Goal: Information Seeking & Learning: Learn about a topic

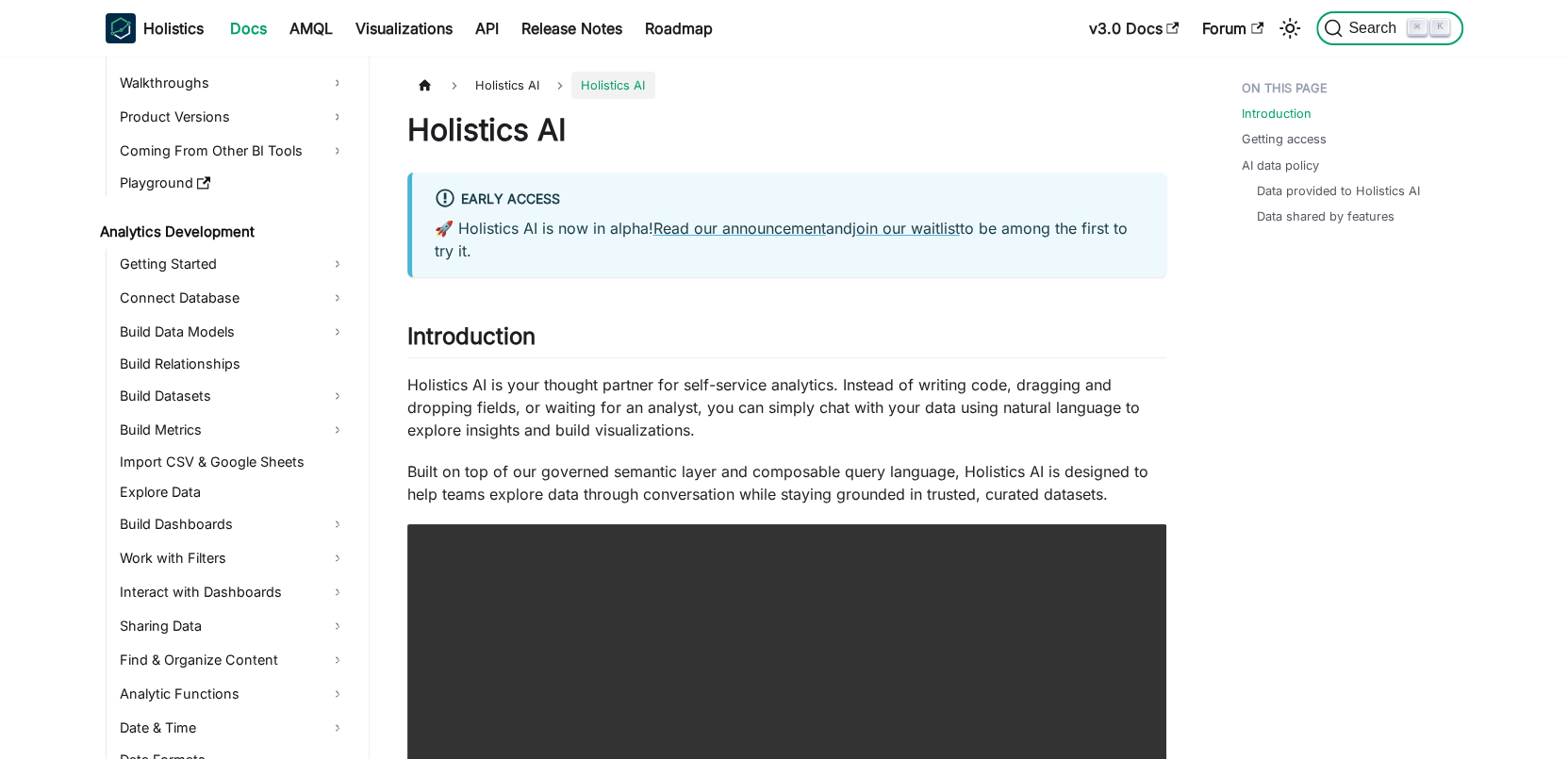
click at [1341, 30] on icon "Search (Command+K)" at bounding box center [1333, 28] width 19 height 19
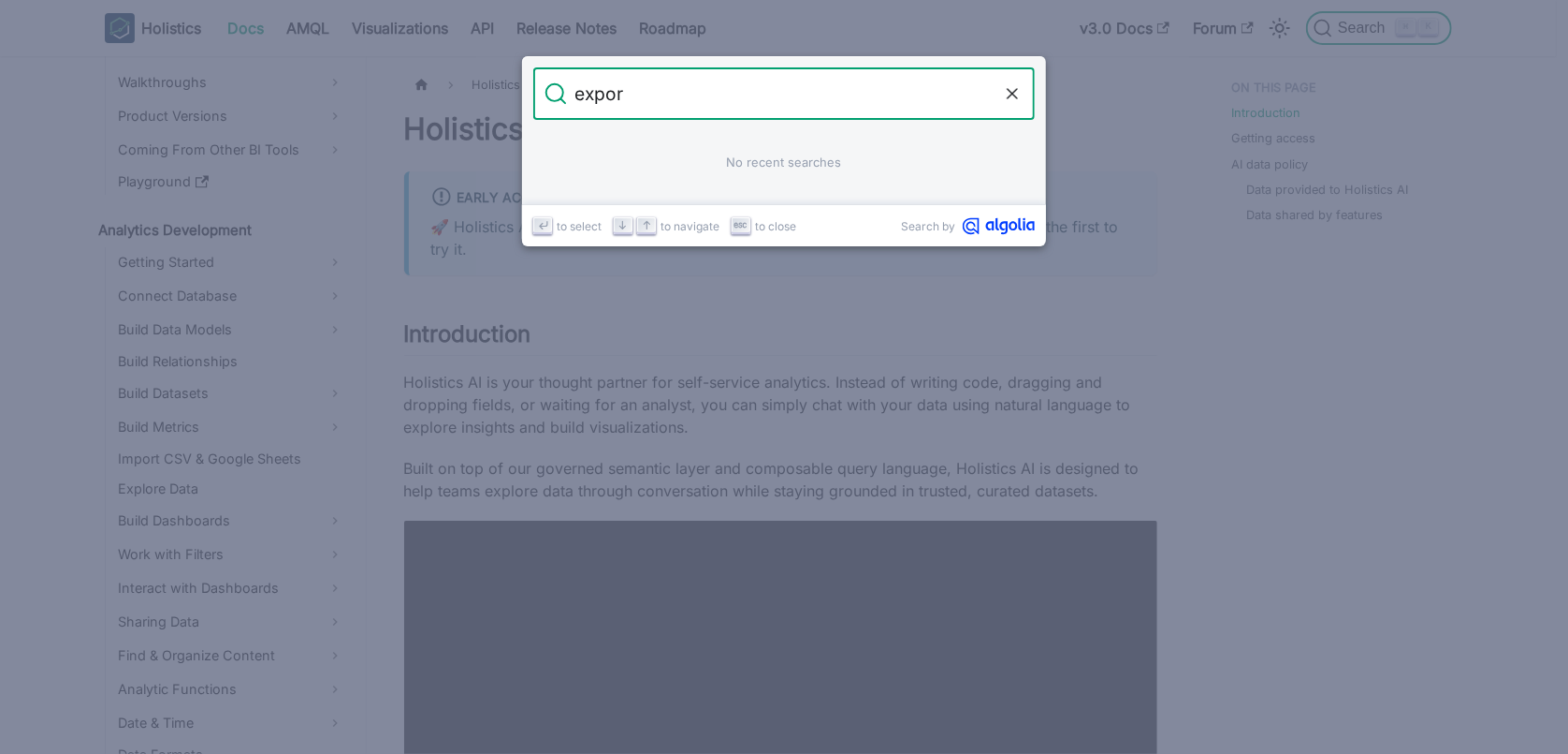
type input "export"
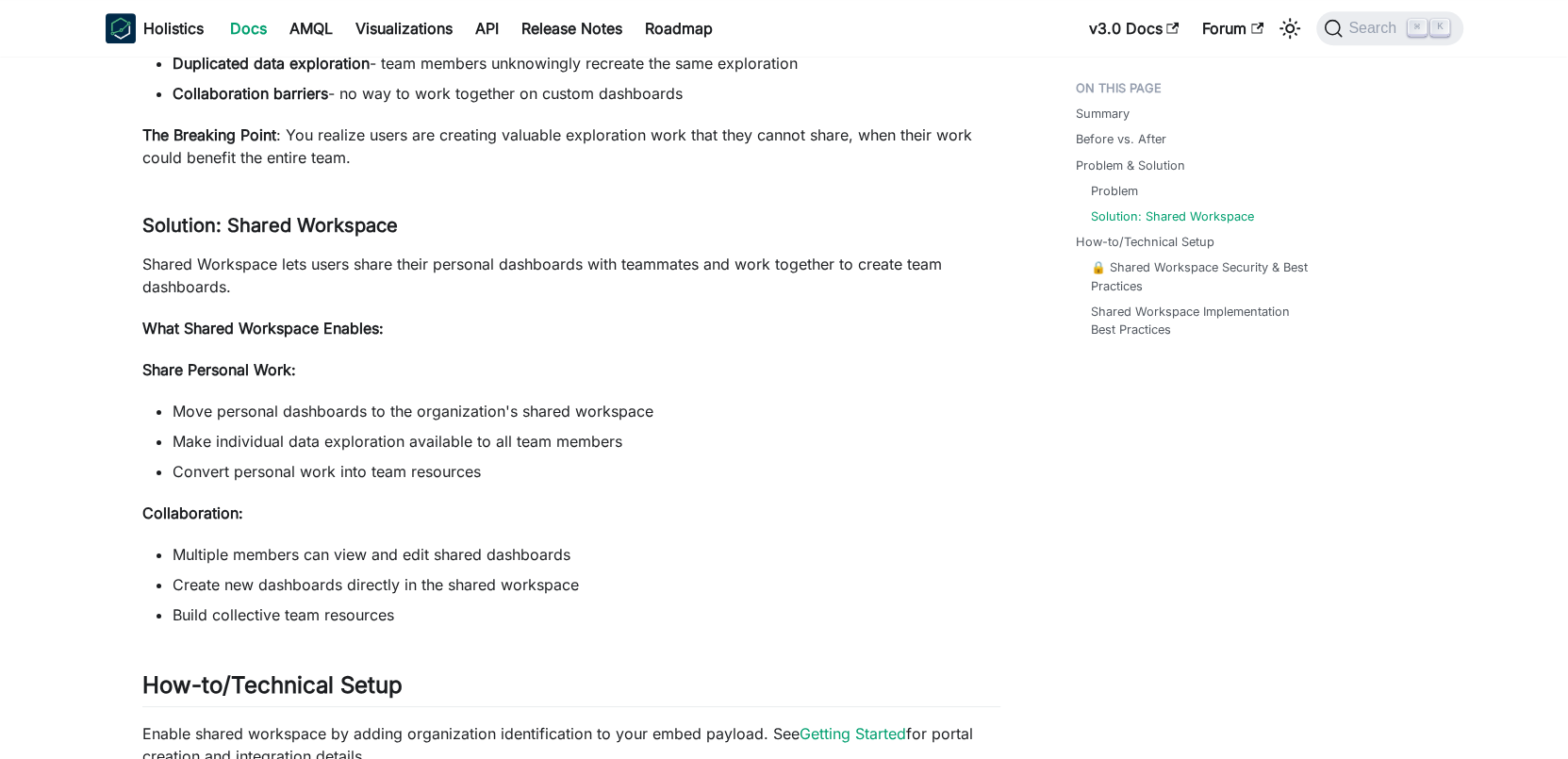
scroll to position [823, 0]
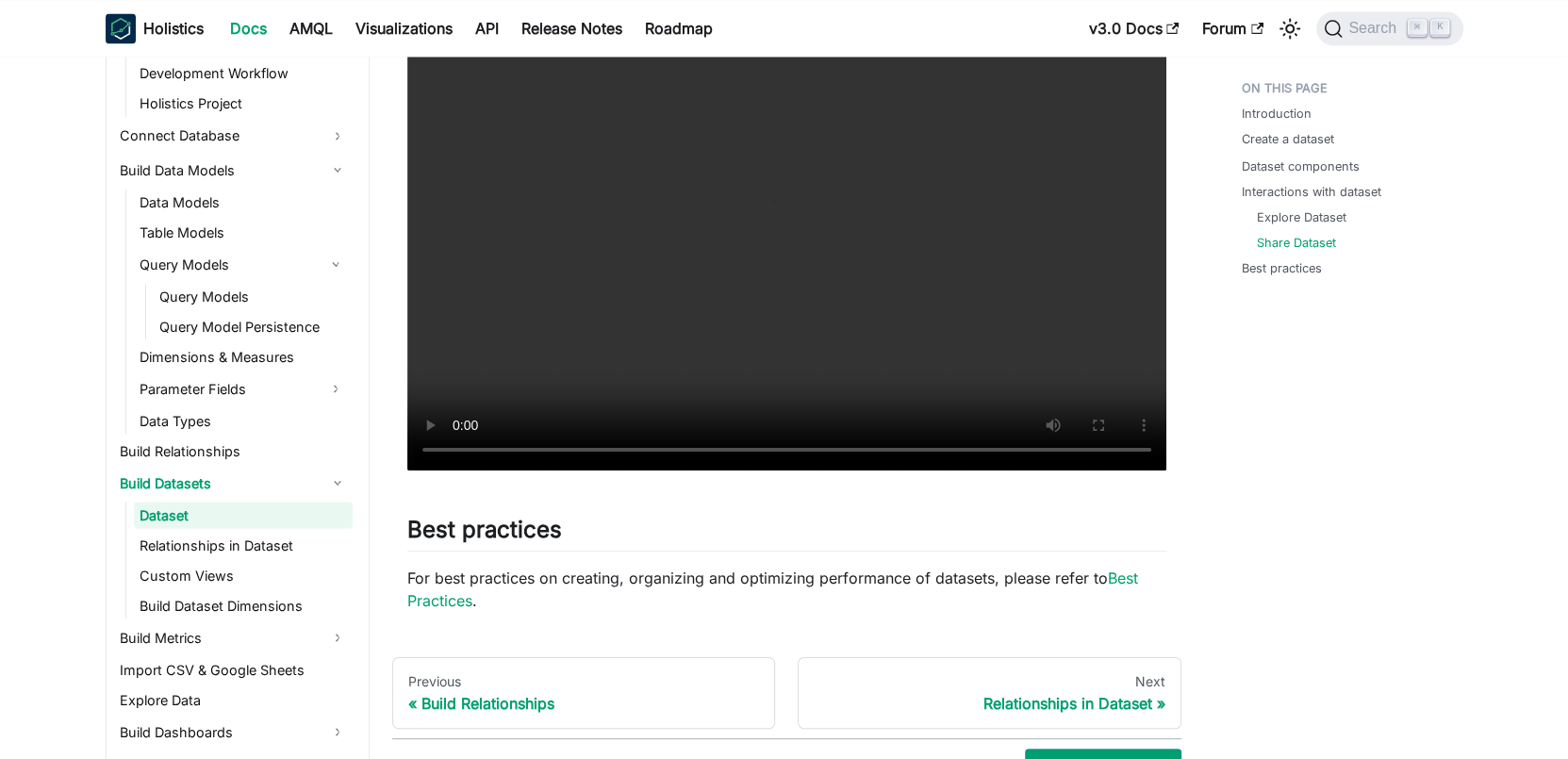
scroll to position [2799, 0]
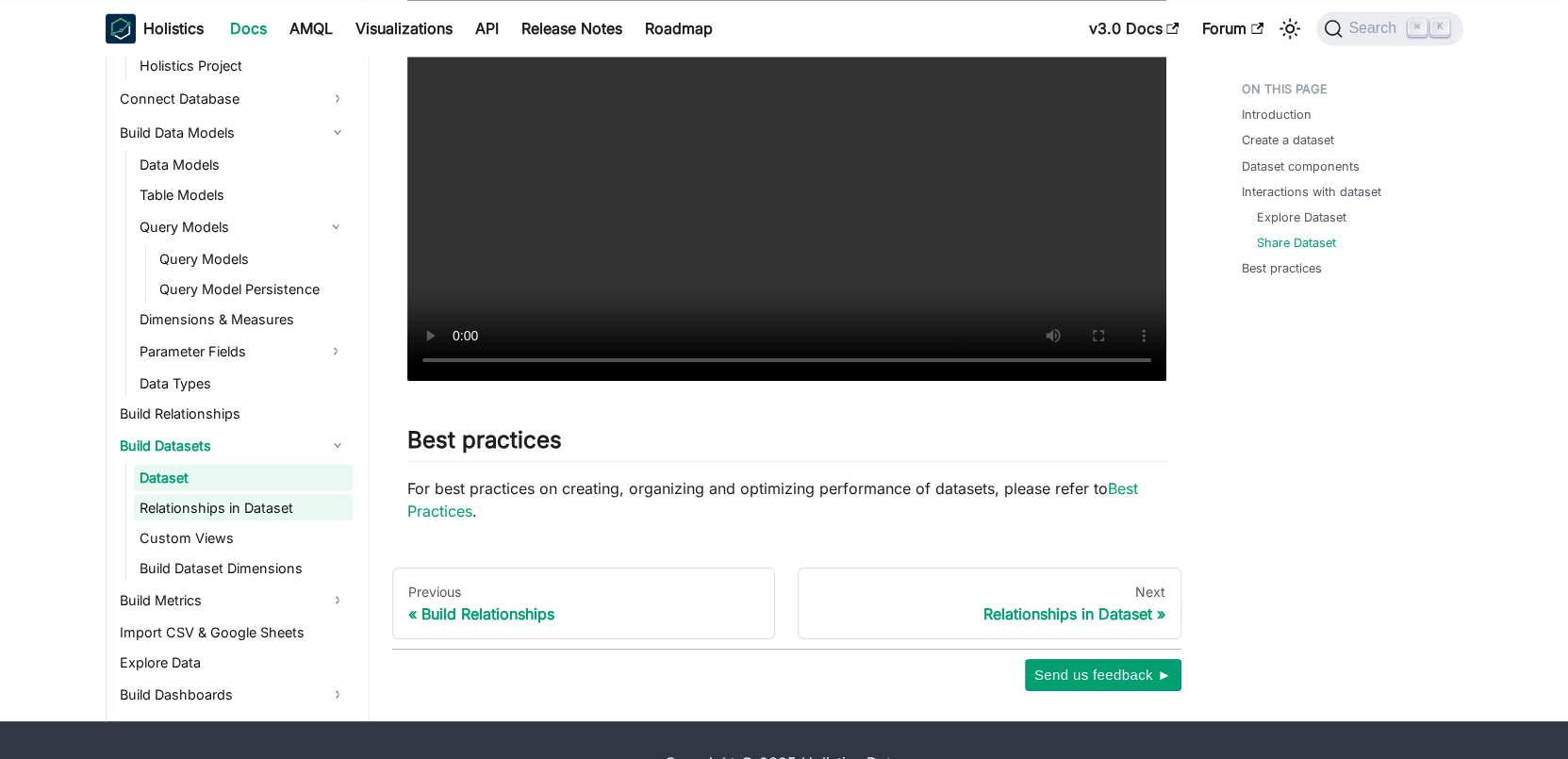
click at [292, 515] on link "Relationships in Dataset" at bounding box center [243, 507] width 219 height 26
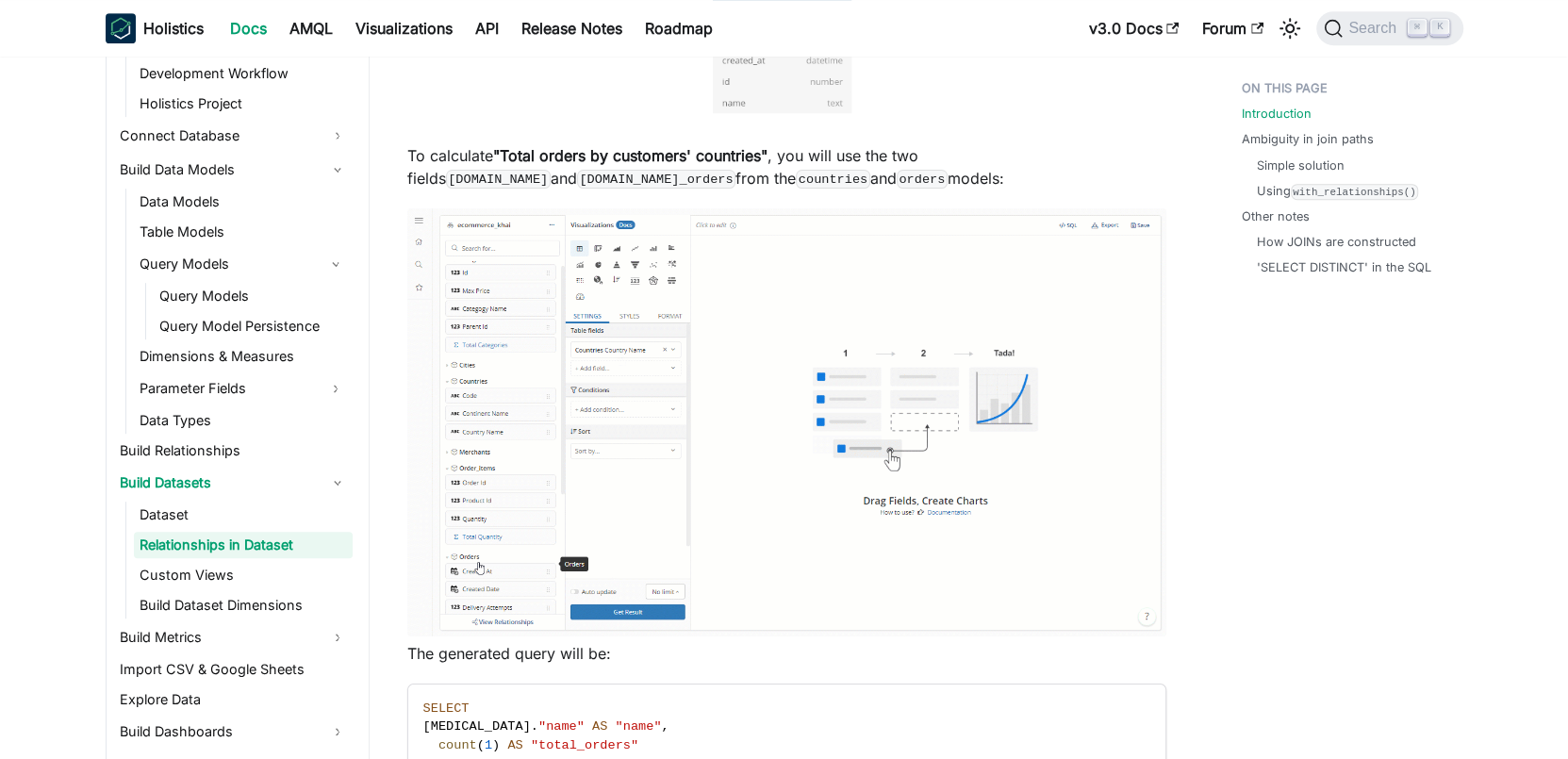
scroll to position [749, 0]
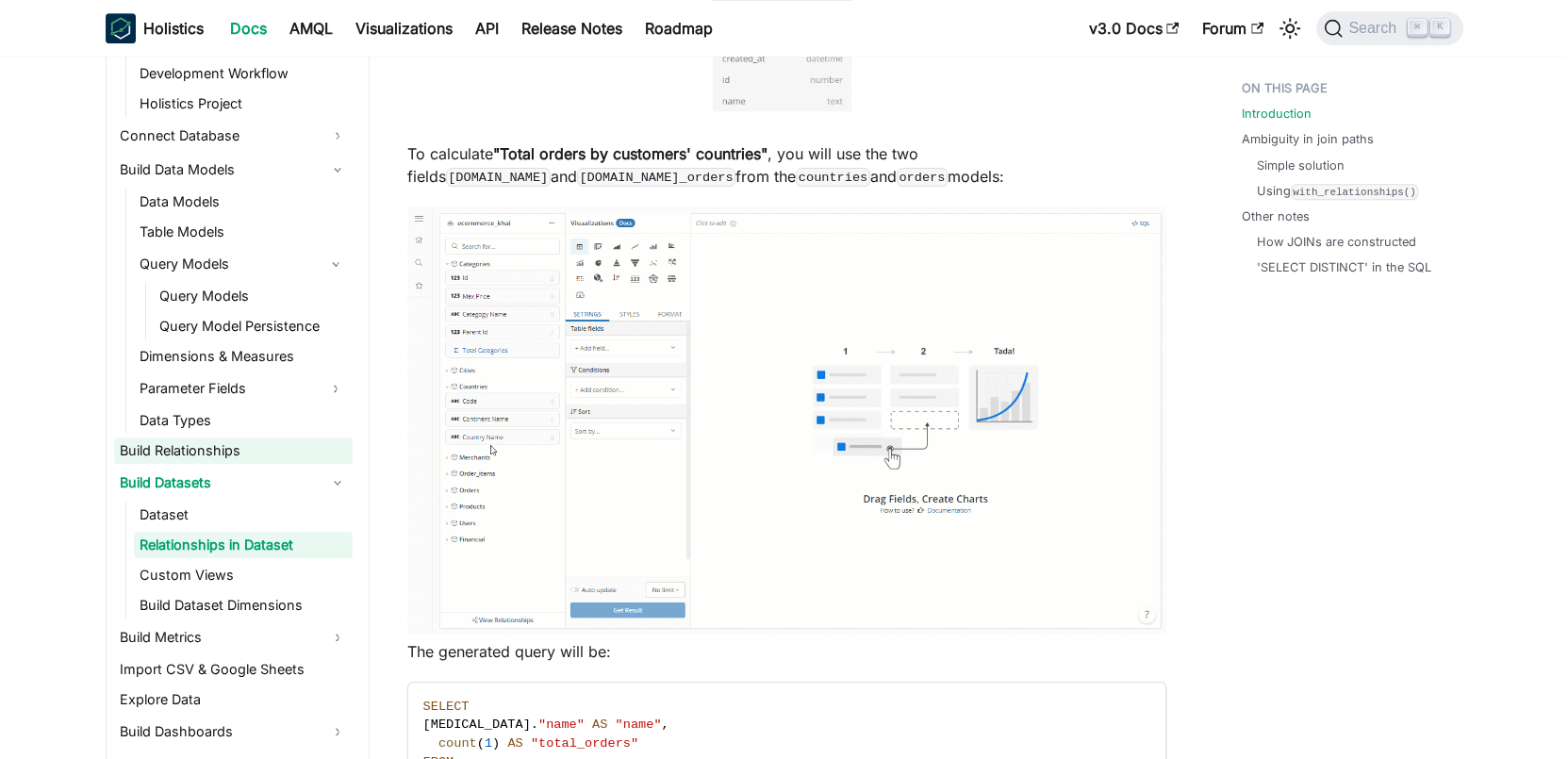
click at [202, 457] on link "Build Relationships" at bounding box center [233, 451] width 239 height 26
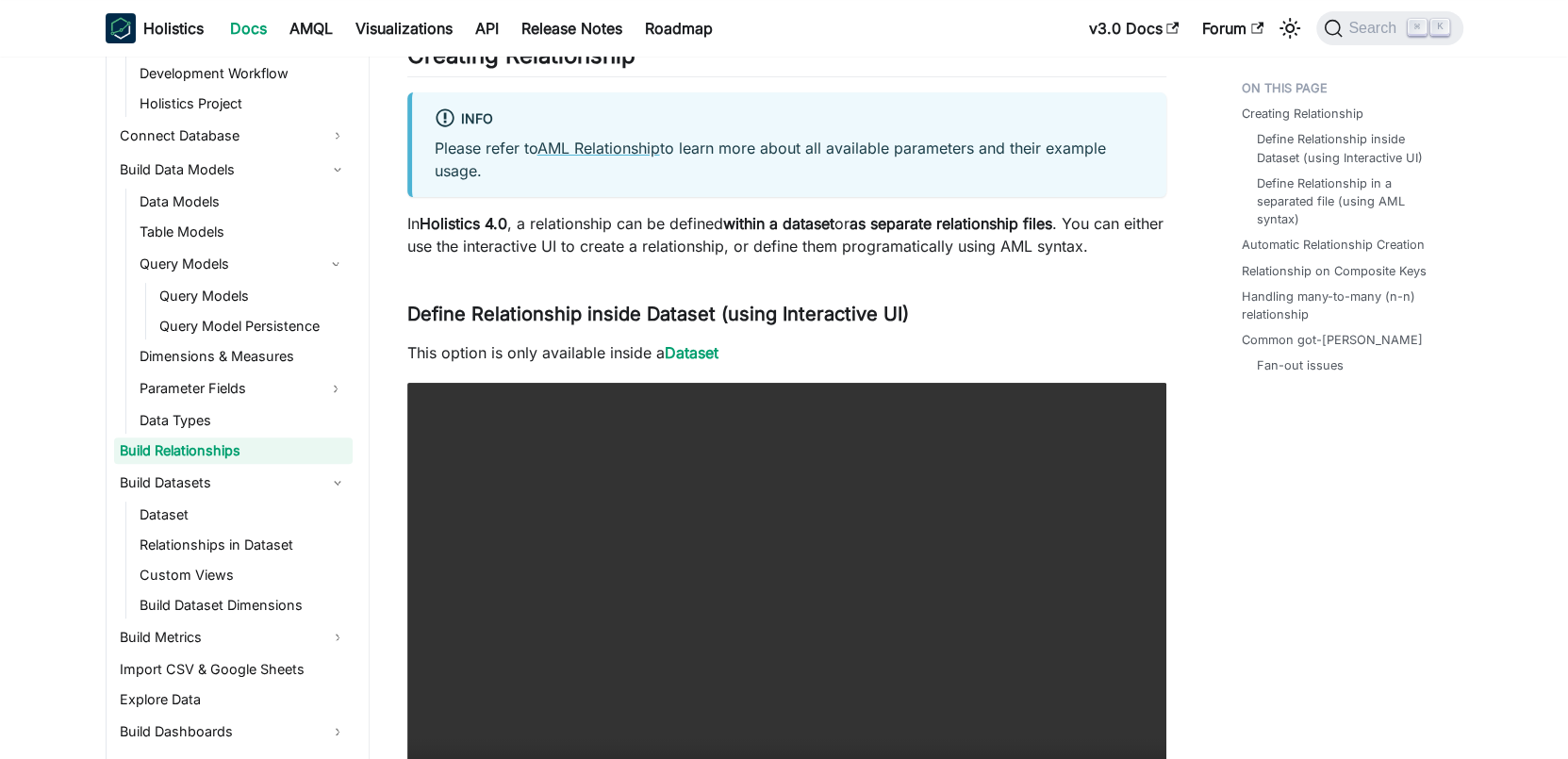
scroll to position [618, 0]
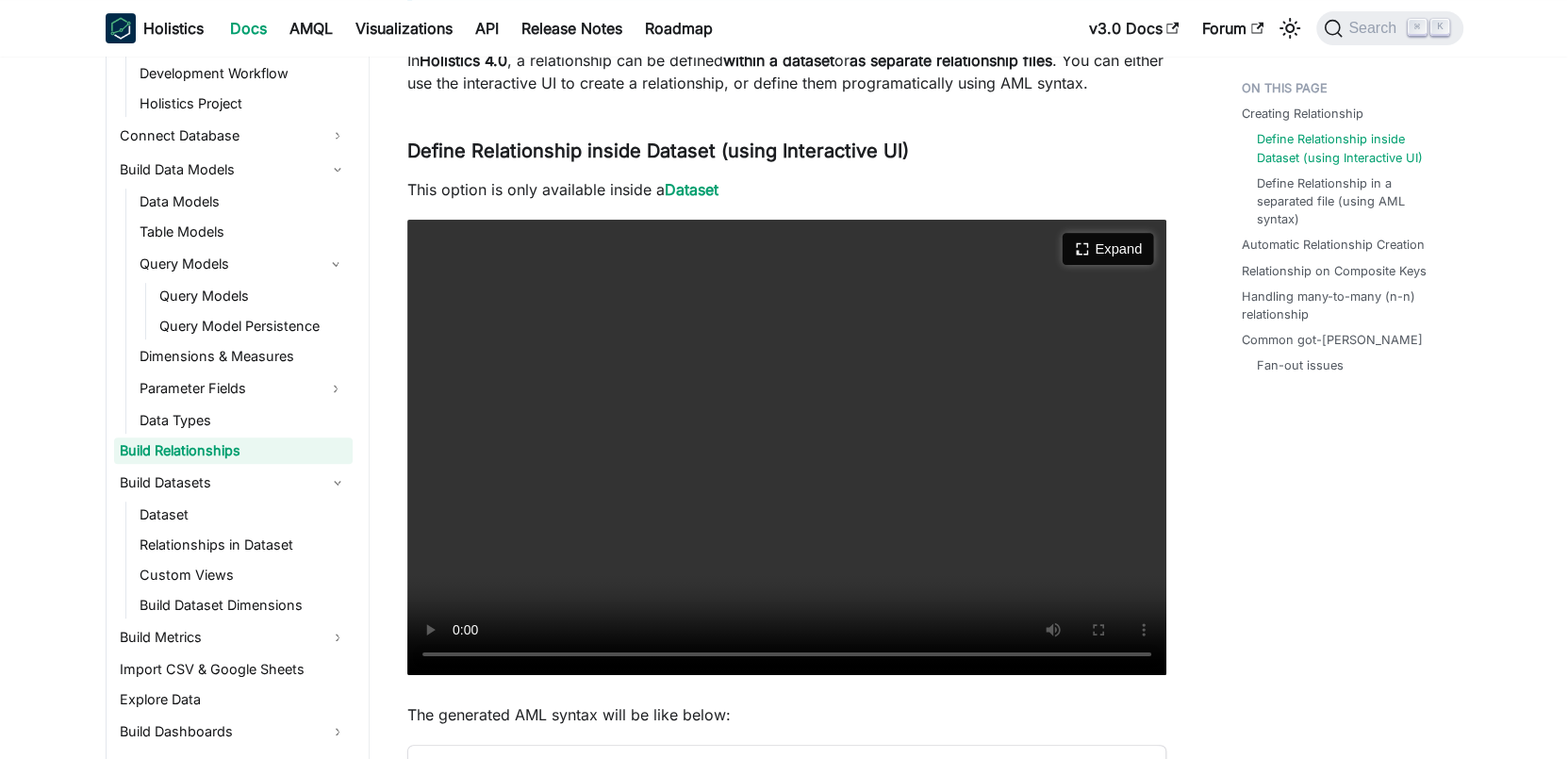
click at [1109, 251] on button "Expand" at bounding box center [1108, 249] width 92 height 32
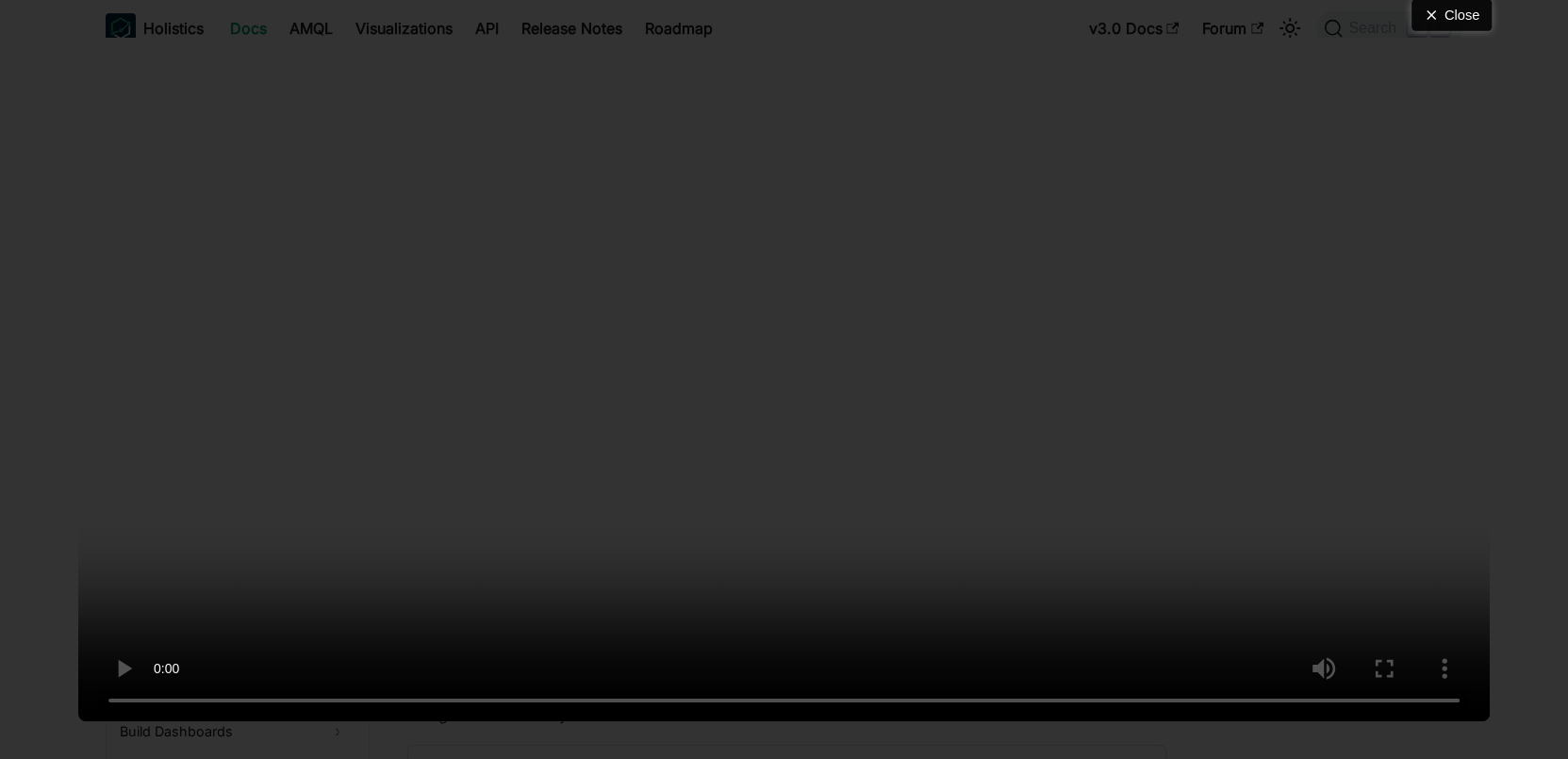
click at [1477, 25] on button "Close" at bounding box center [1451, 15] width 80 height 32
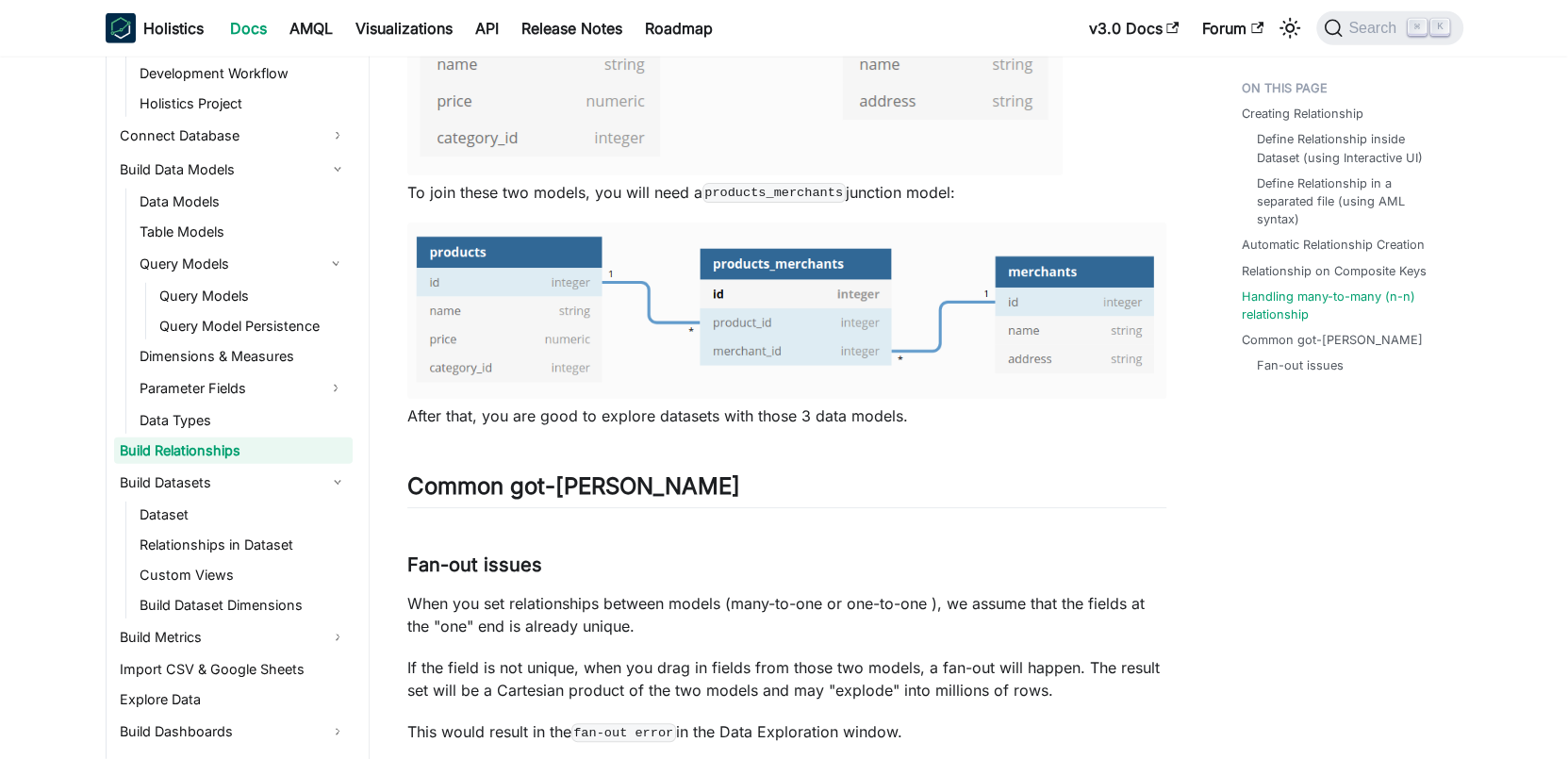
scroll to position [4727, 0]
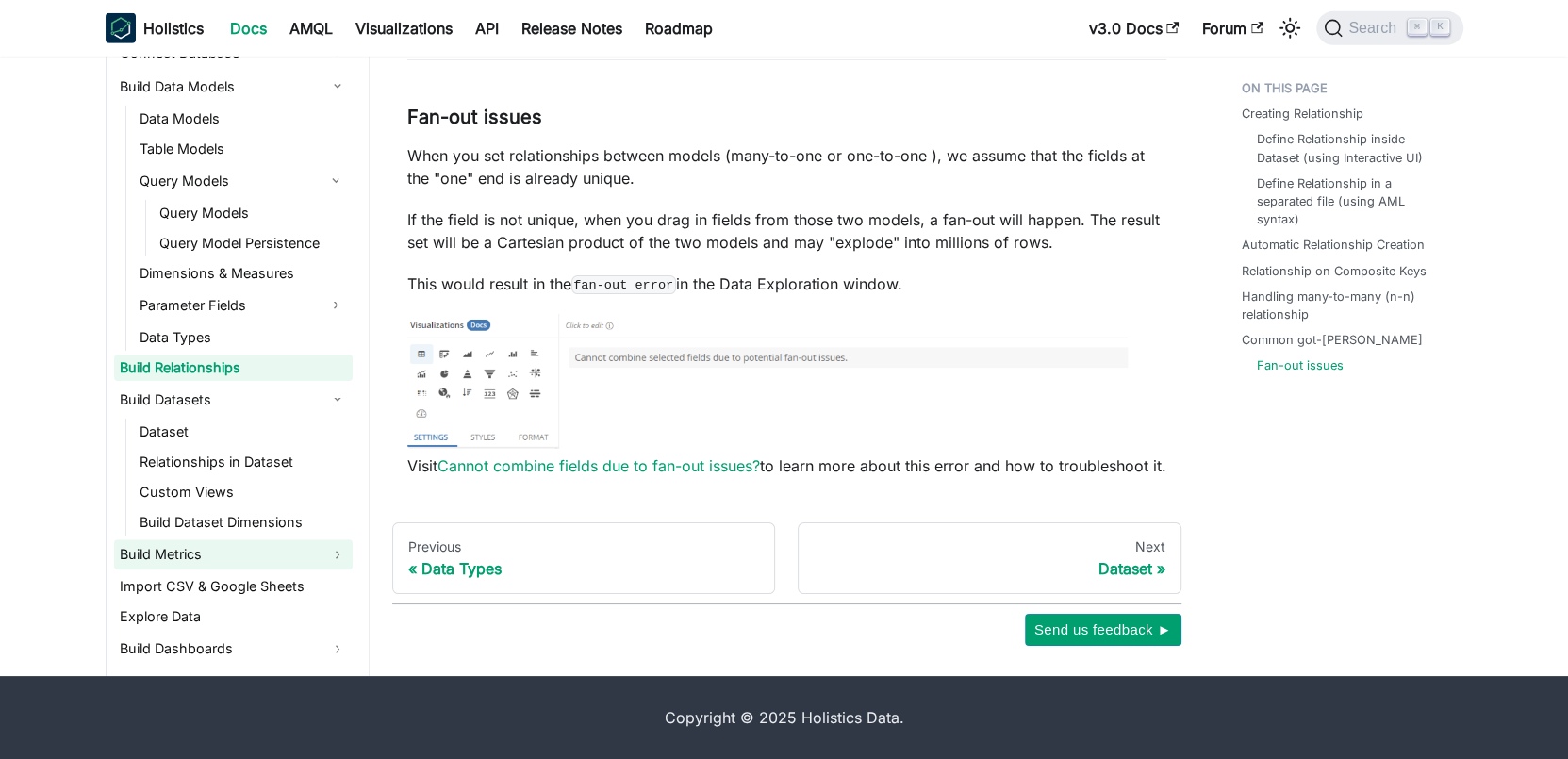
click at [250, 546] on link "Build Metrics" at bounding box center [233, 554] width 239 height 30
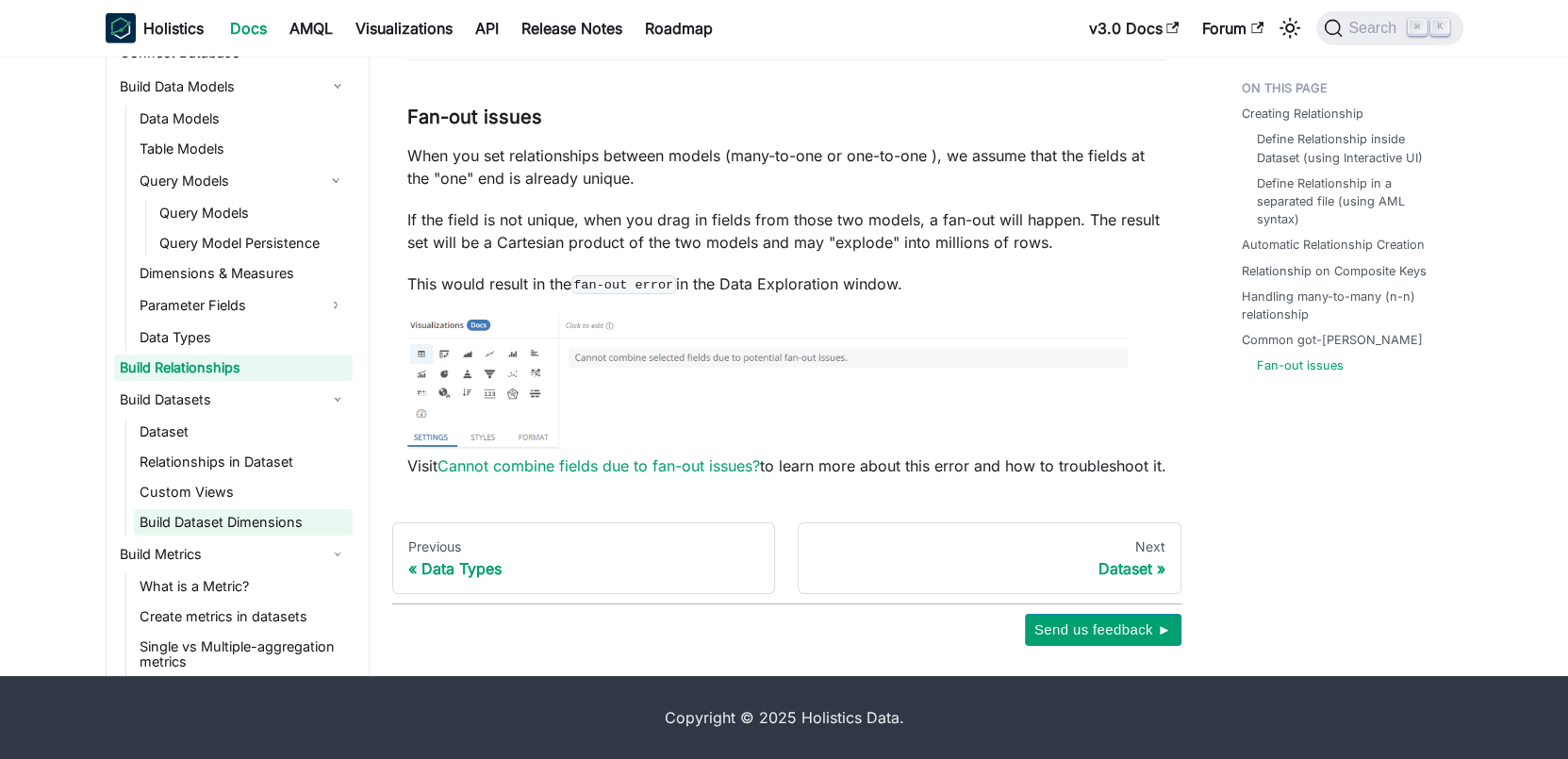
scroll to position [1154, 0]
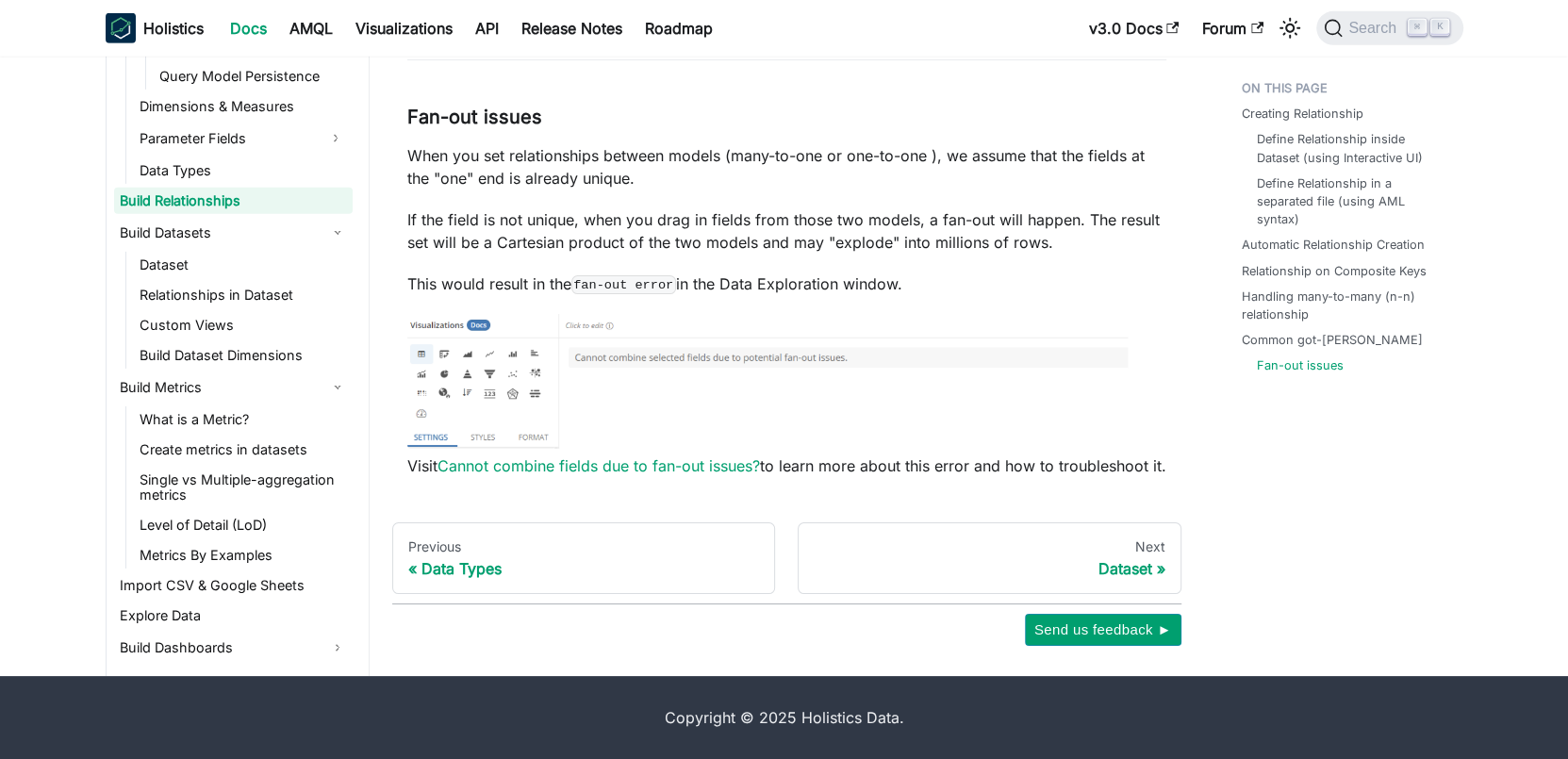
click at [237, 338] on ul "Dataset Relationships in Dataset Custom Views Build Dataset Dimensions" at bounding box center [239, 310] width 227 height 117
click at [237, 322] on link "Custom Views" at bounding box center [243, 325] width 219 height 26
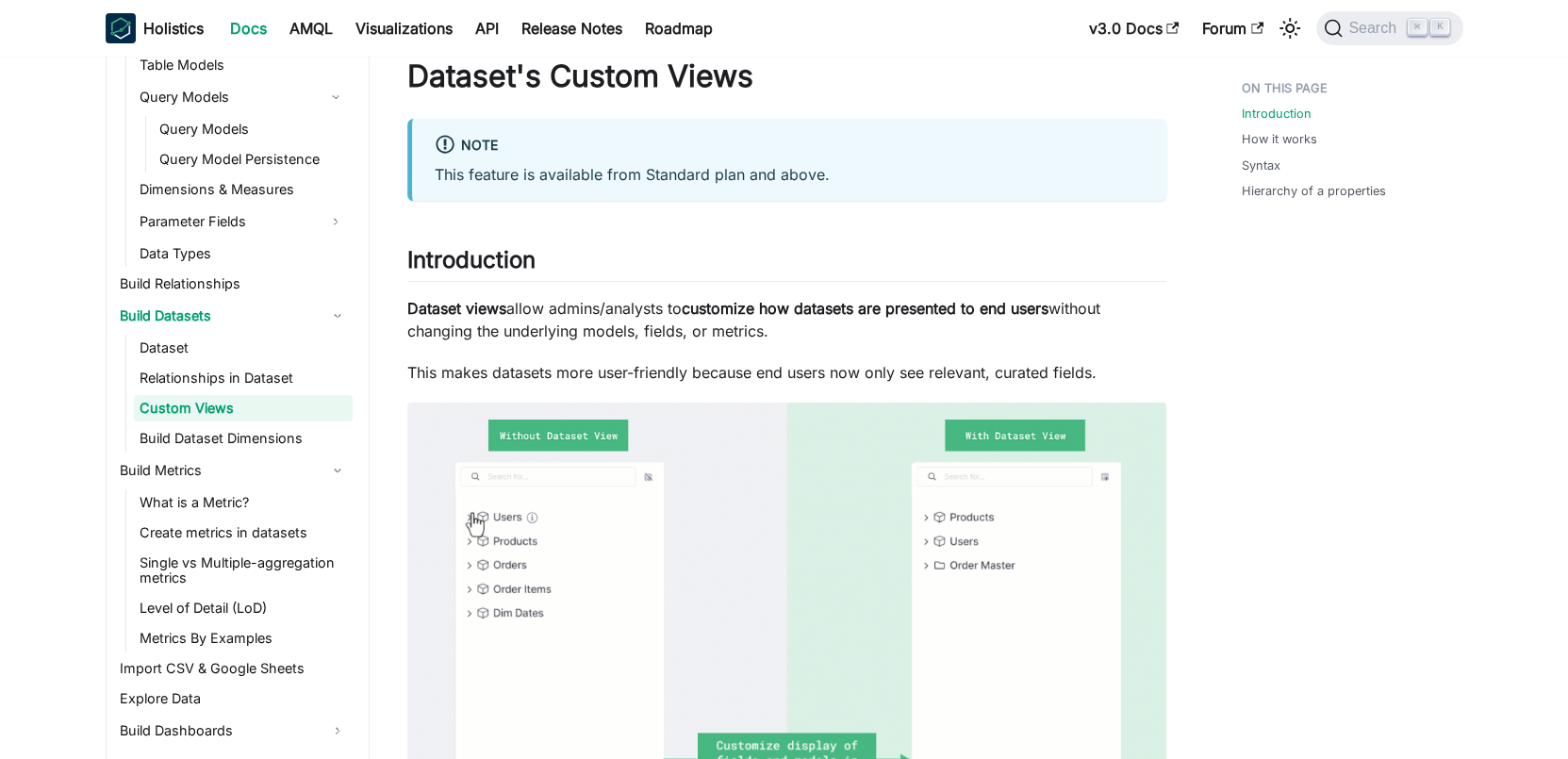
scroll to position [73, 0]
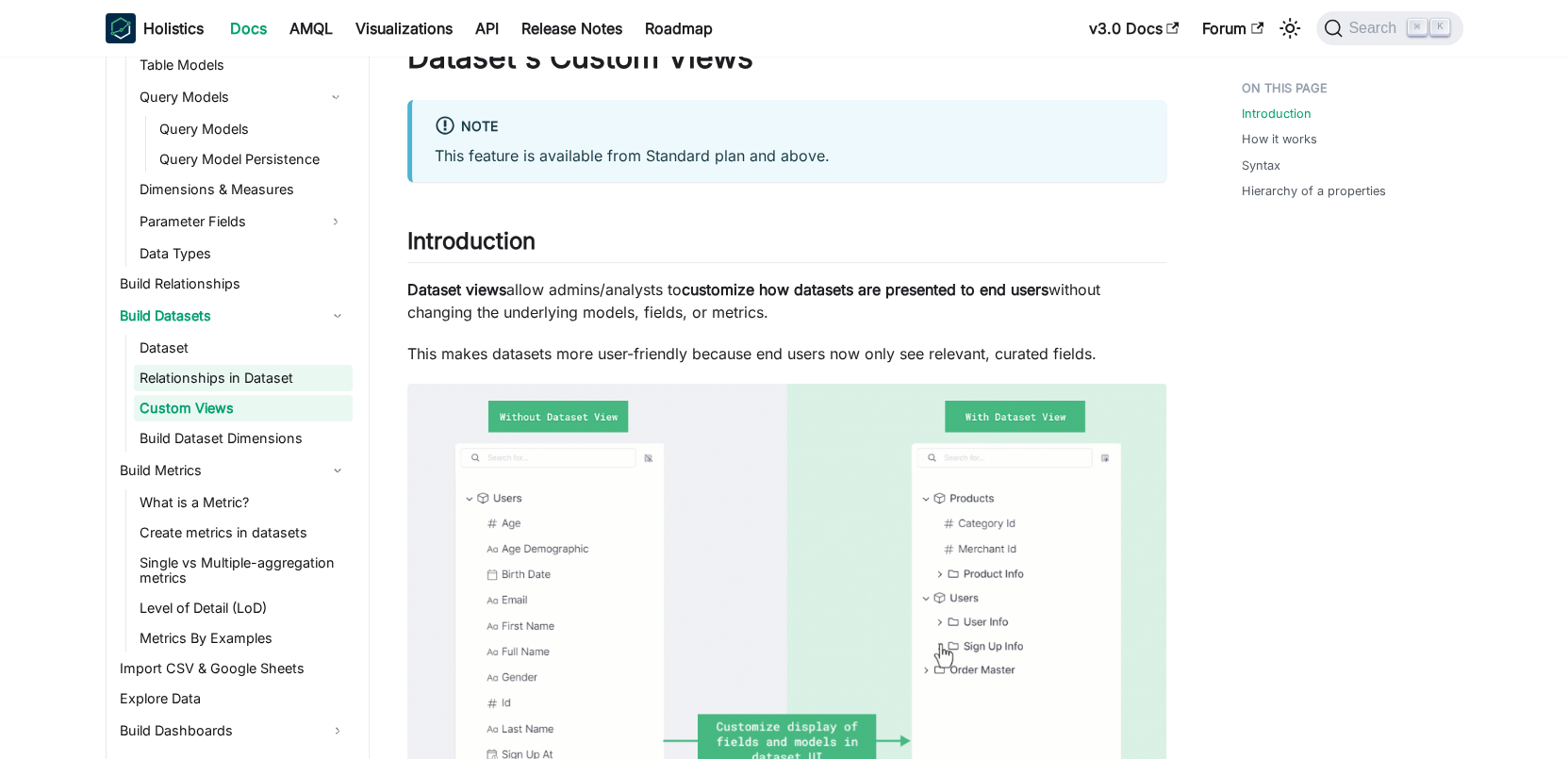
click at [193, 371] on link "Relationships in Dataset" at bounding box center [243, 378] width 219 height 26
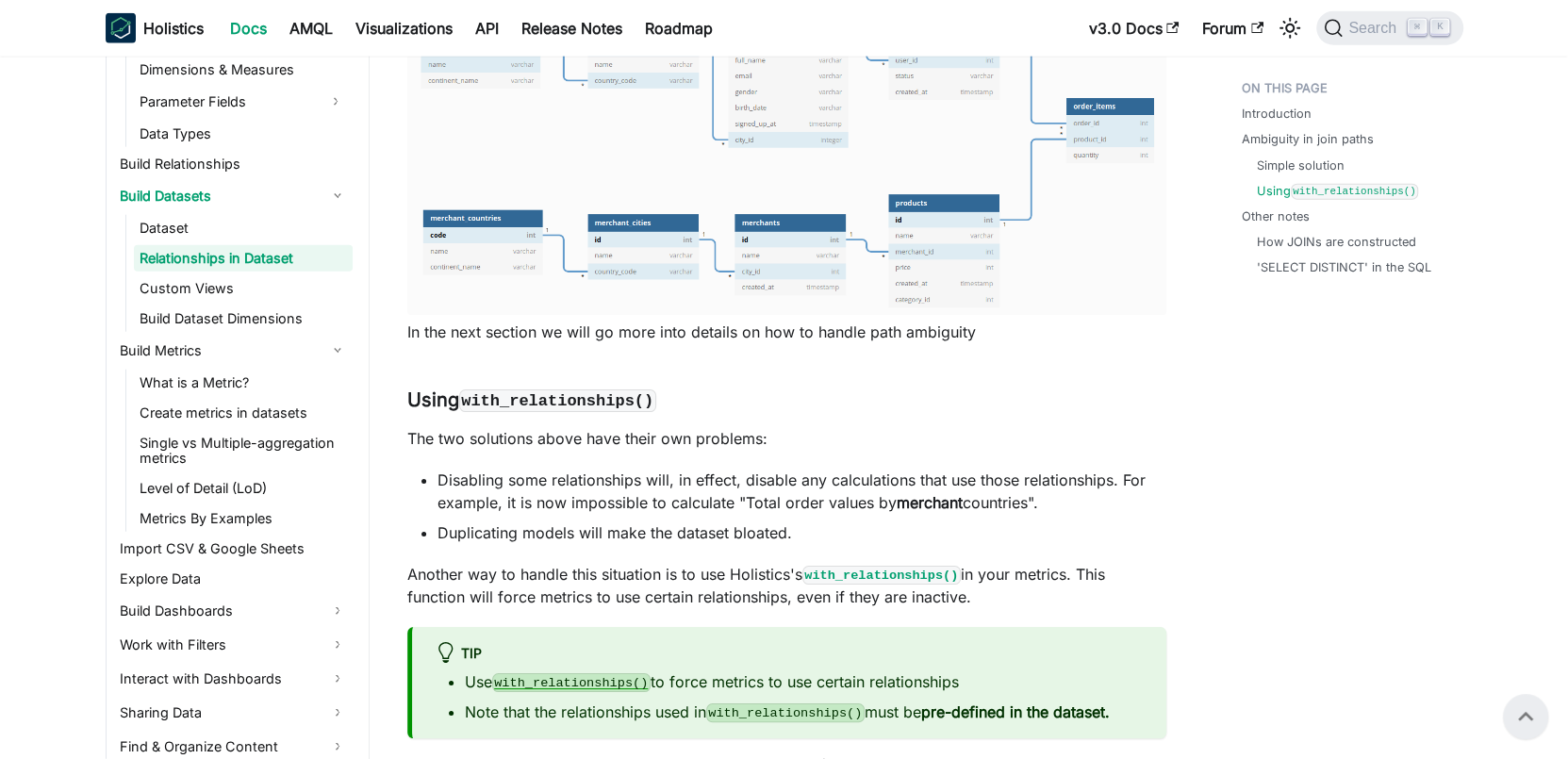
scroll to position [3515, 0]
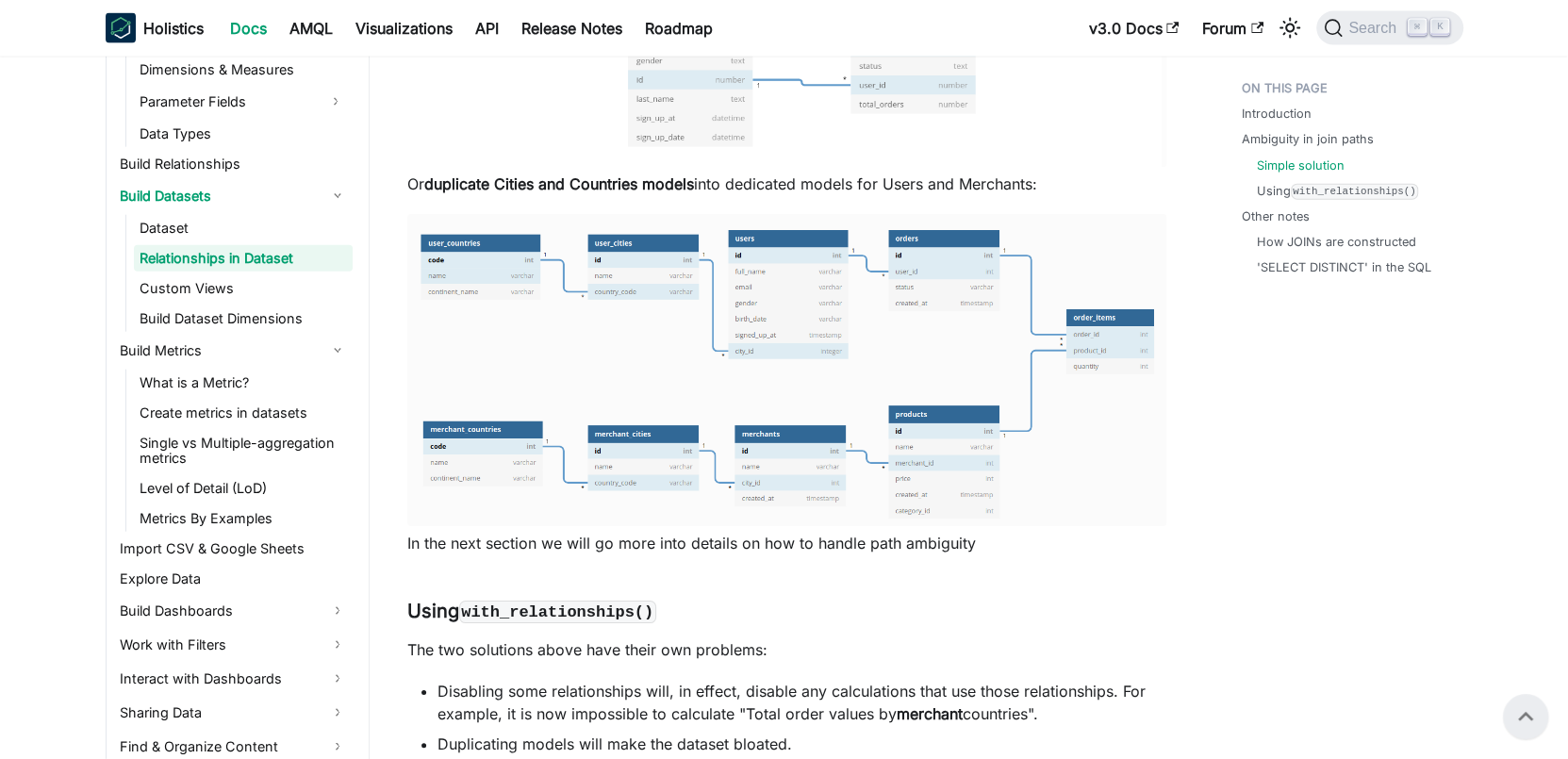
click at [269, 300] on ul "Dataset Relationships in Dataset Custom Views Build Dataset Dimensions" at bounding box center [239, 273] width 227 height 117
click at [285, 281] on link "Custom Views" at bounding box center [243, 289] width 219 height 26
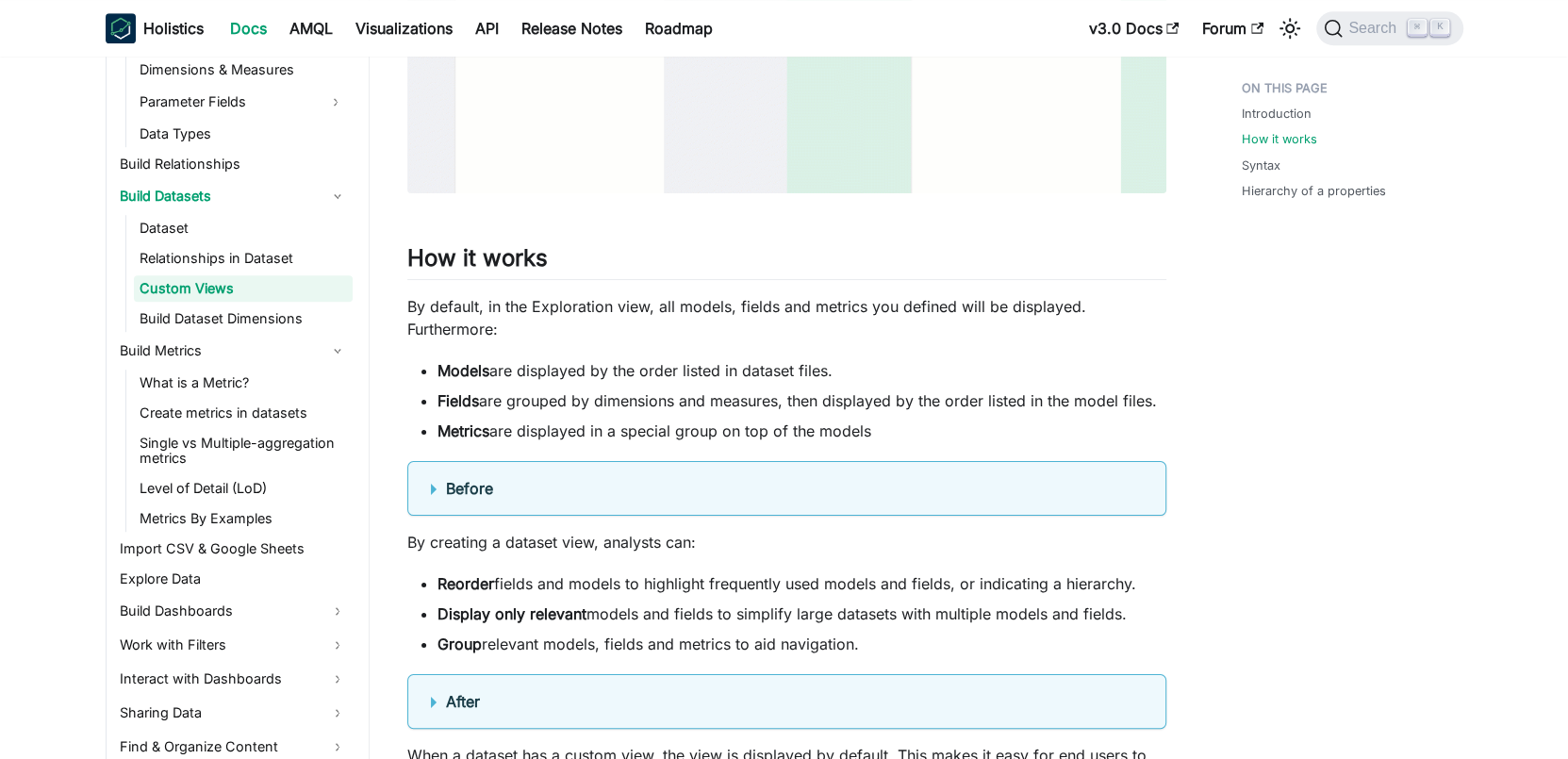
scroll to position [1027, 0]
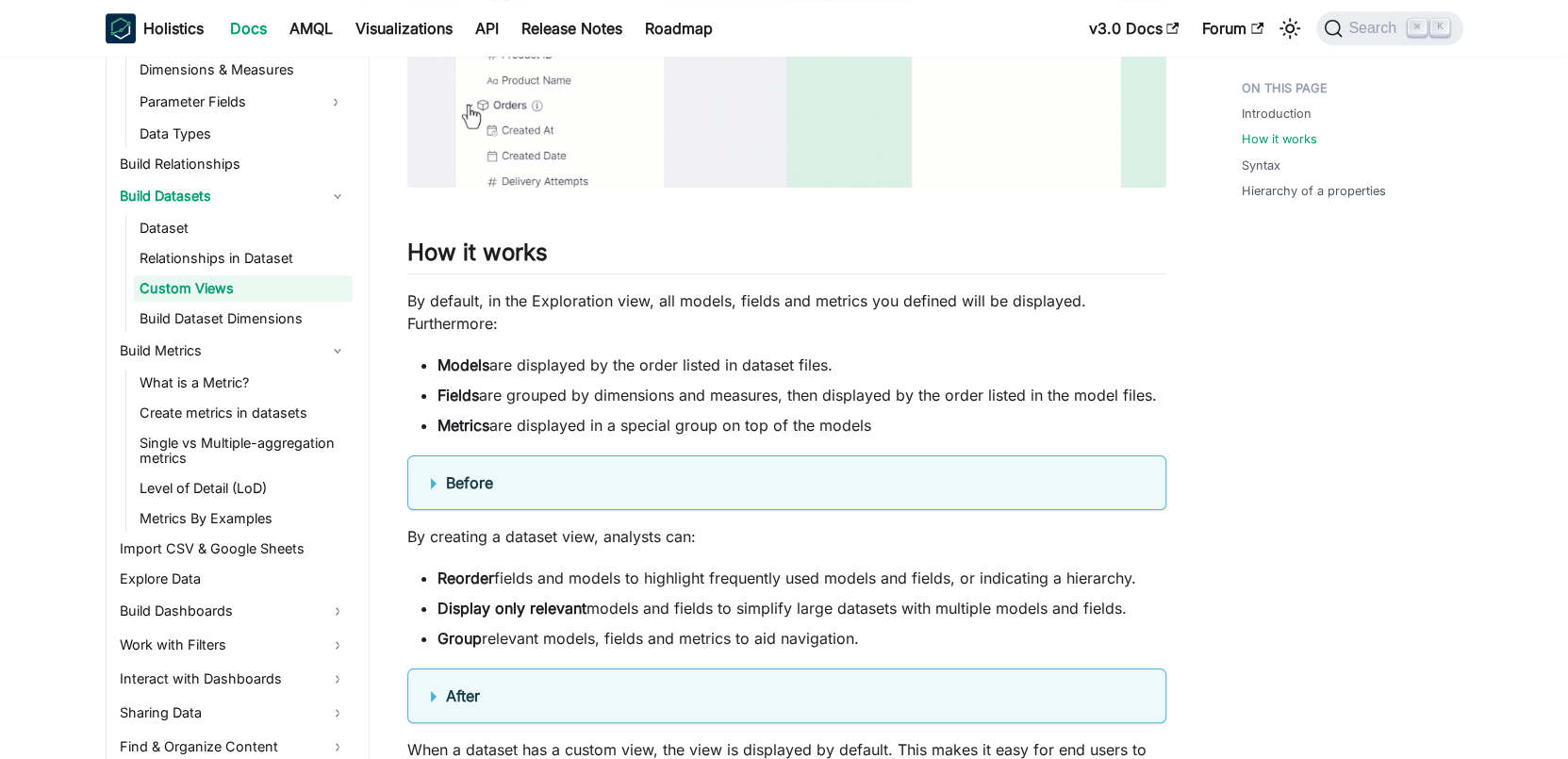
click at [471, 490] on b "Before" at bounding box center [470, 483] width 47 height 19
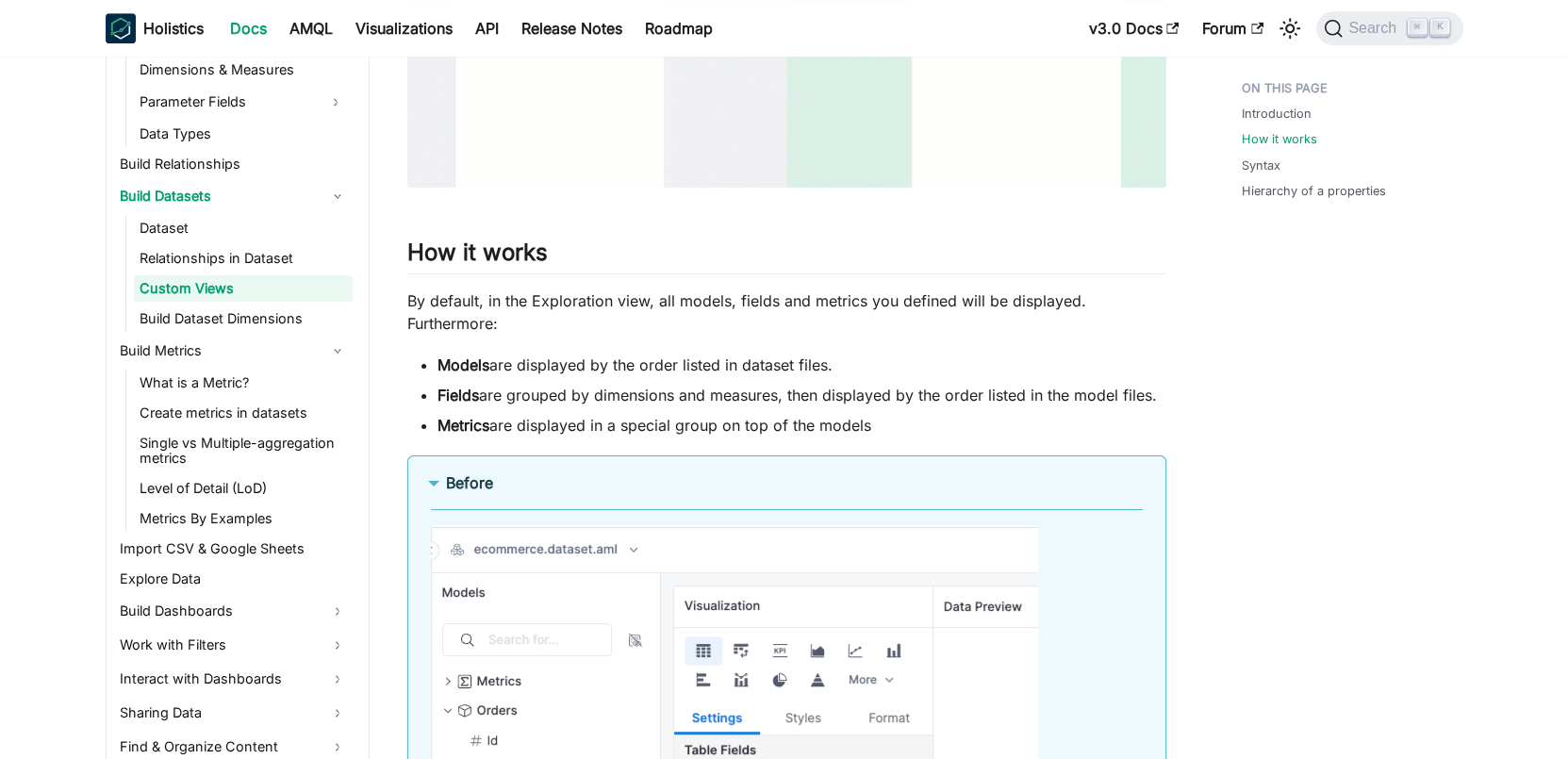
click at [471, 490] on b "Before" at bounding box center [470, 483] width 47 height 19
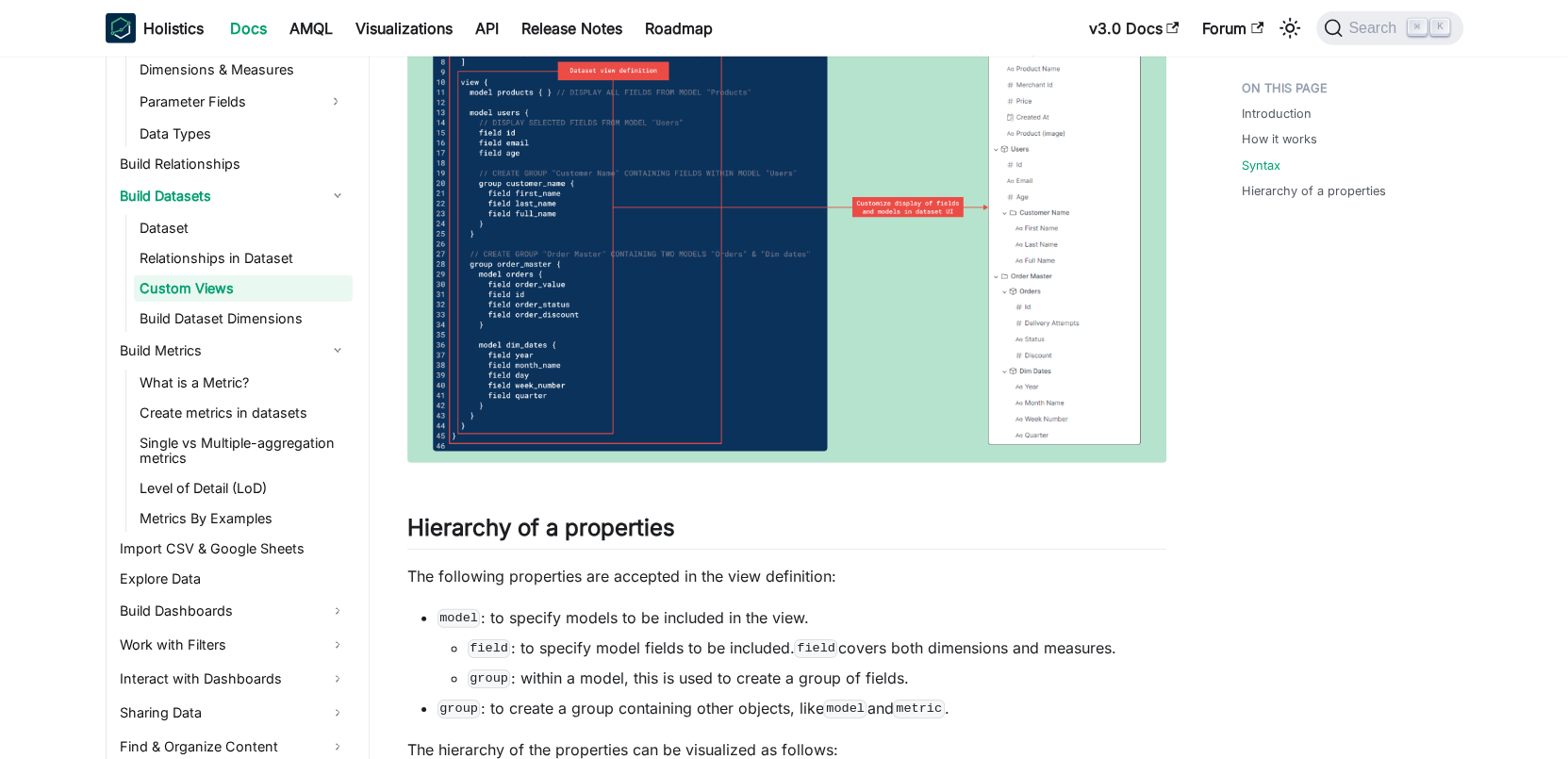
scroll to position [4490, 0]
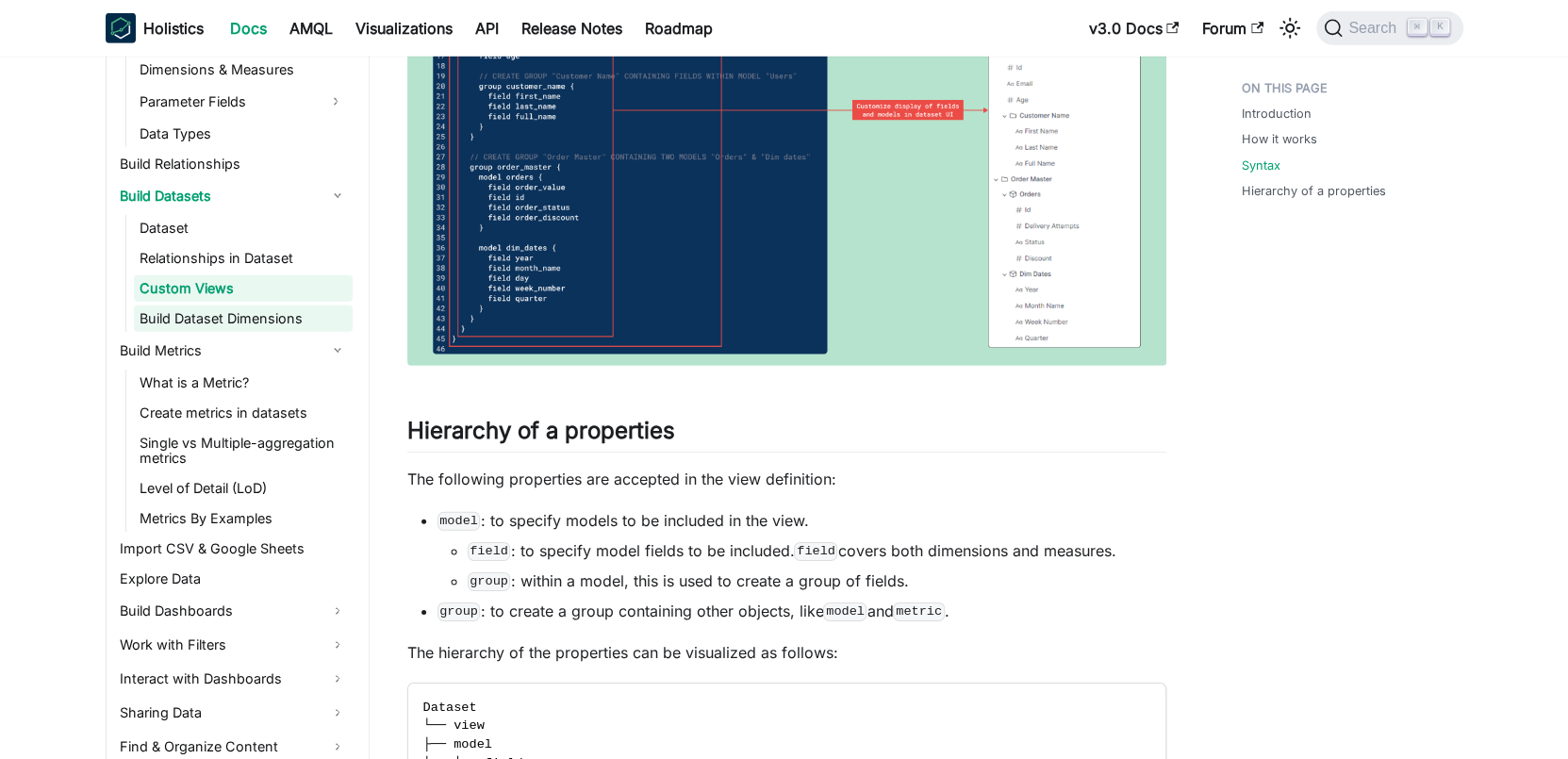
click at [299, 329] on link "Build Dataset Dimensions" at bounding box center [243, 319] width 219 height 26
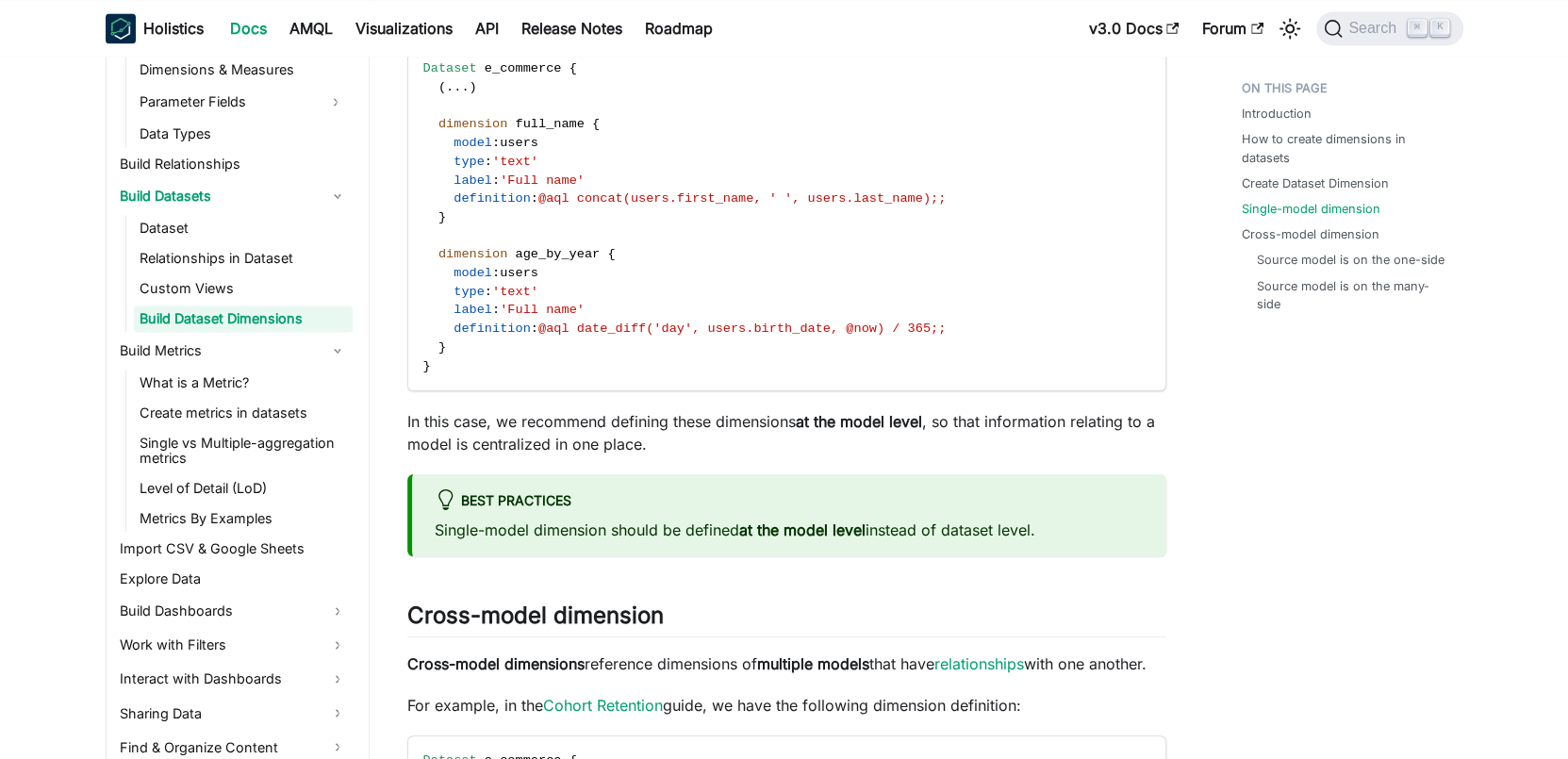
scroll to position [2960, 0]
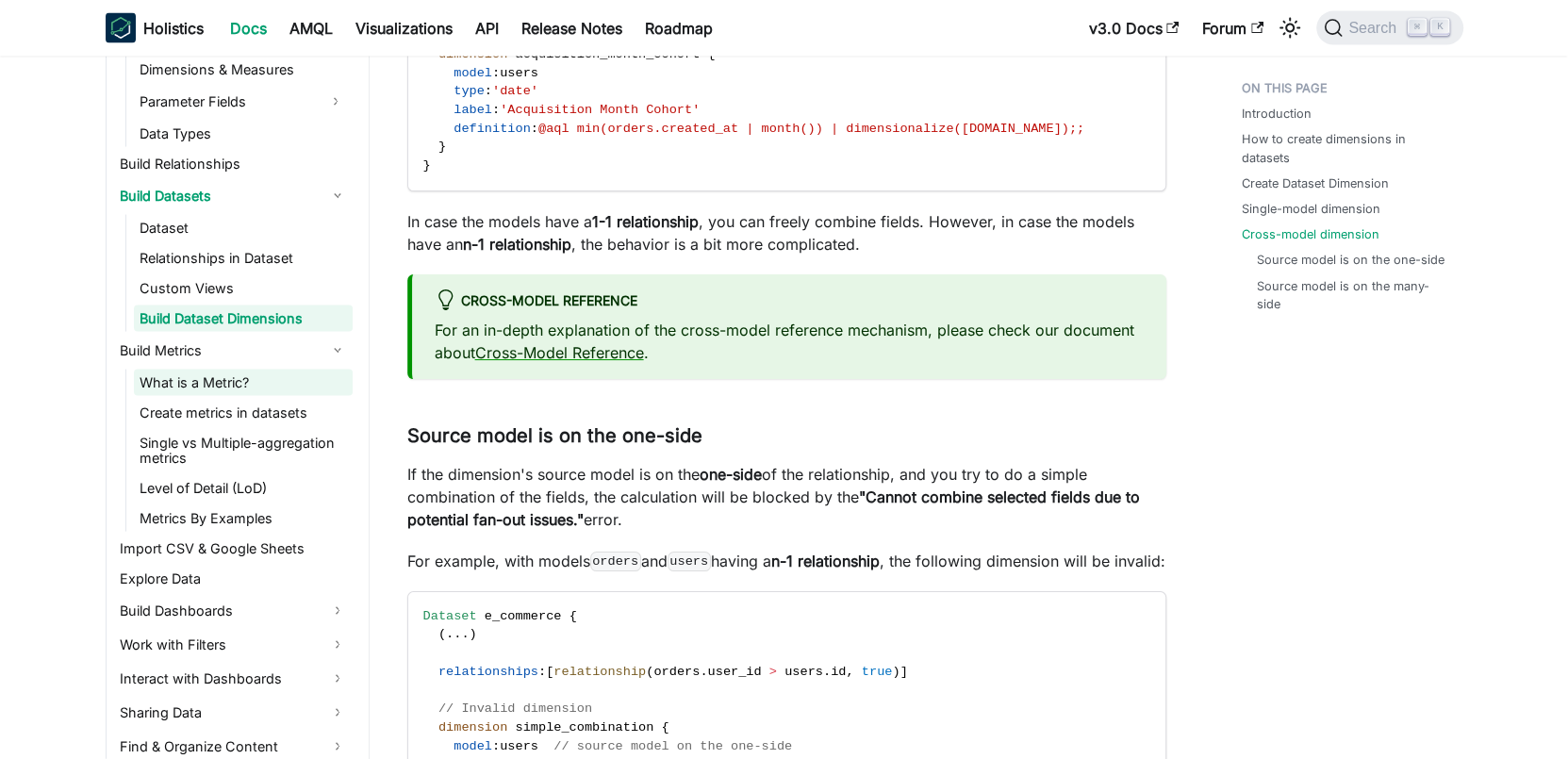
click at [185, 373] on link "What is a Metric?" at bounding box center [243, 383] width 219 height 26
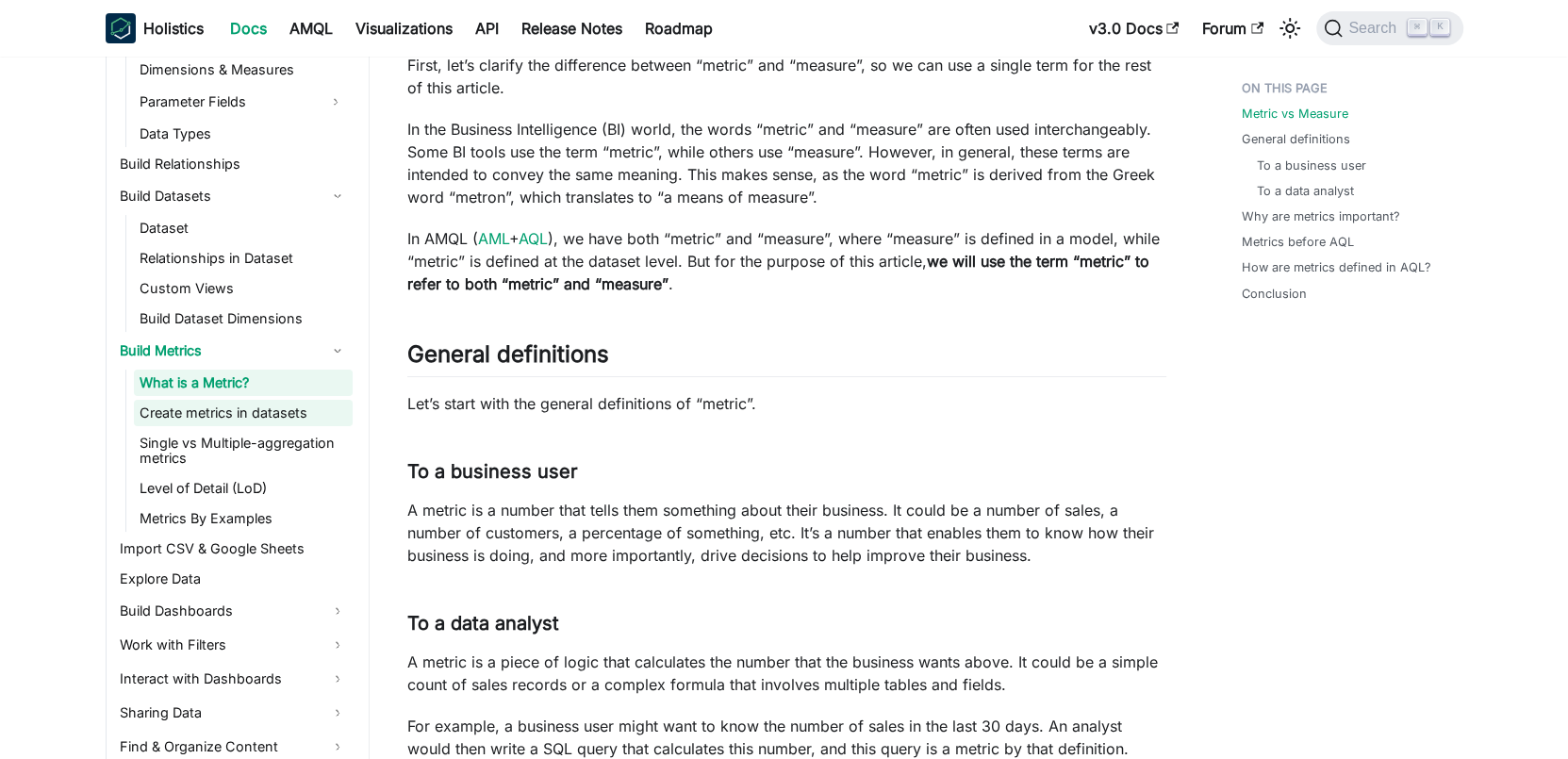
scroll to position [261, 0]
click at [223, 417] on link "Create metrics in datasets" at bounding box center [243, 413] width 219 height 26
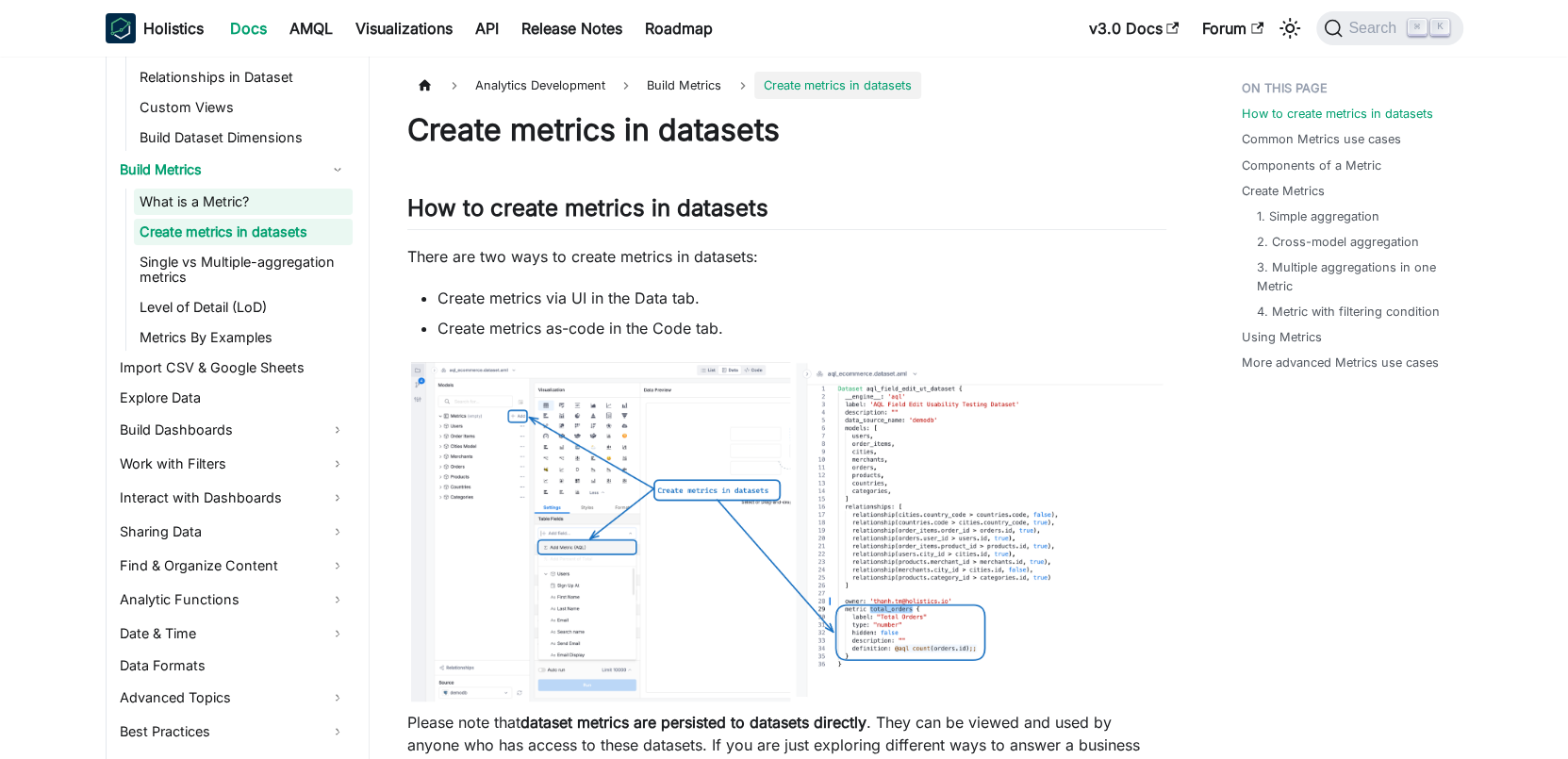
click at [211, 199] on link "What is a Metric?" at bounding box center [243, 202] width 219 height 26
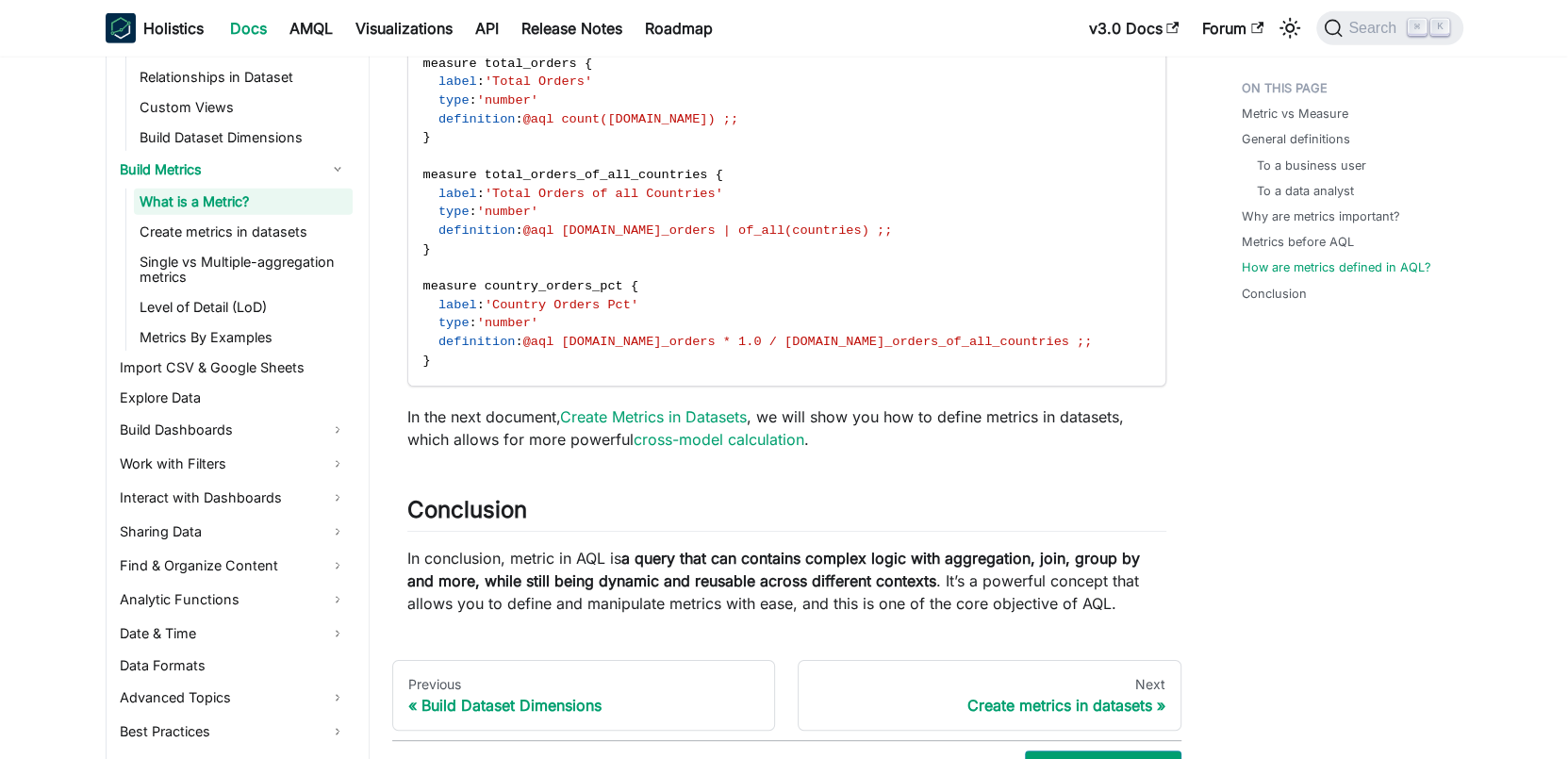
scroll to position [4760, 0]
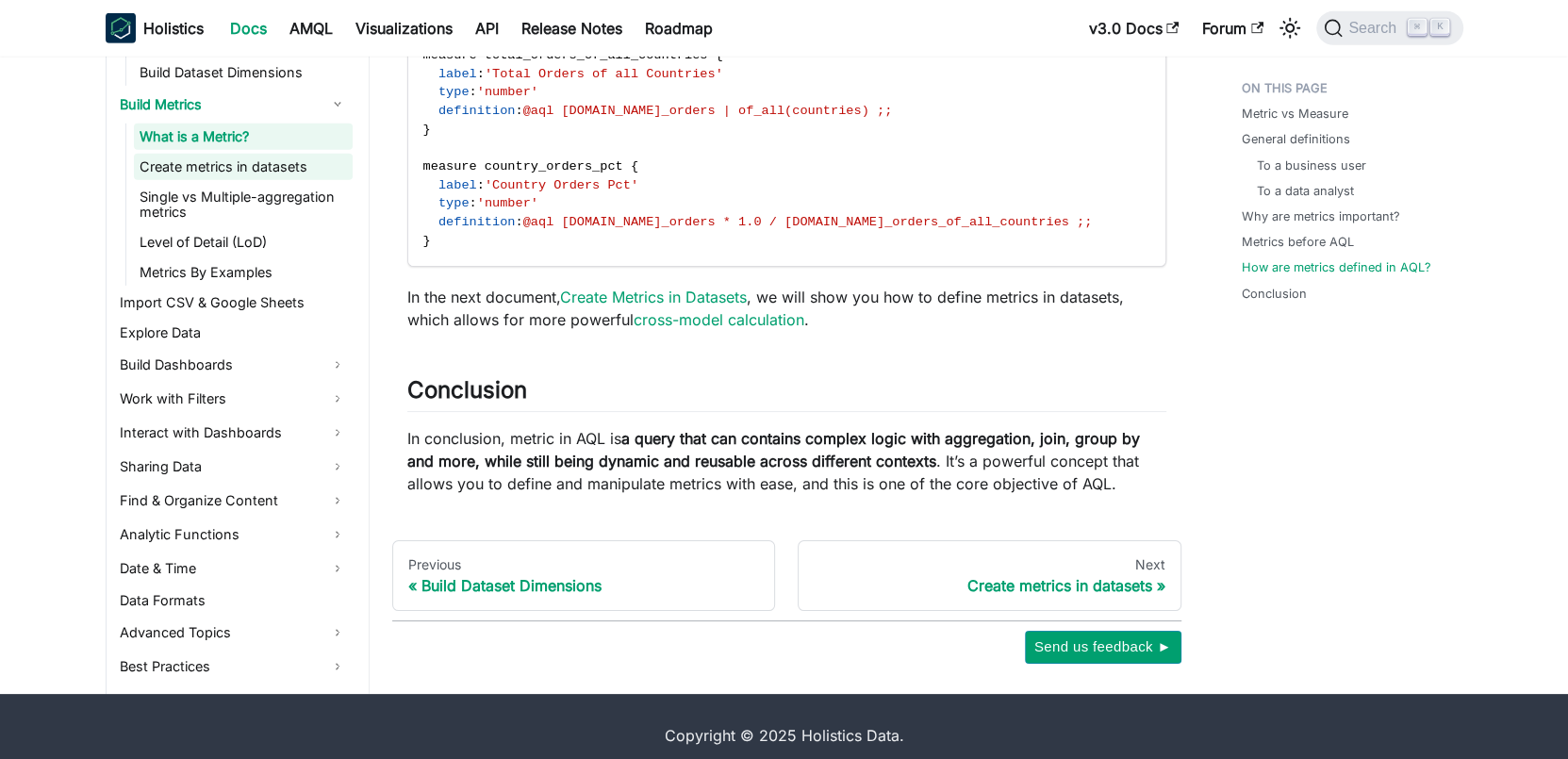
click at [244, 156] on link "Create metrics in datasets" at bounding box center [243, 167] width 219 height 26
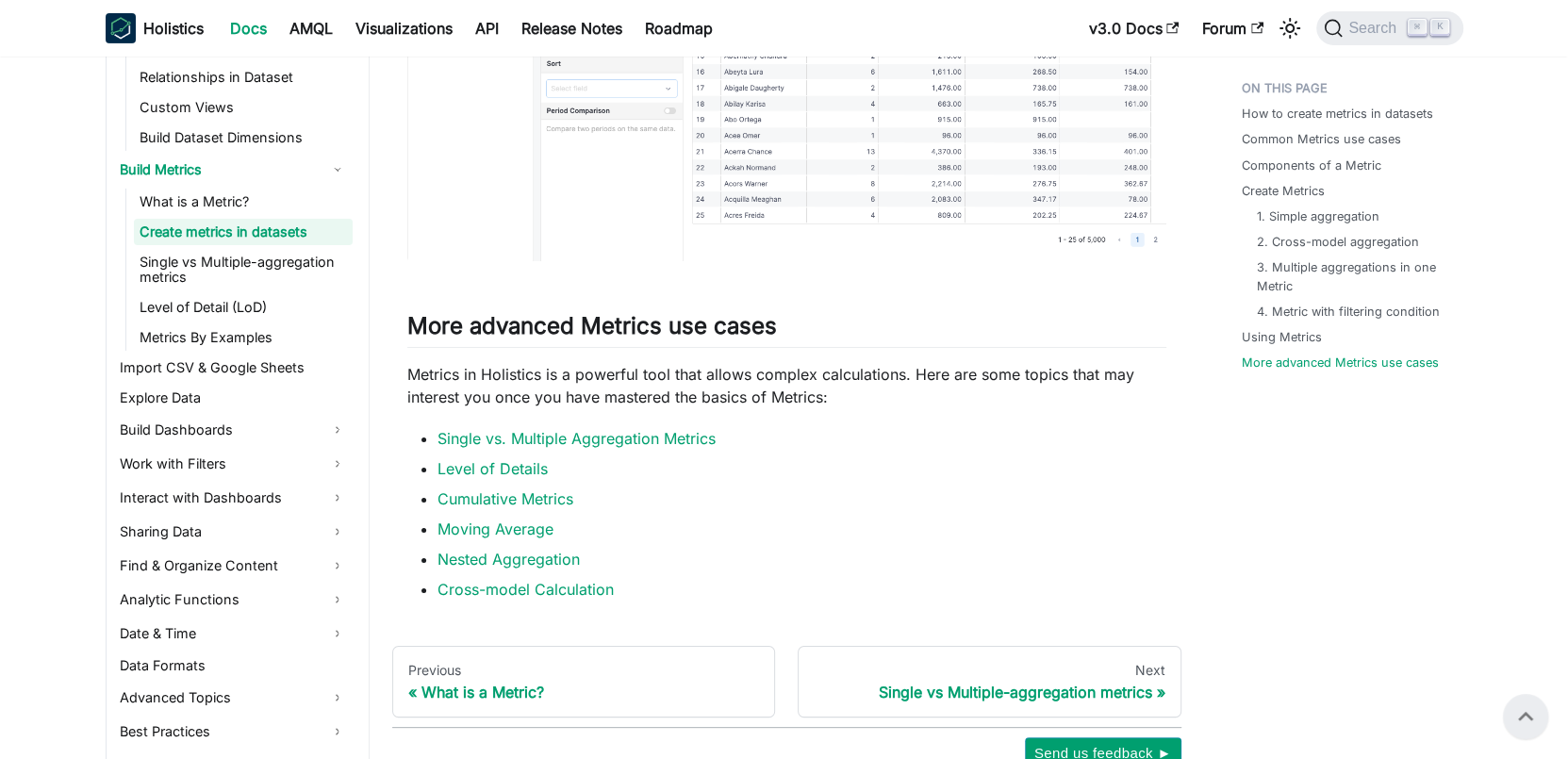
scroll to position [5115, 0]
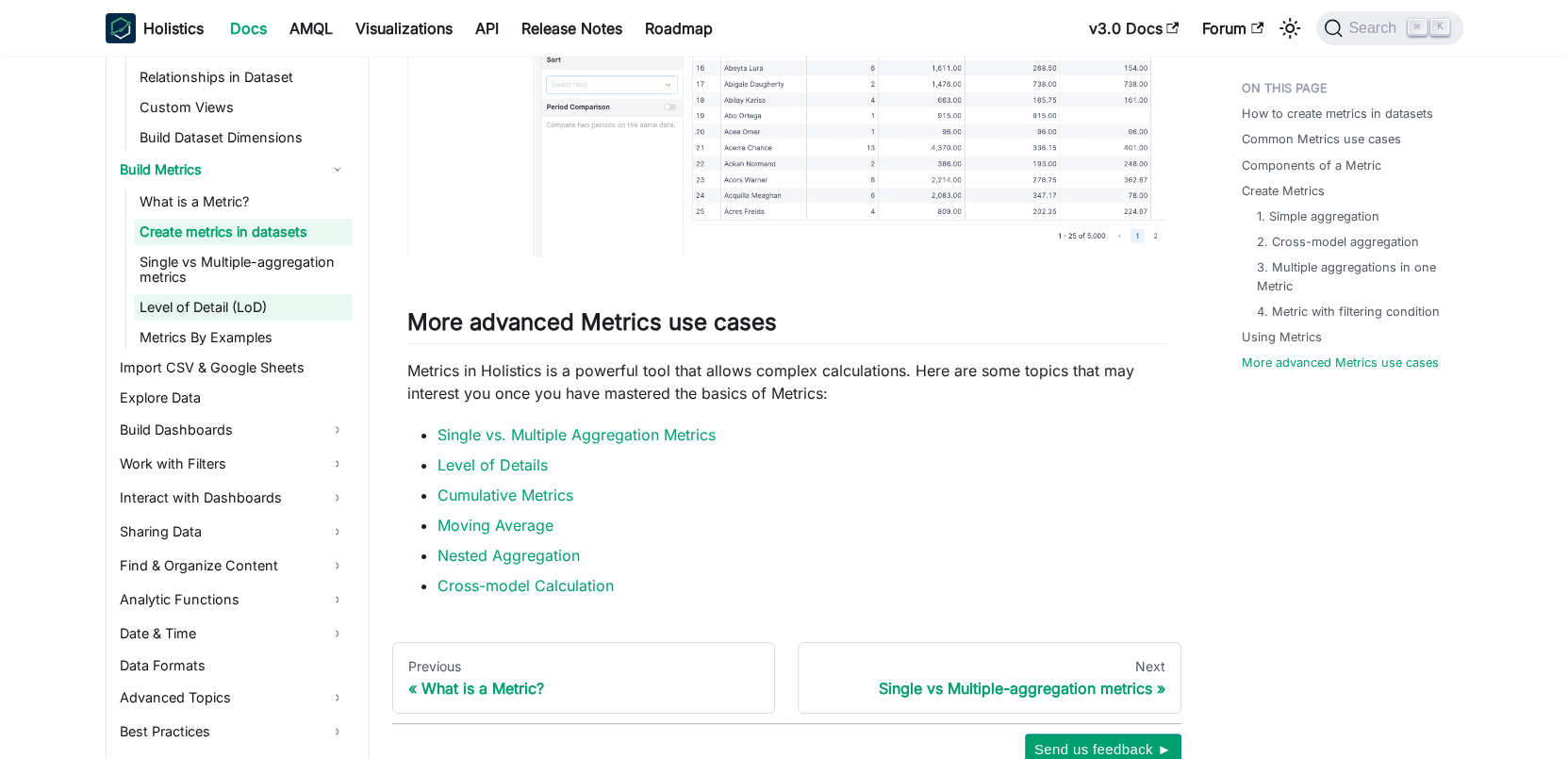
drag, startPoint x: 285, startPoint y: 281, endPoint x: 285, endPoint y: 314, distance: 33.0
click at [285, 281] on link "Single vs Multiple-aggregation metrics" at bounding box center [243, 270] width 219 height 41
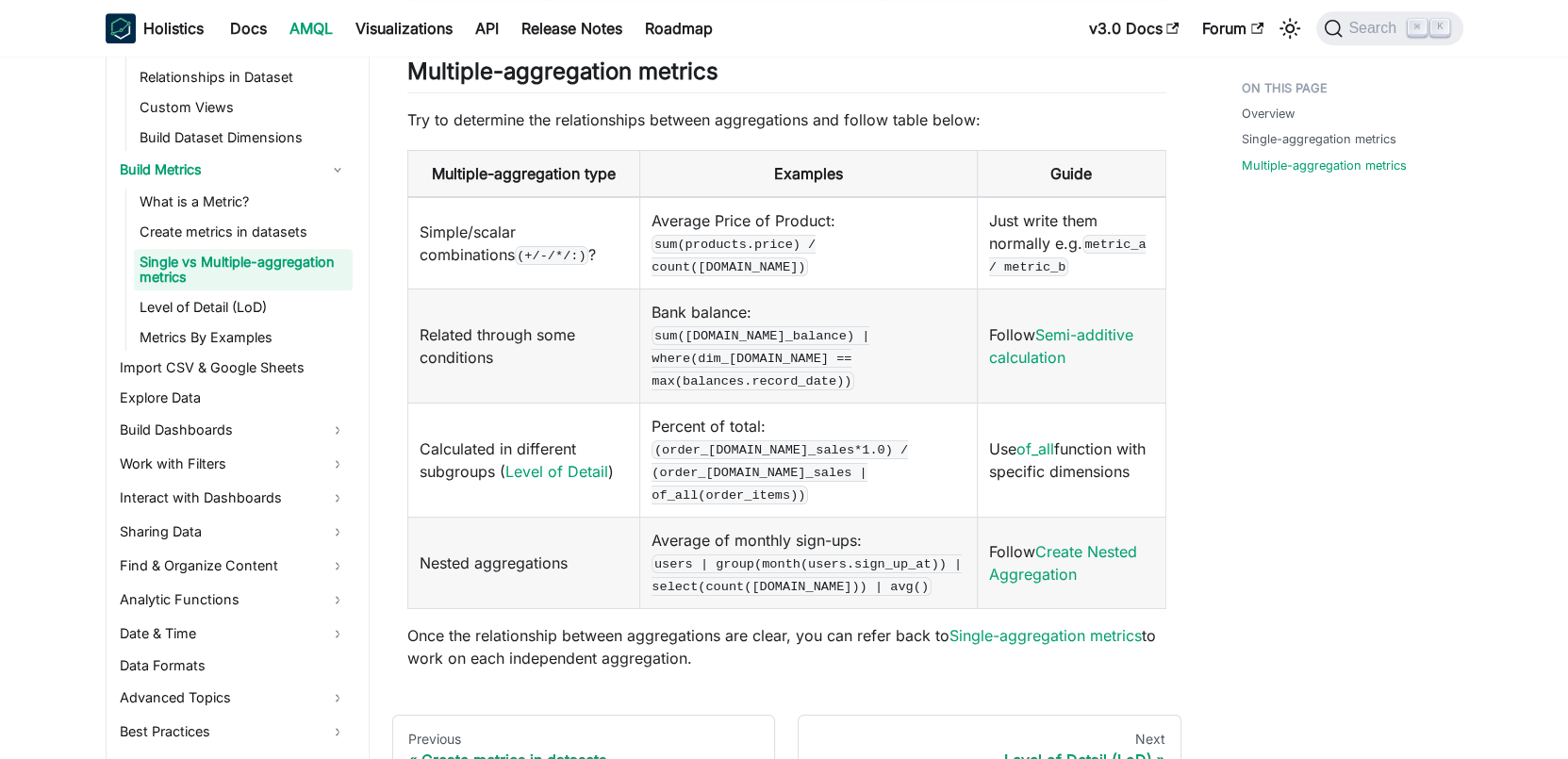
scroll to position [1286, 0]
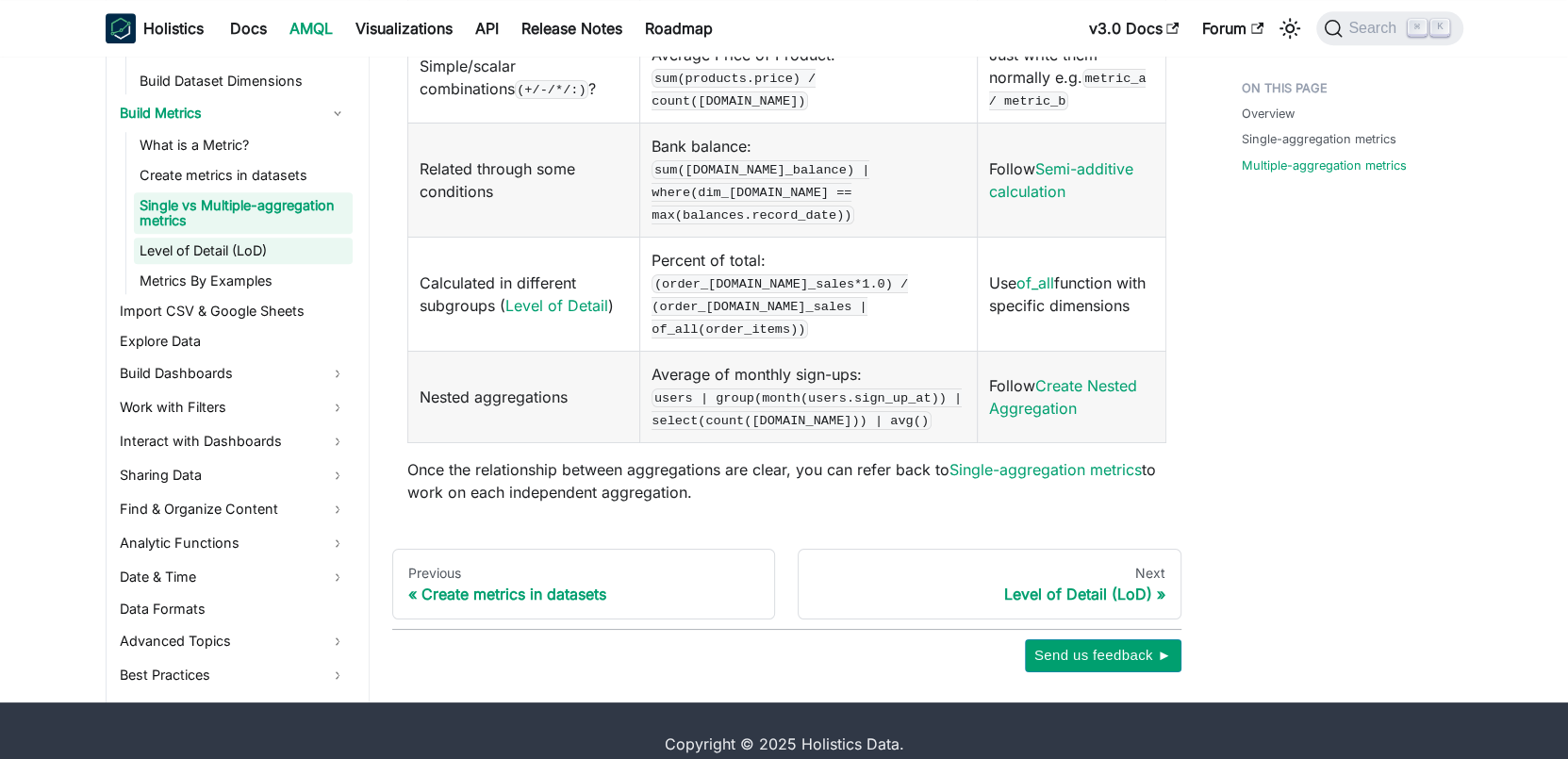
click at [218, 238] on link "Level of Detail (LoD)" at bounding box center [243, 251] width 219 height 26
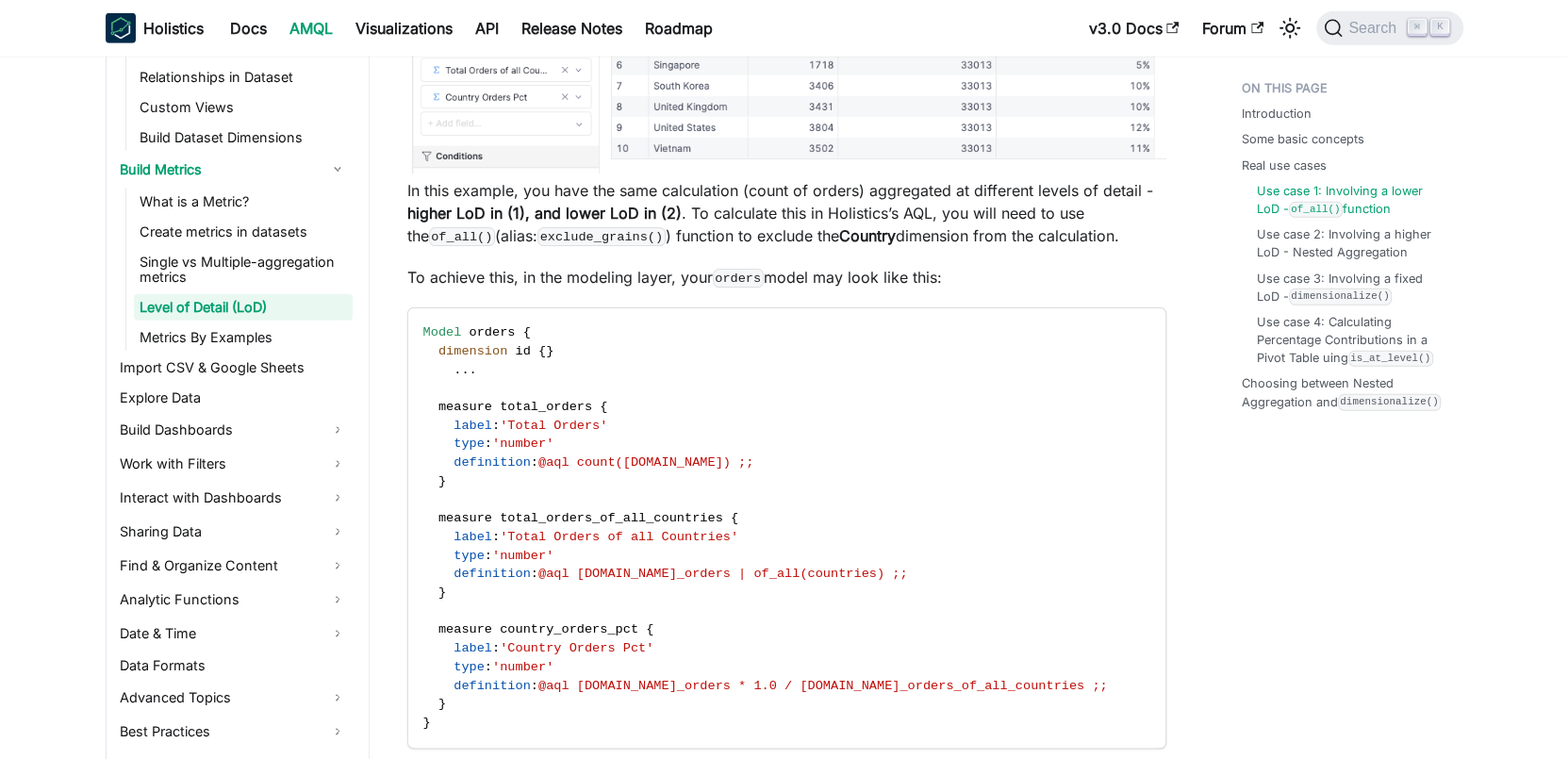
scroll to position [4344, 0]
click at [277, 337] on link "Metrics By Examples" at bounding box center [243, 338] width 219 height 26
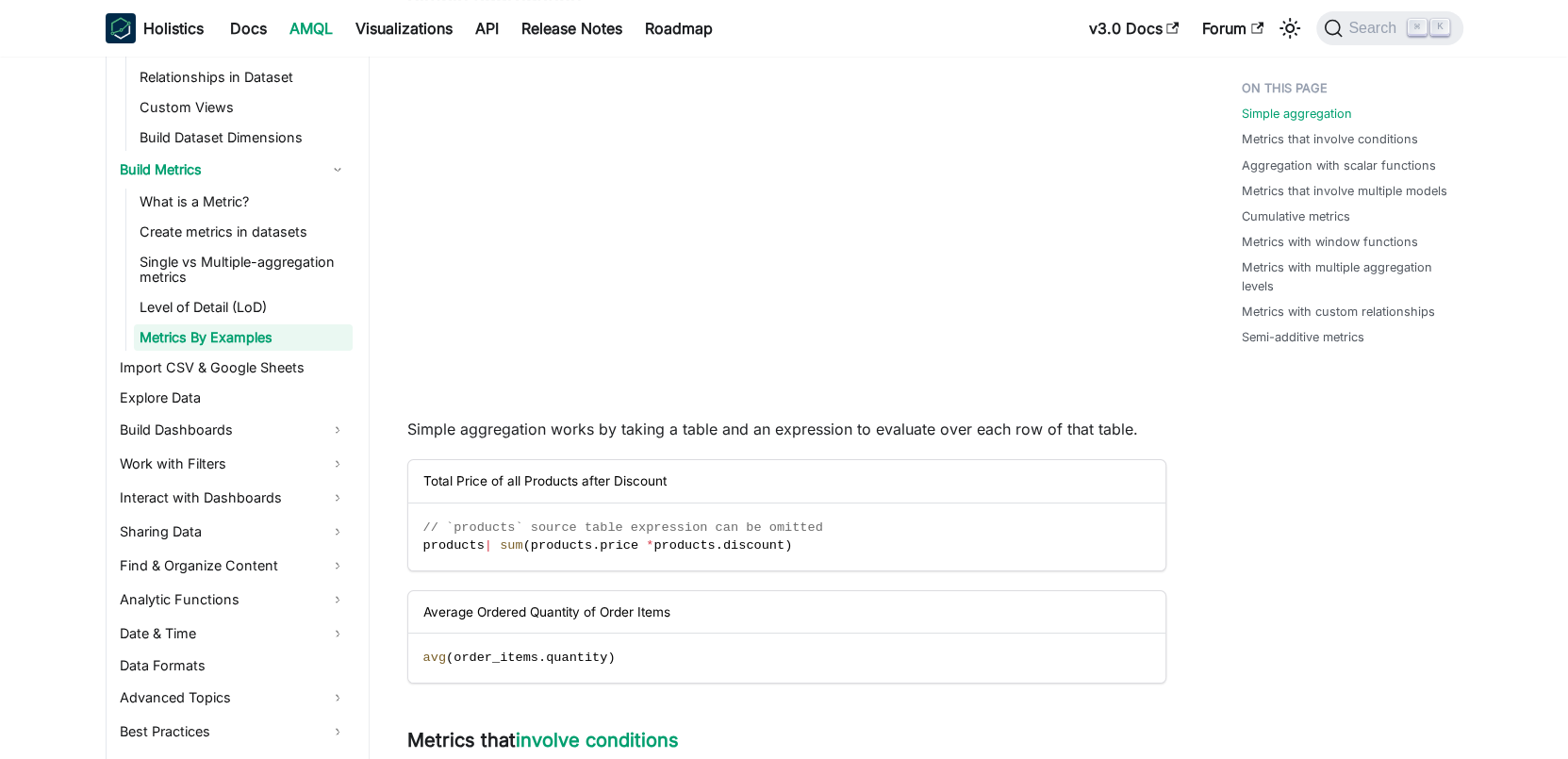
scroll to position [215, 0]
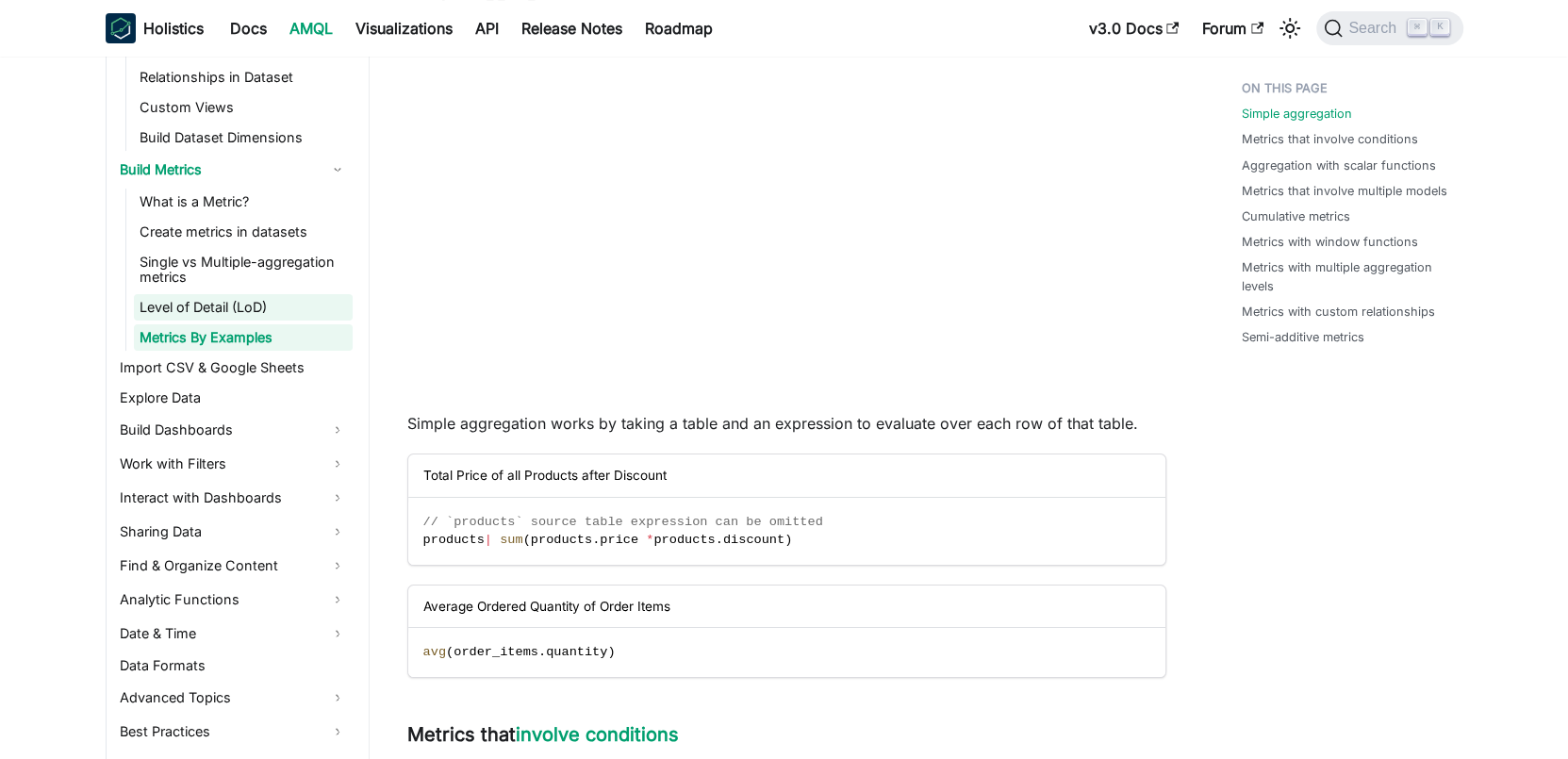
click at [191, 294] on link "Level of Detail (LoD)" at bounding box center [243, 307] width 219 height 26
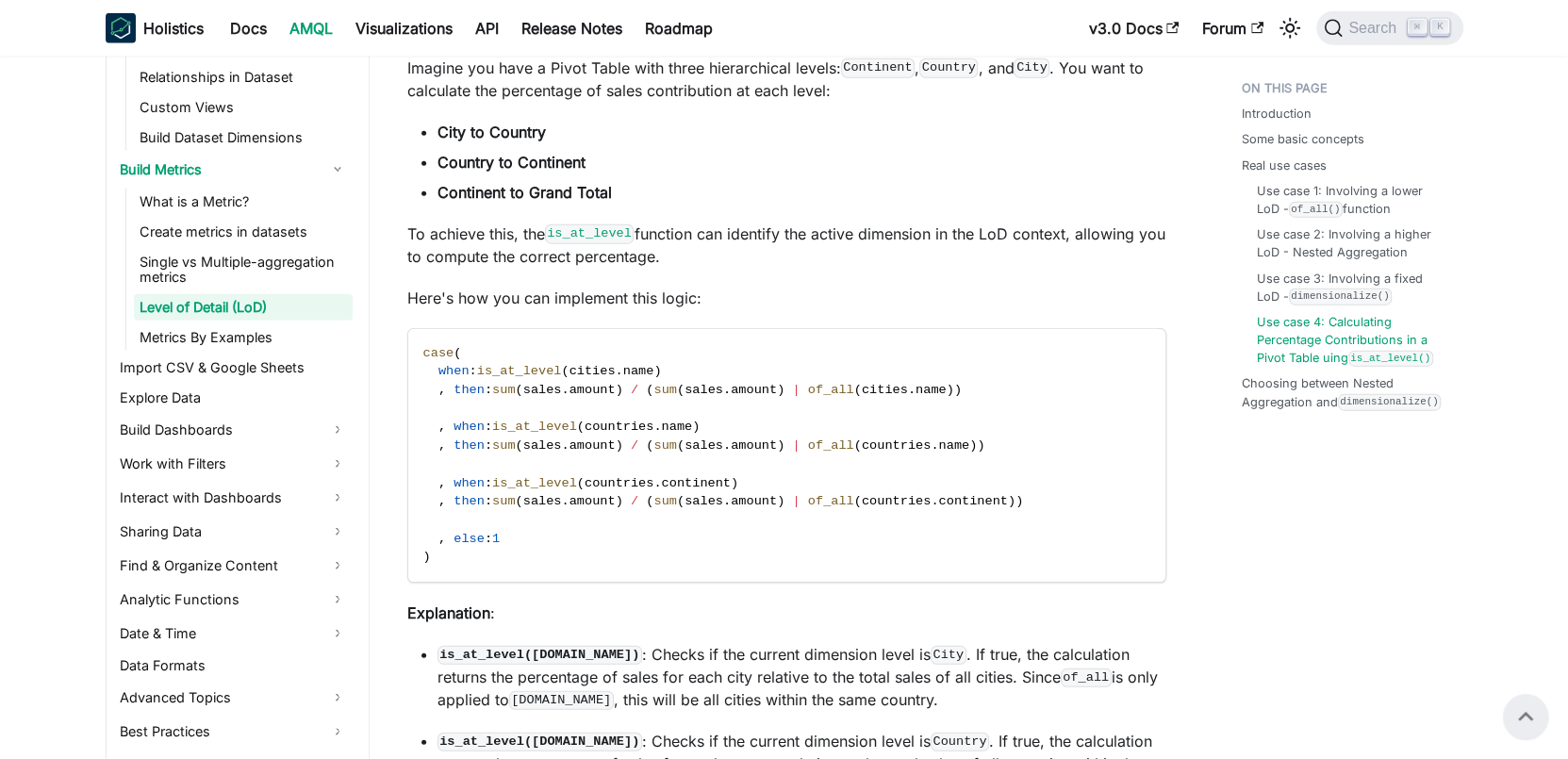
scroll to position [9504, 0]
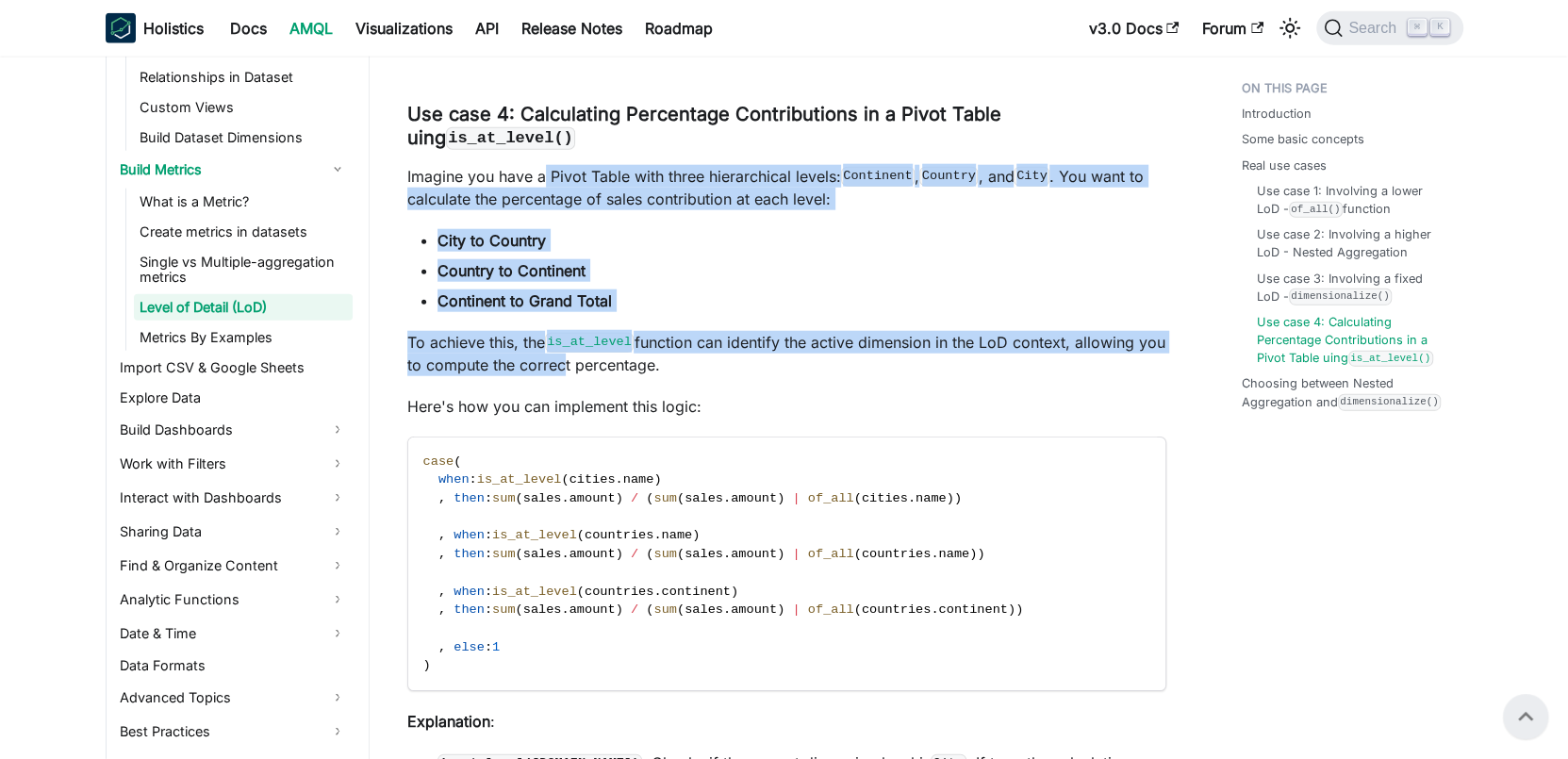
drag, startPoint x: 542, startPoint y: 206, endPoint x: 587, endPoint y: 394, distance: 193.3
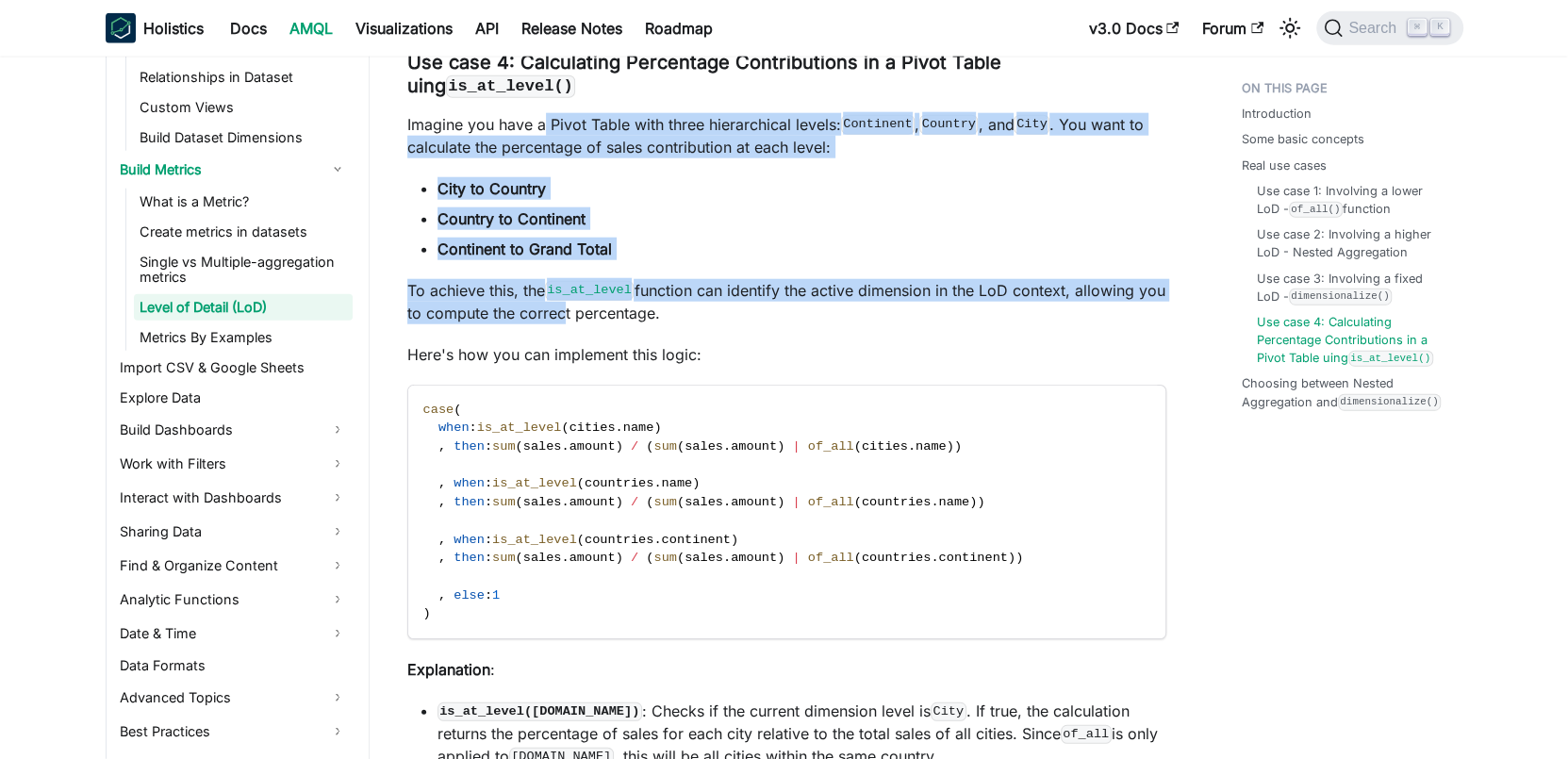
scroll to position [9556, 0]
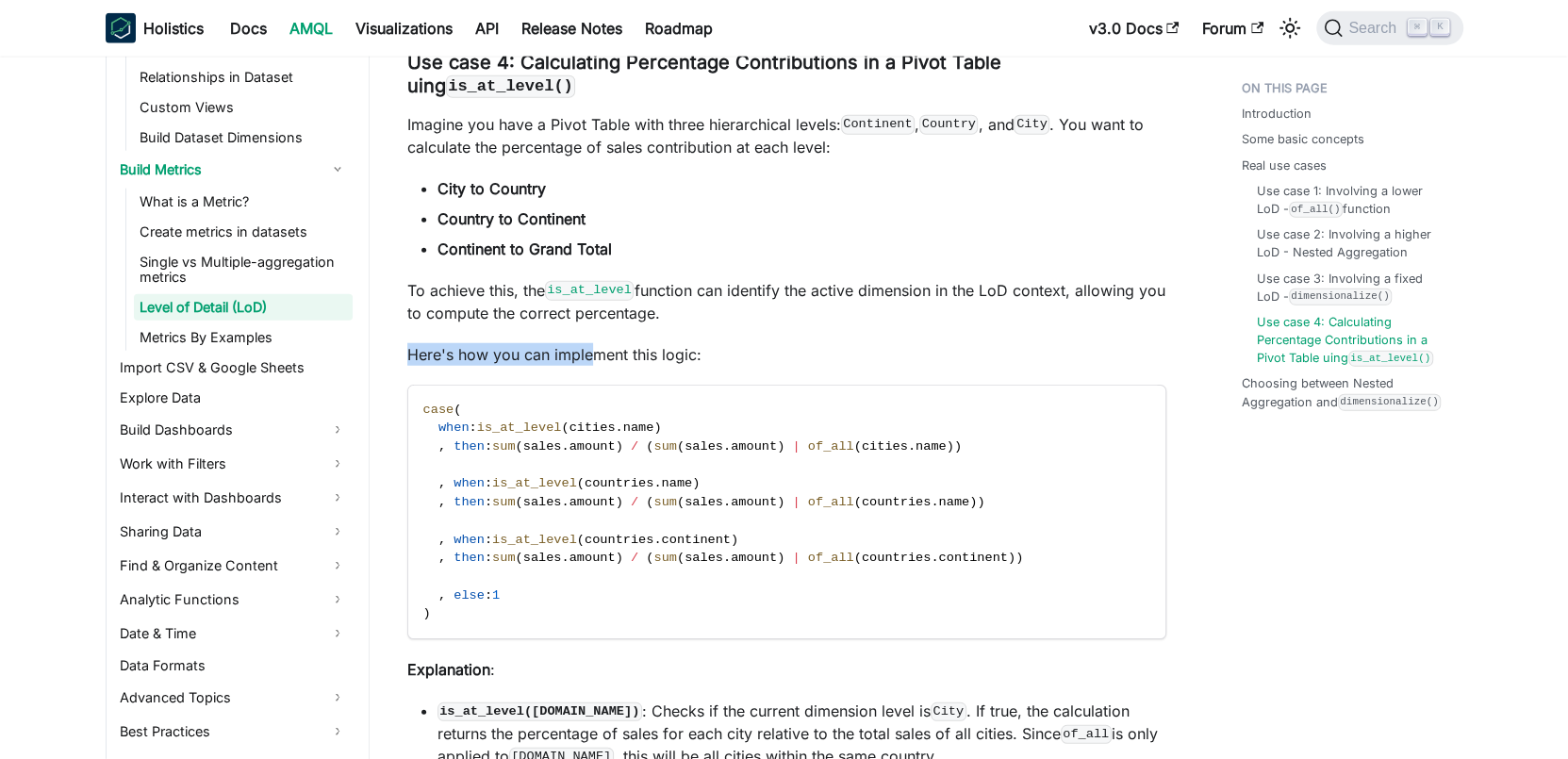
drag, startPoint x: 582, startPoint y: 369, endPoint x: 592, endPoint y: 388, distance: 21.5
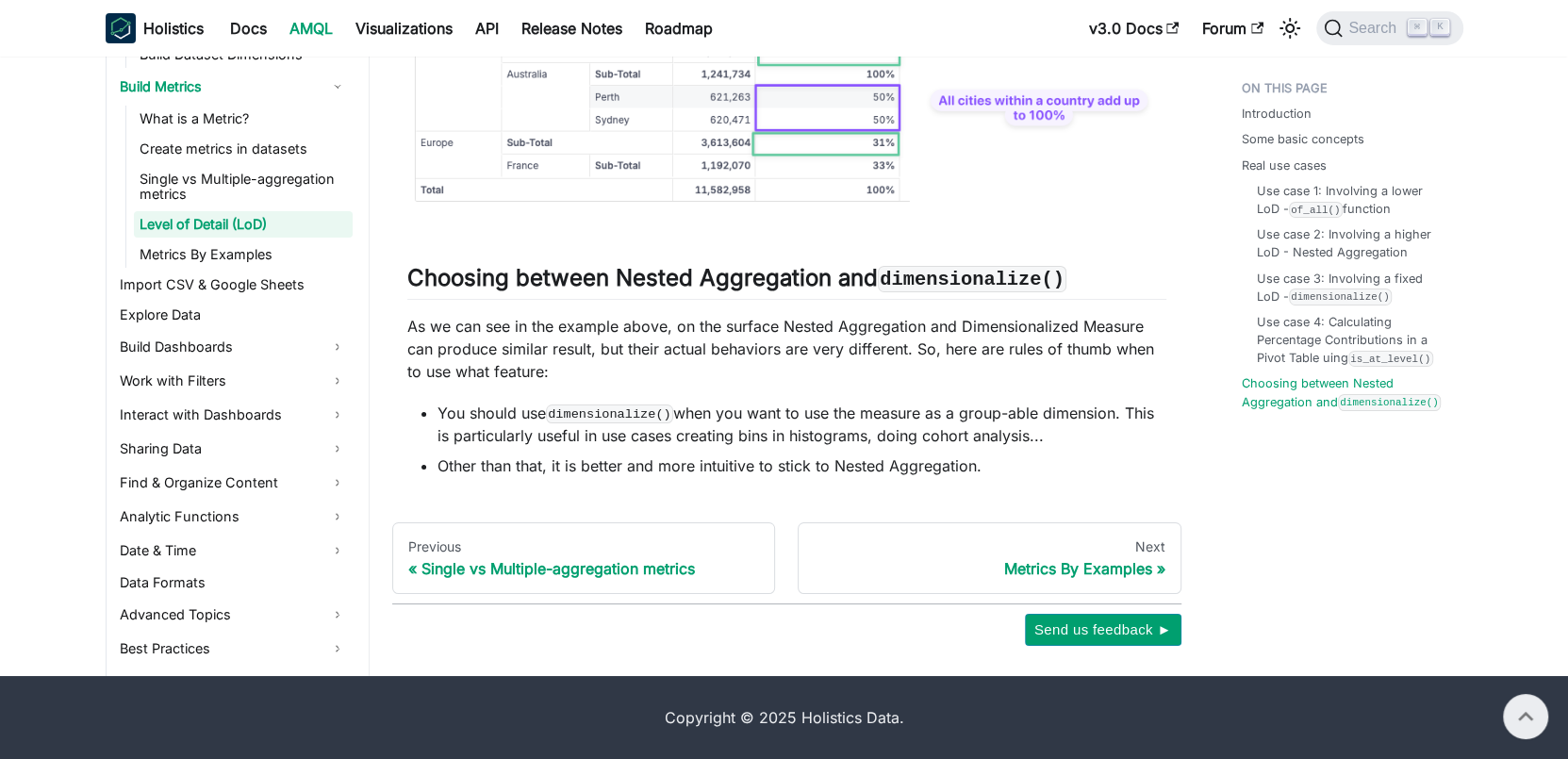
scroll to position [11114, 0]
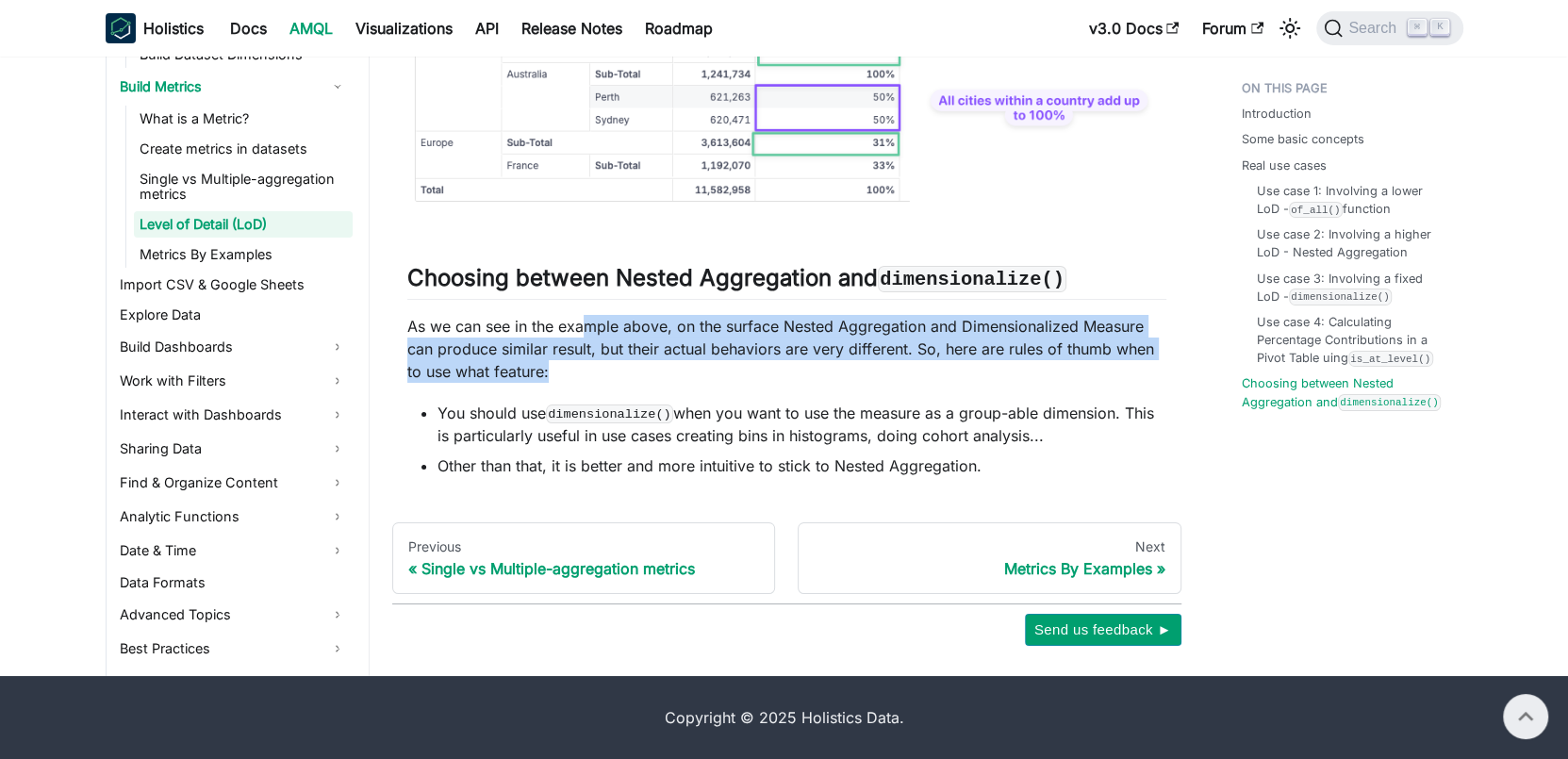
drag, startPoint x: 584, startPoint y: 341, endPoint x: 595, endPoint y: 393, distance: 53.2
click at [595, 383] on p "As we can see in the example above, on the surface Nested Aggregation and Dimen…" at bounding box center [787, 349] width 759 height 68
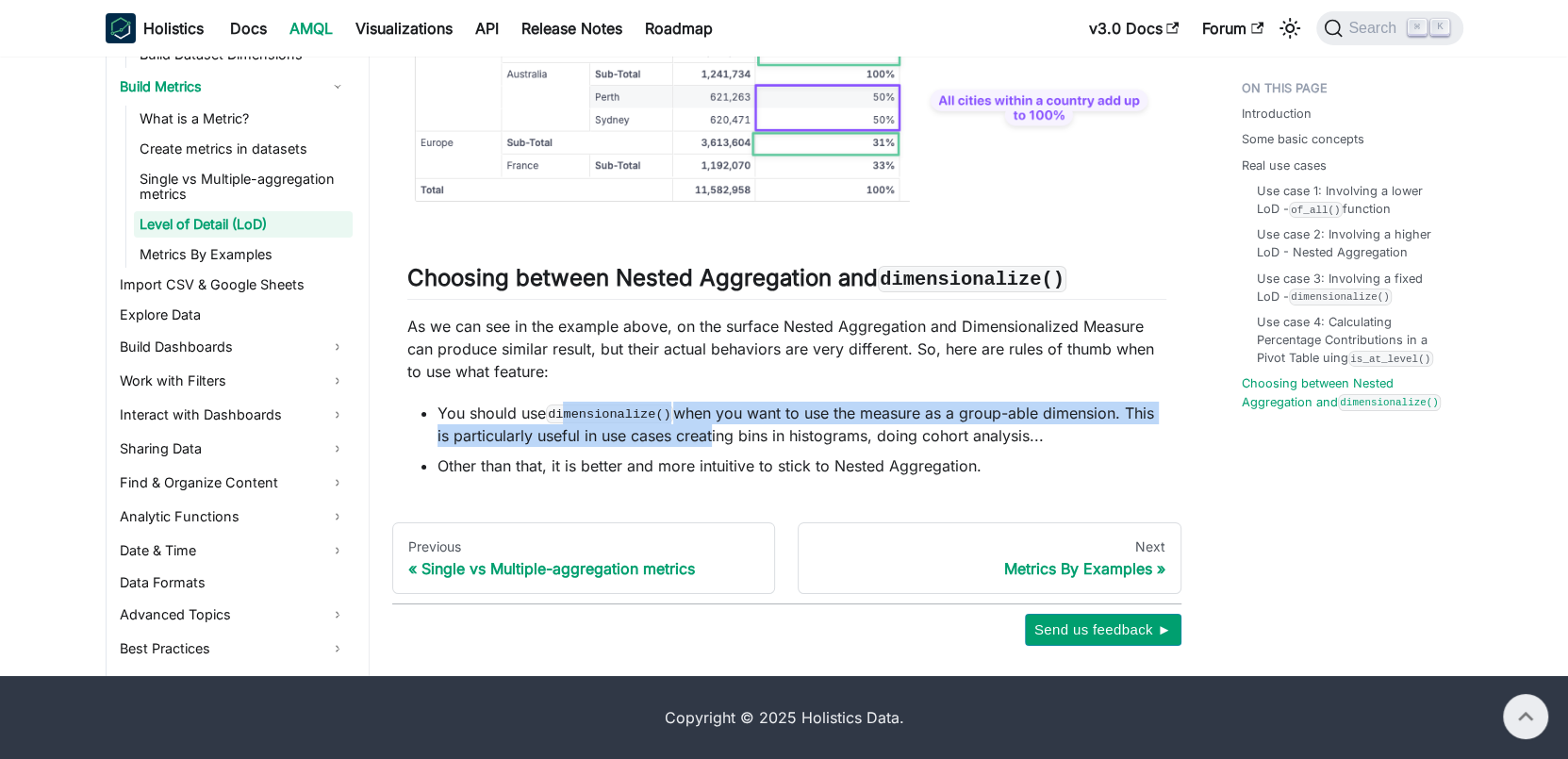
drag, startPoint x: 571, startPoint y: 430, endPoint x: 709, endPoint y: 459, distance: 141.0
click at [709, 447] on li "You should use dimensionalize() when you want to use the measure as a group-abl…" at bounding box center [802, 424] width 729 height 45
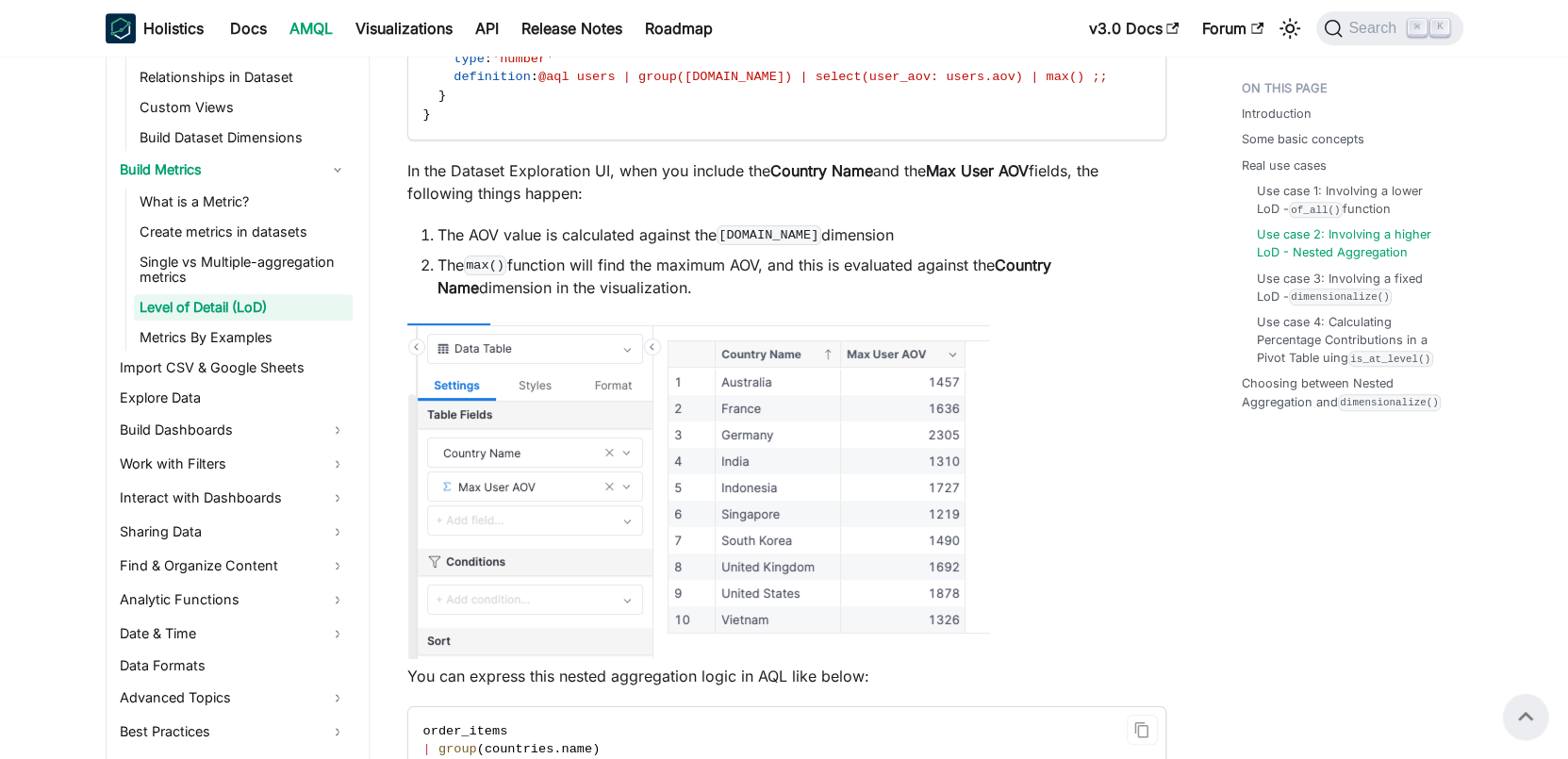
scroll to position [6580, 0]
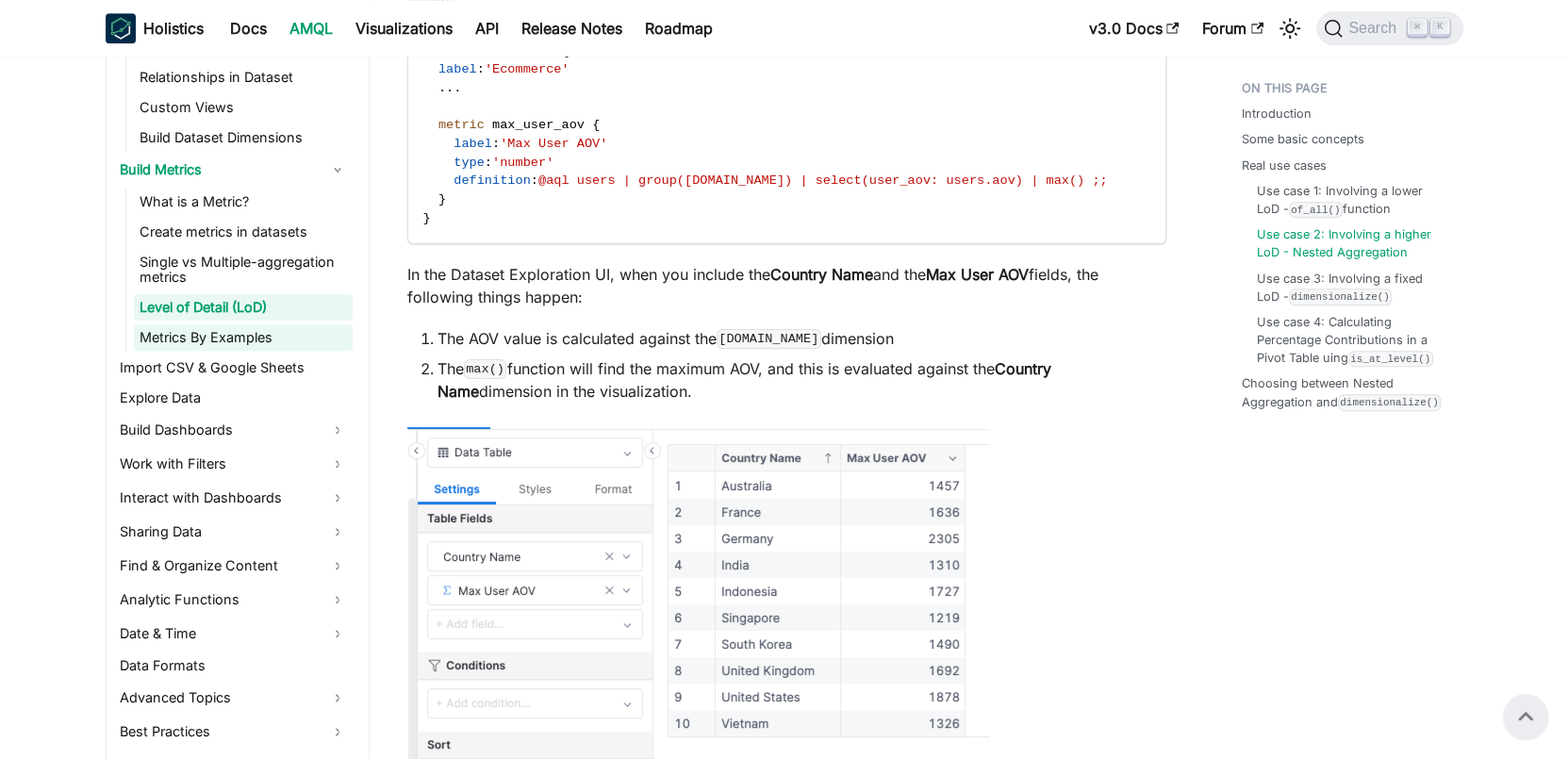
click at [178, 340] on link "Metrics By Examples" at bounding box center [243, 338] width 219 height 26
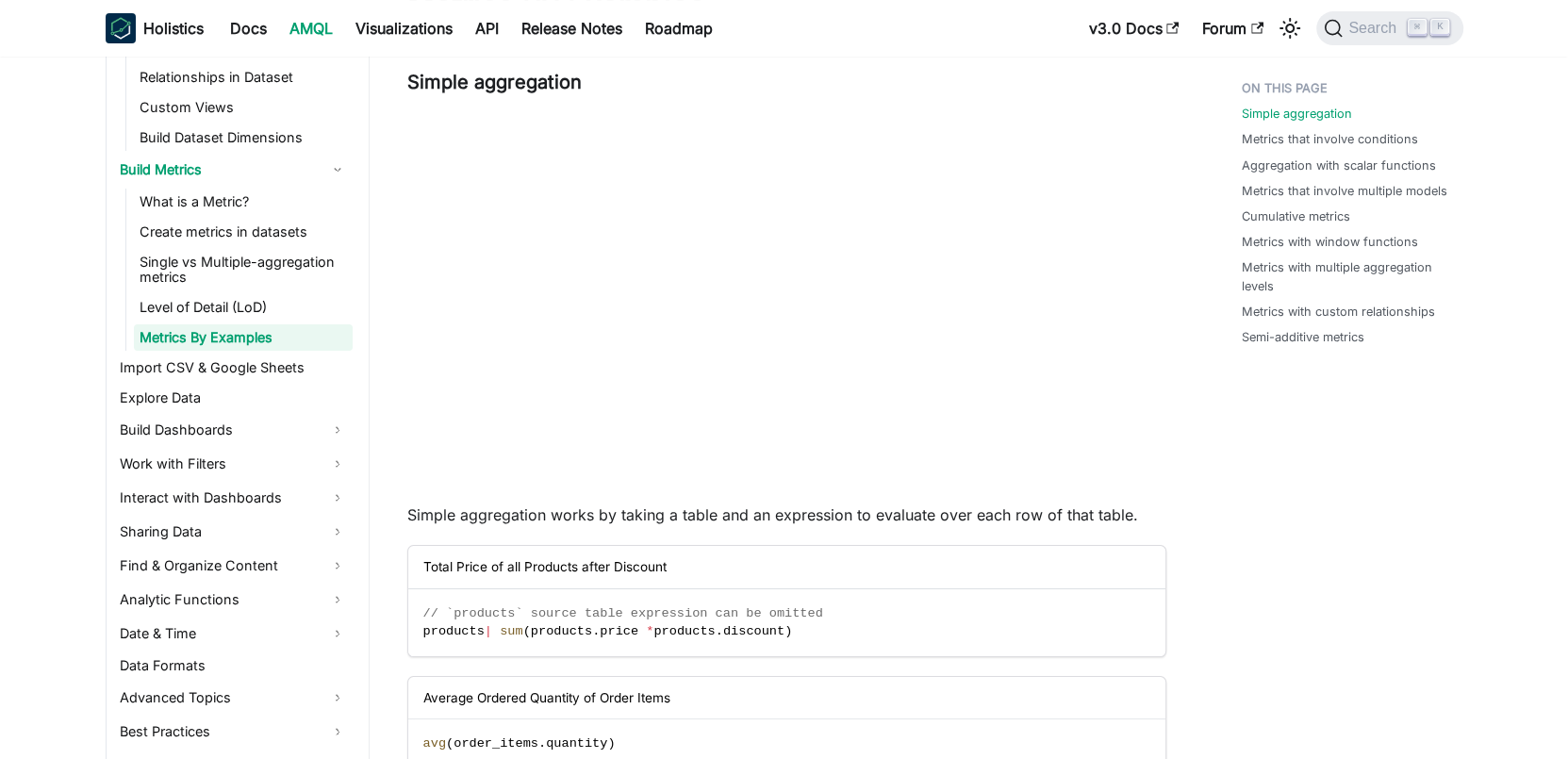
scroll to position [130, 0]
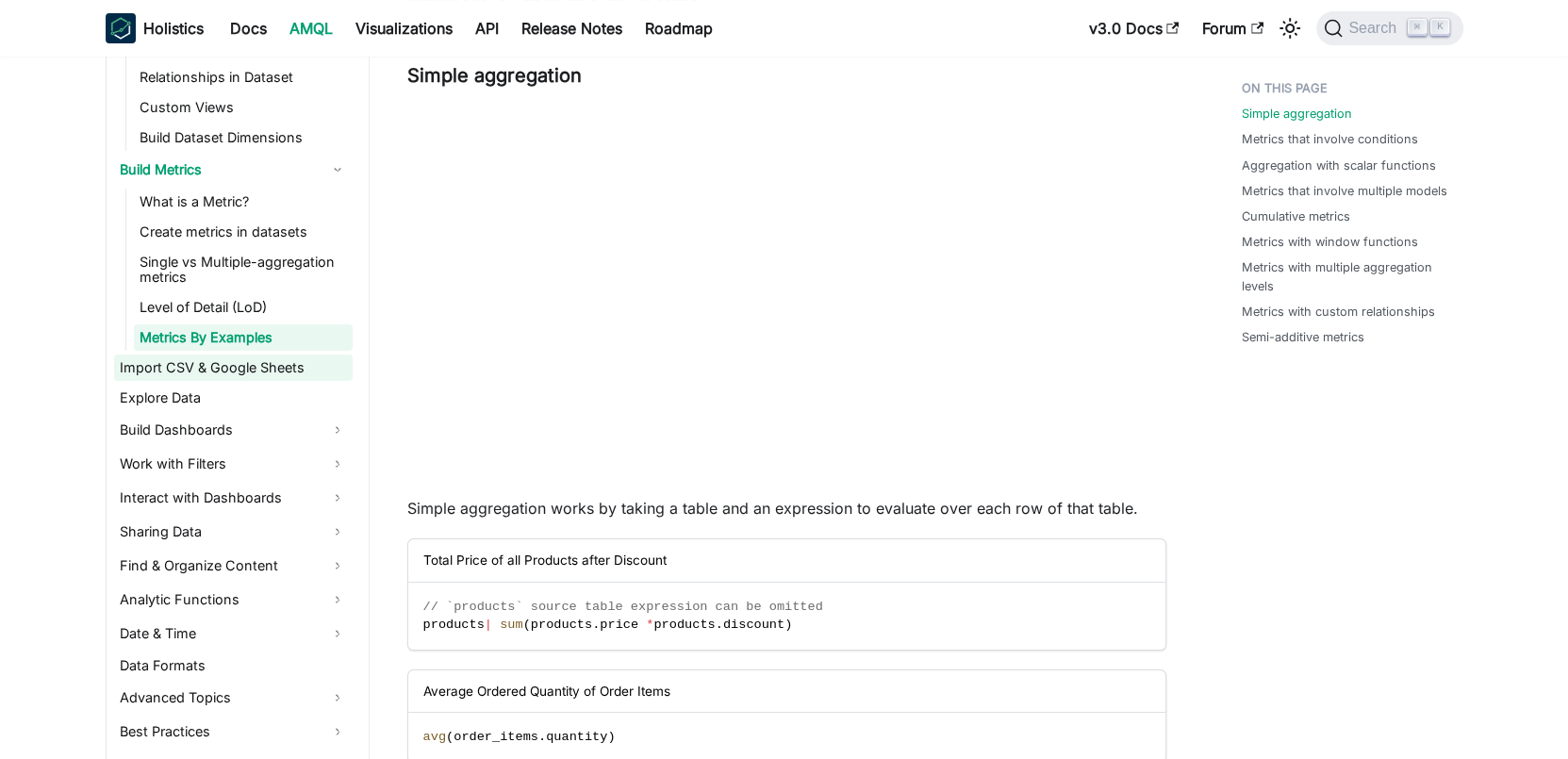
click at [296, 364] on link "Import CSV & Google Sheets" at bounding box center [233, 368] width 239 height 26
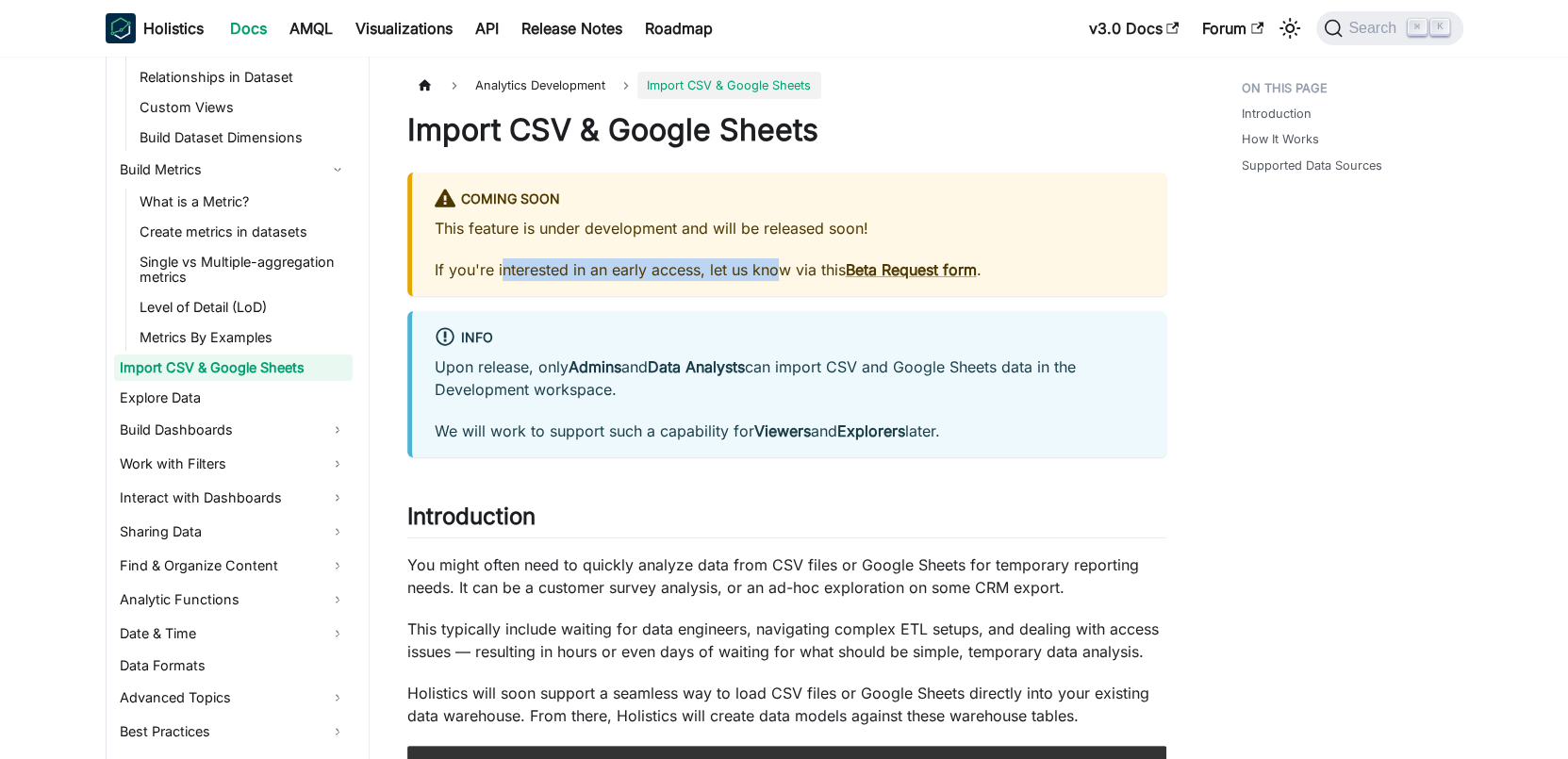
drag, startPoint x: 503, startPoint y: 276, endPoint x: 775, endPoint y: 272, distance: 272.0
click at [775, 272] on p "If you're interested in an early access, let us know via this Beta Request form…" at bounding box center [790, 270] width 709 height 23
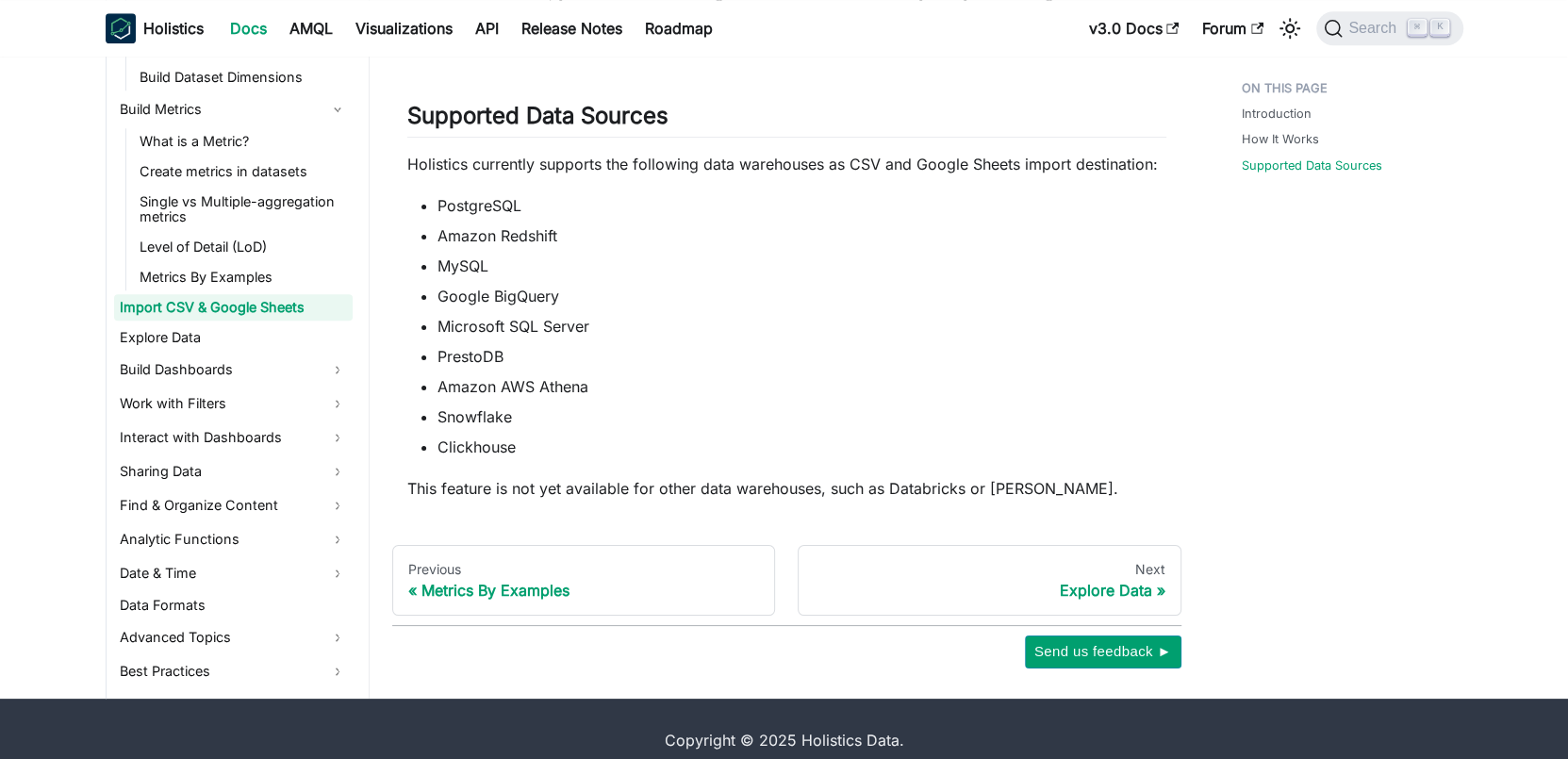
scroll to position [1452, 0]
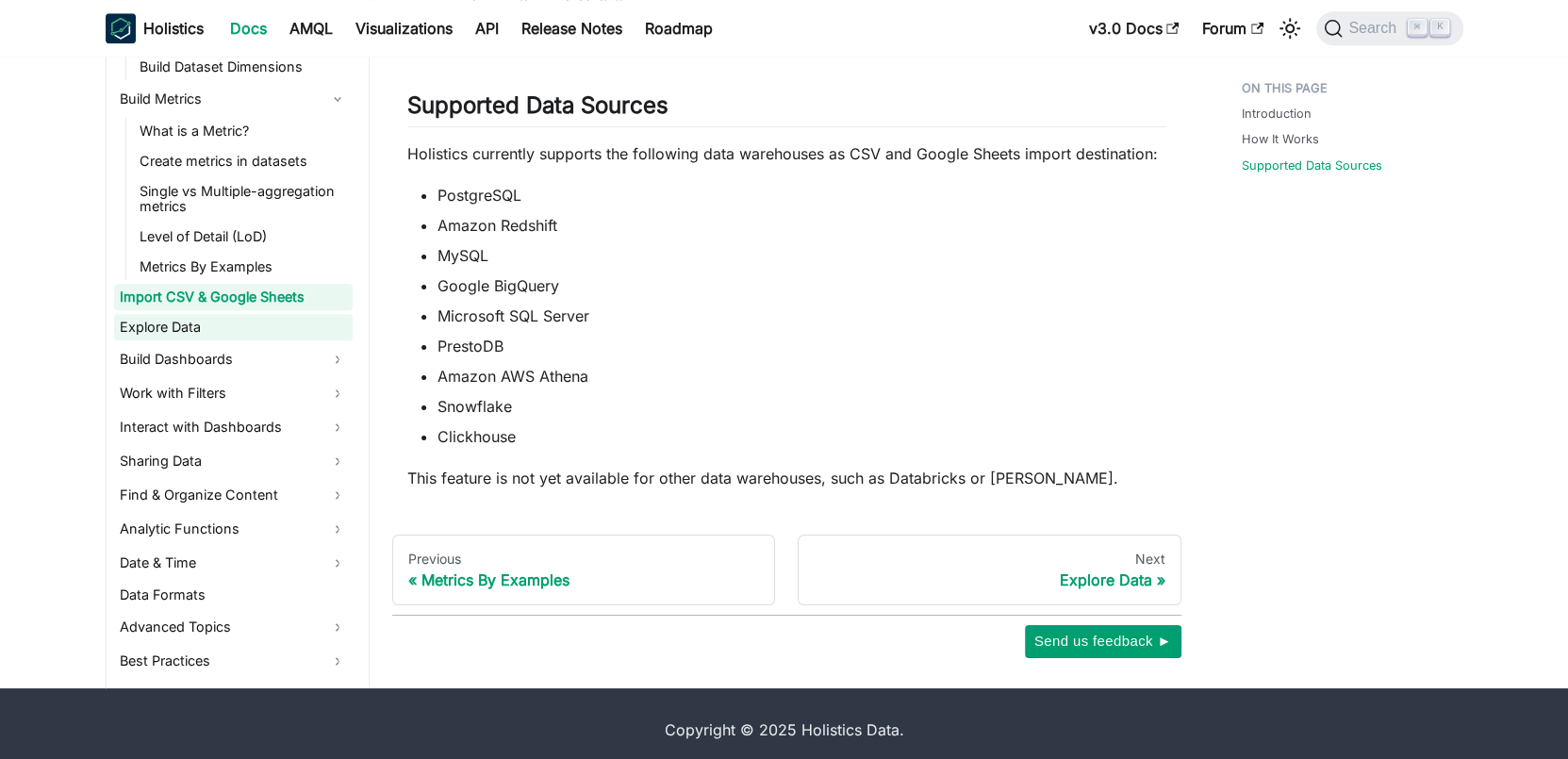
click at [226, 335] on link "Explore Data" at bounding box center [233, 327] width 239 height 26
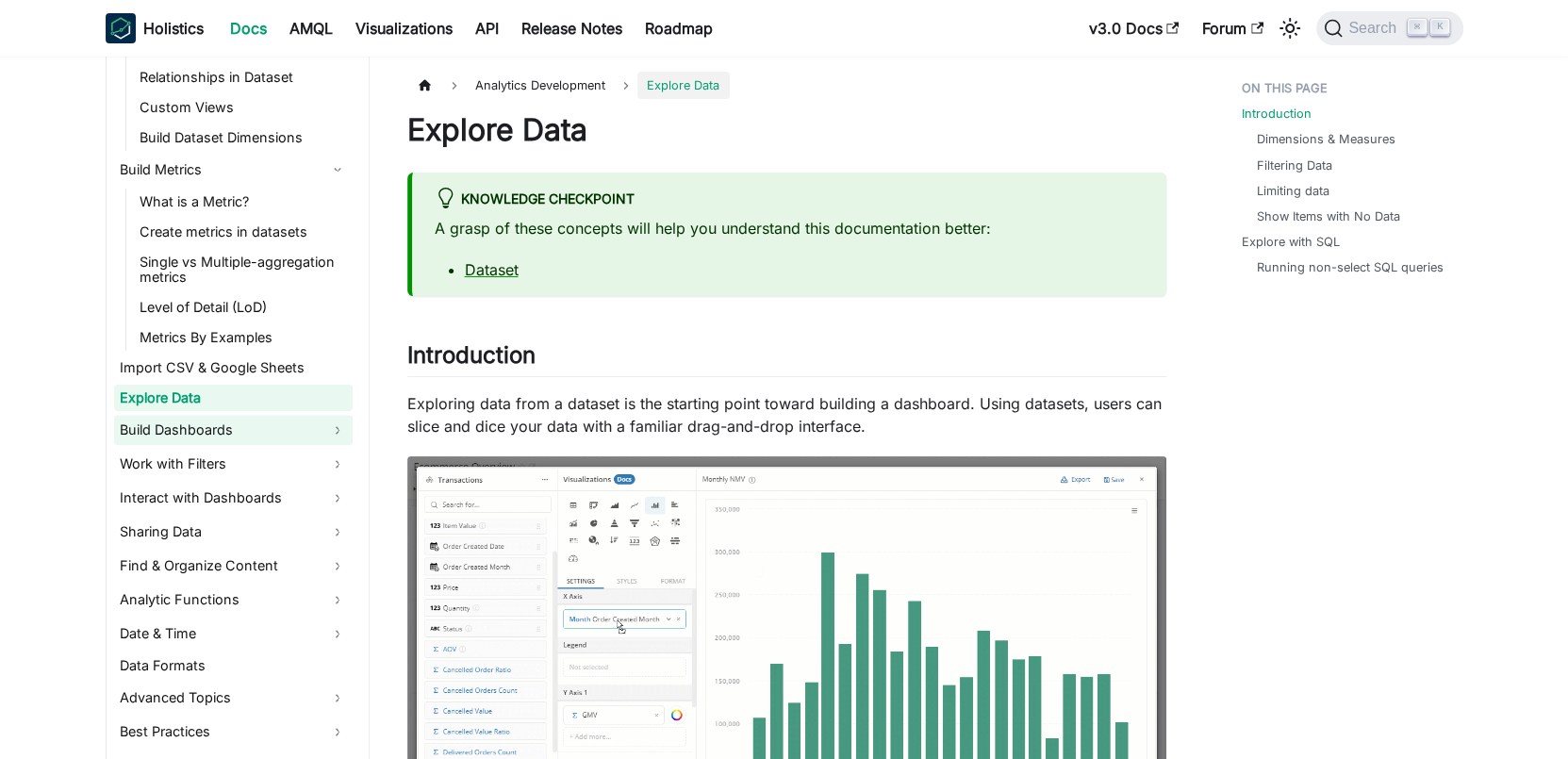
click at [206, 430] on link "Build Dashboards" at bounding box center [233, 430] width 239 height 30
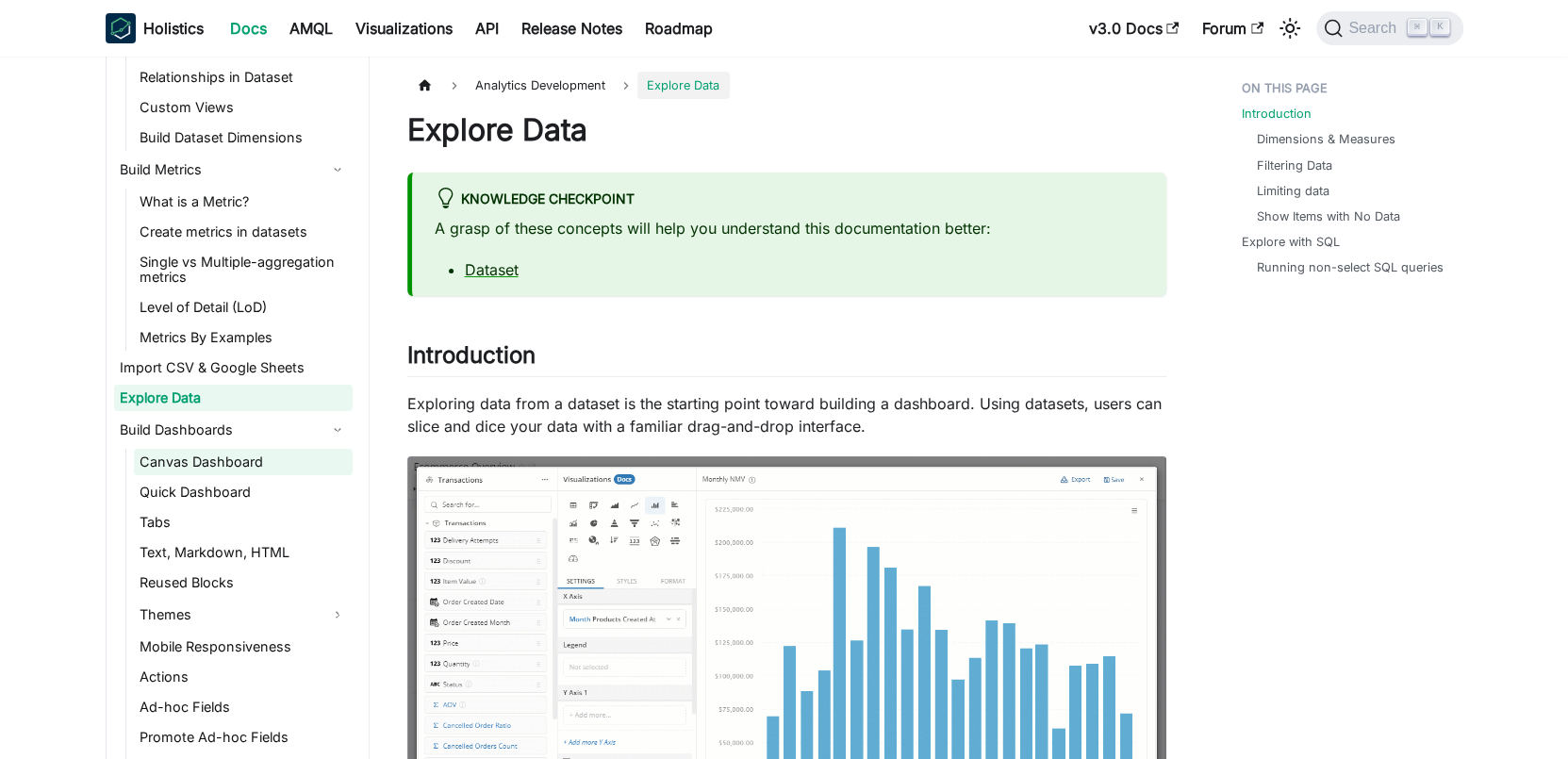
click at [209, 452] on link "Canvas Dashboard" at bounding box center [243, 462] width 219 height 26
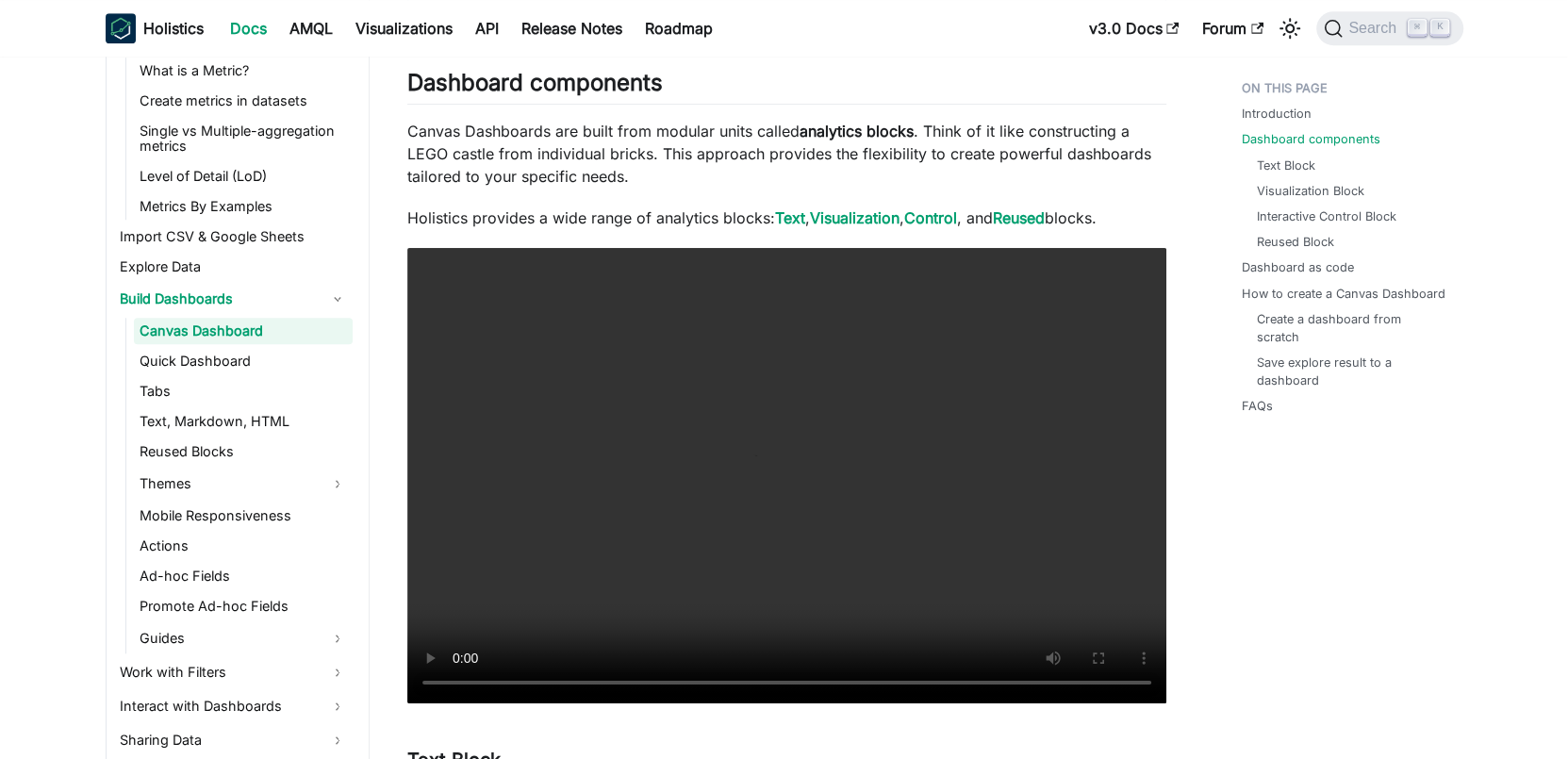
scroll to position [1599, 0]
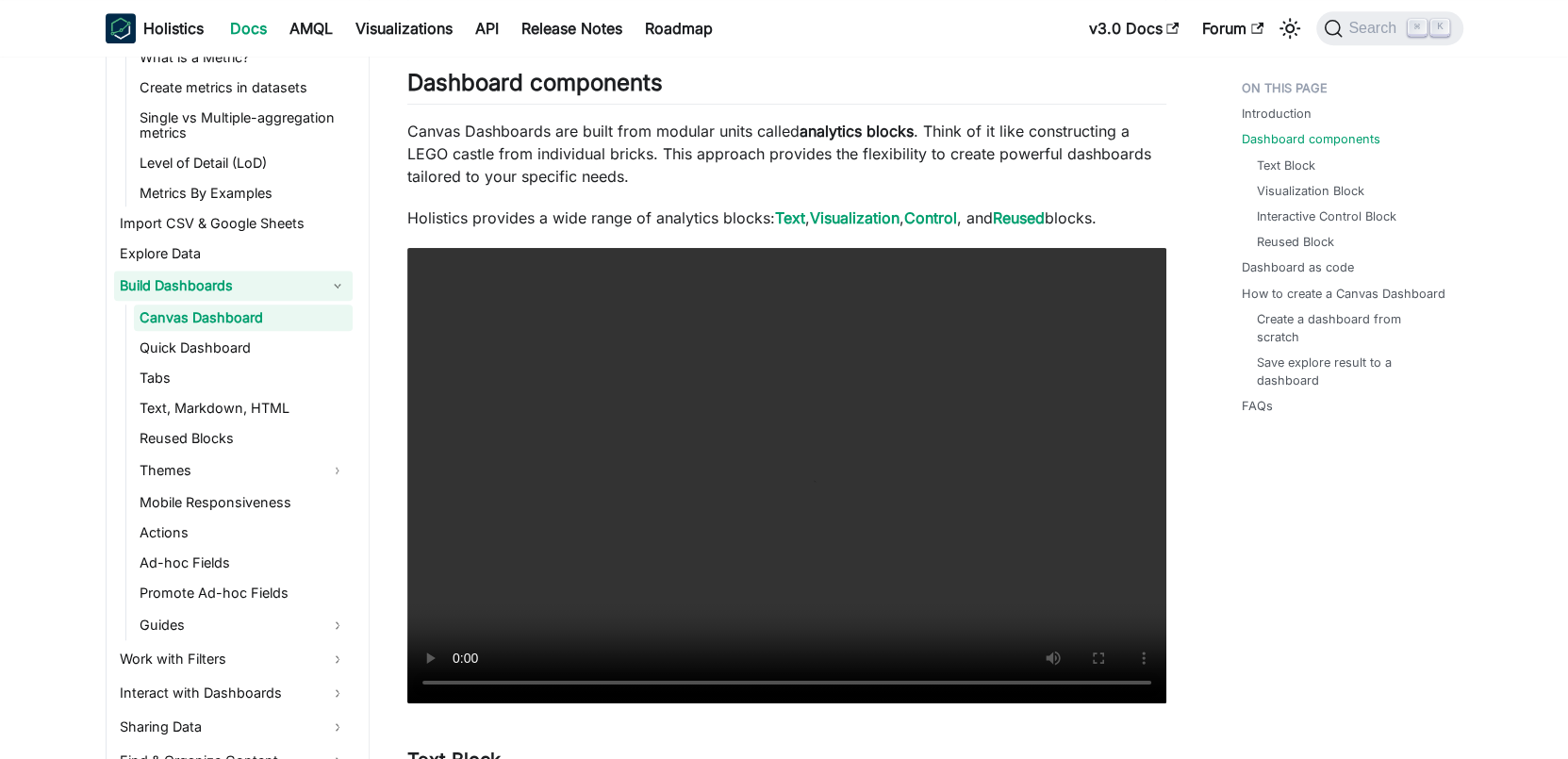
click at [197, 279] on link "Build Dashboards" at bounding box center [233, 286] width 239 height 30
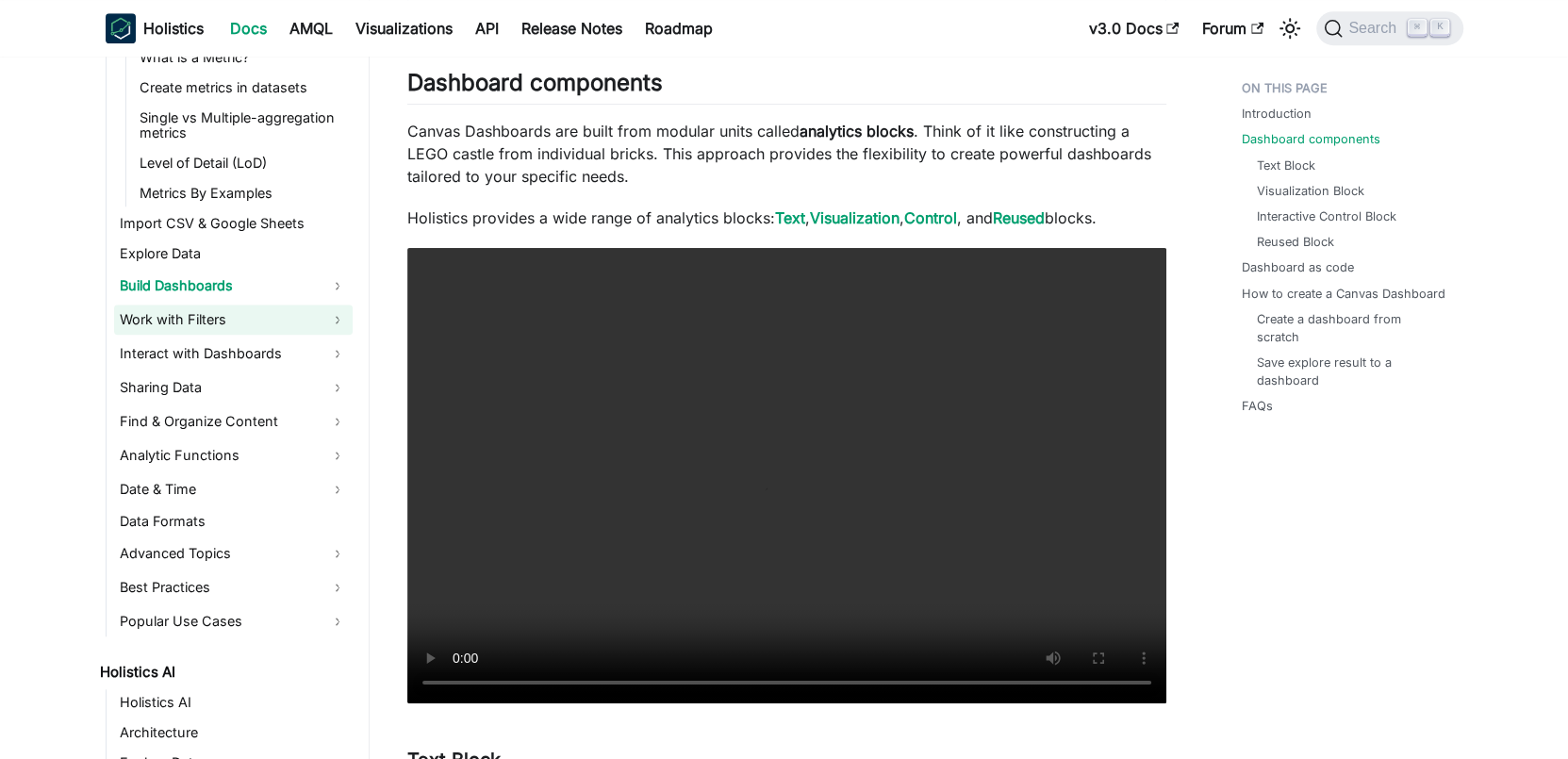
click at [193, 310] on link "Work with Filters" at bounding box center [233, 320] width 239 height 30
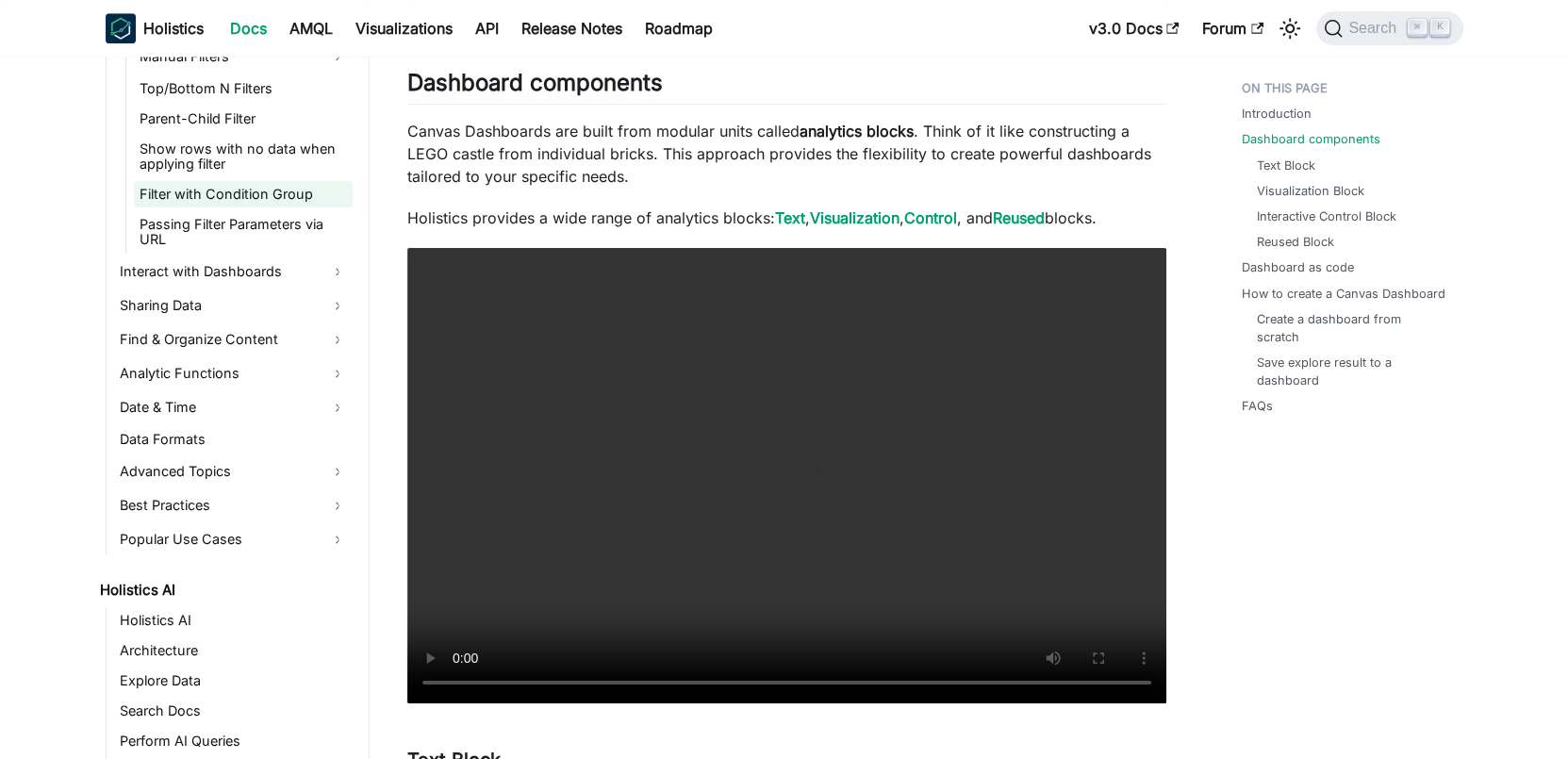
scroll to position [1806, 0]
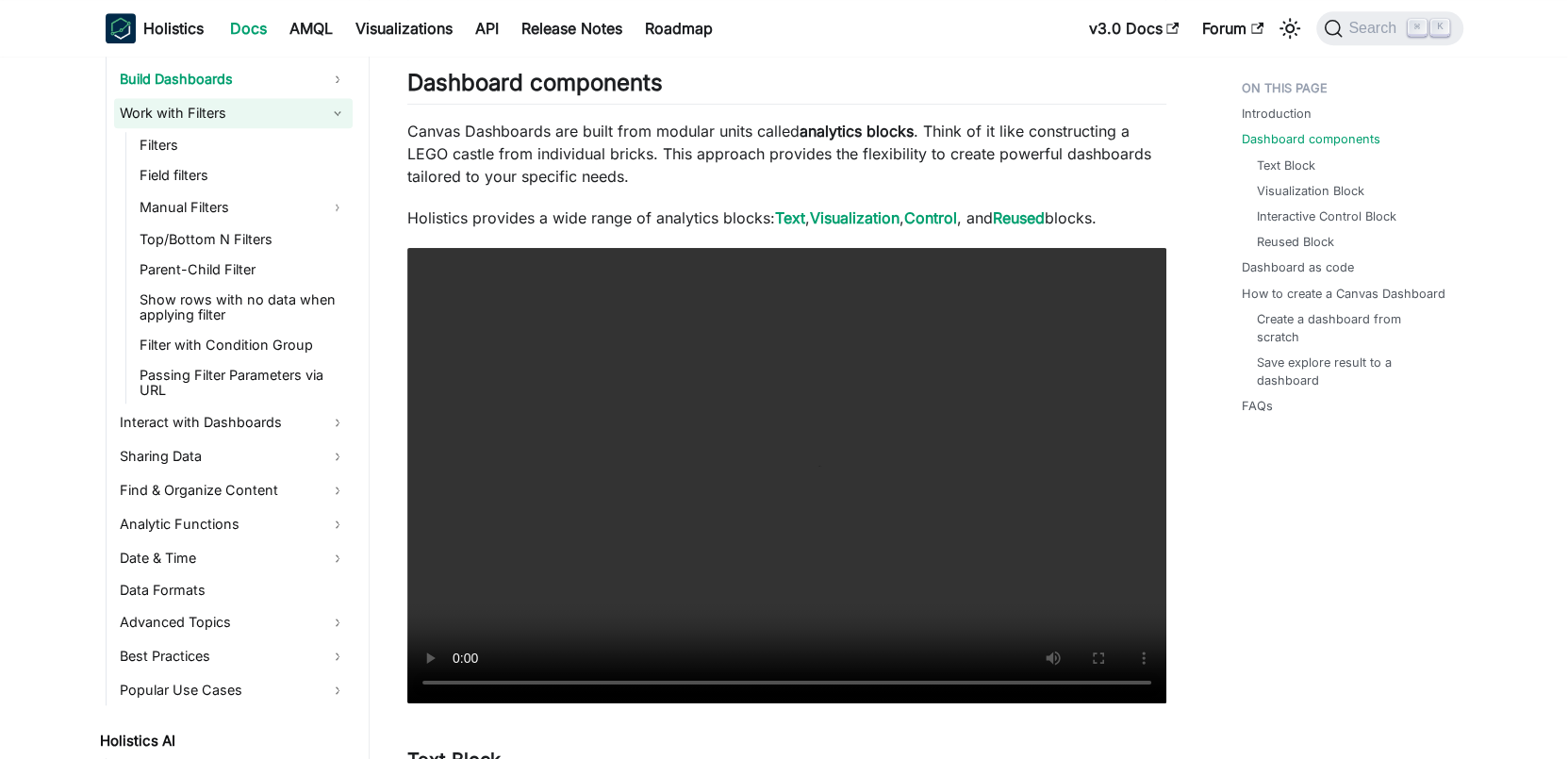
click at [241, 119] on link "Work with Filters" at bounding box center [233, 113] width 239 height 30
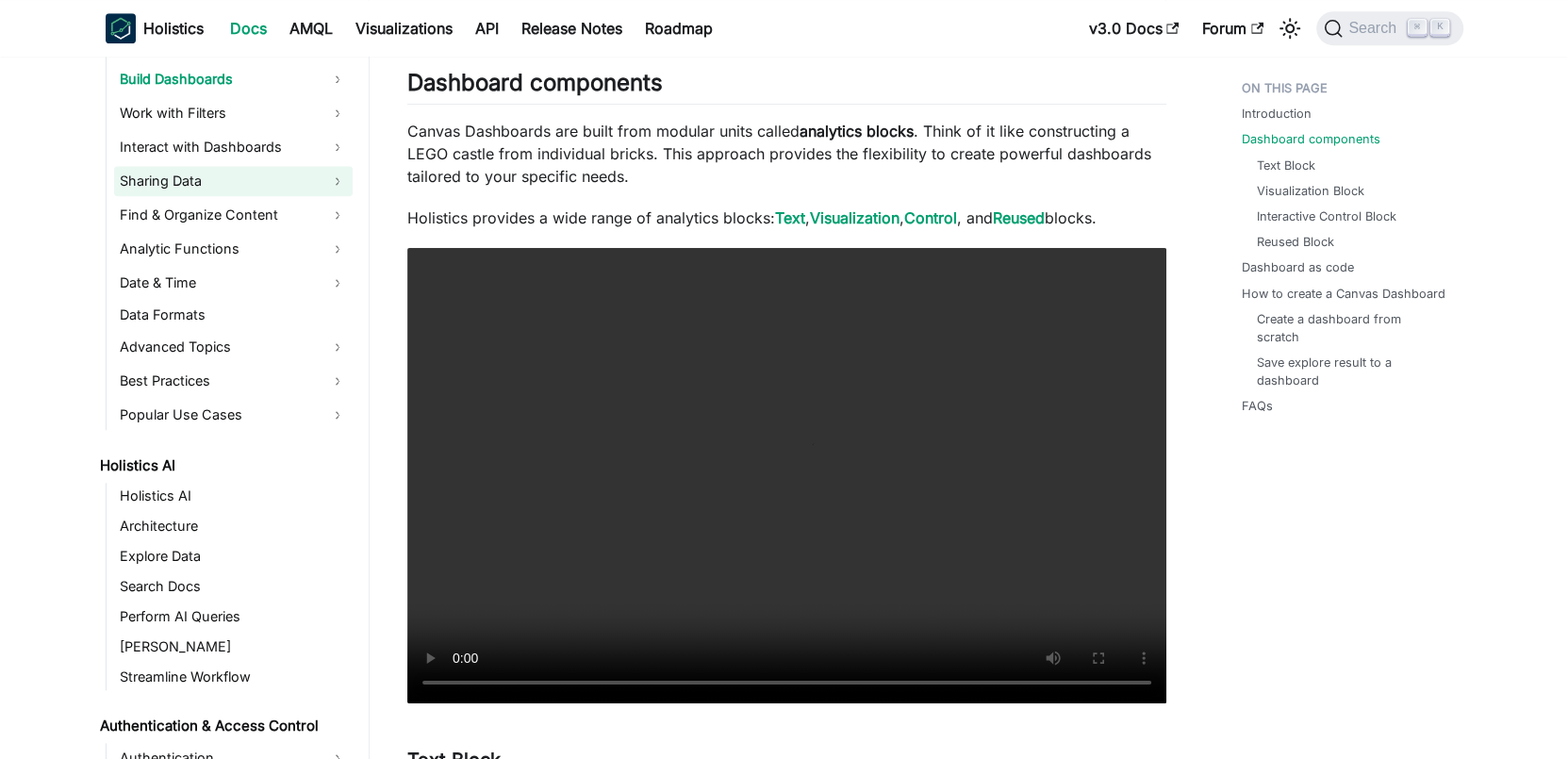
click at [234, 176] on link "Sharing Data" at bounding box center [233, 181] width 239 height 30
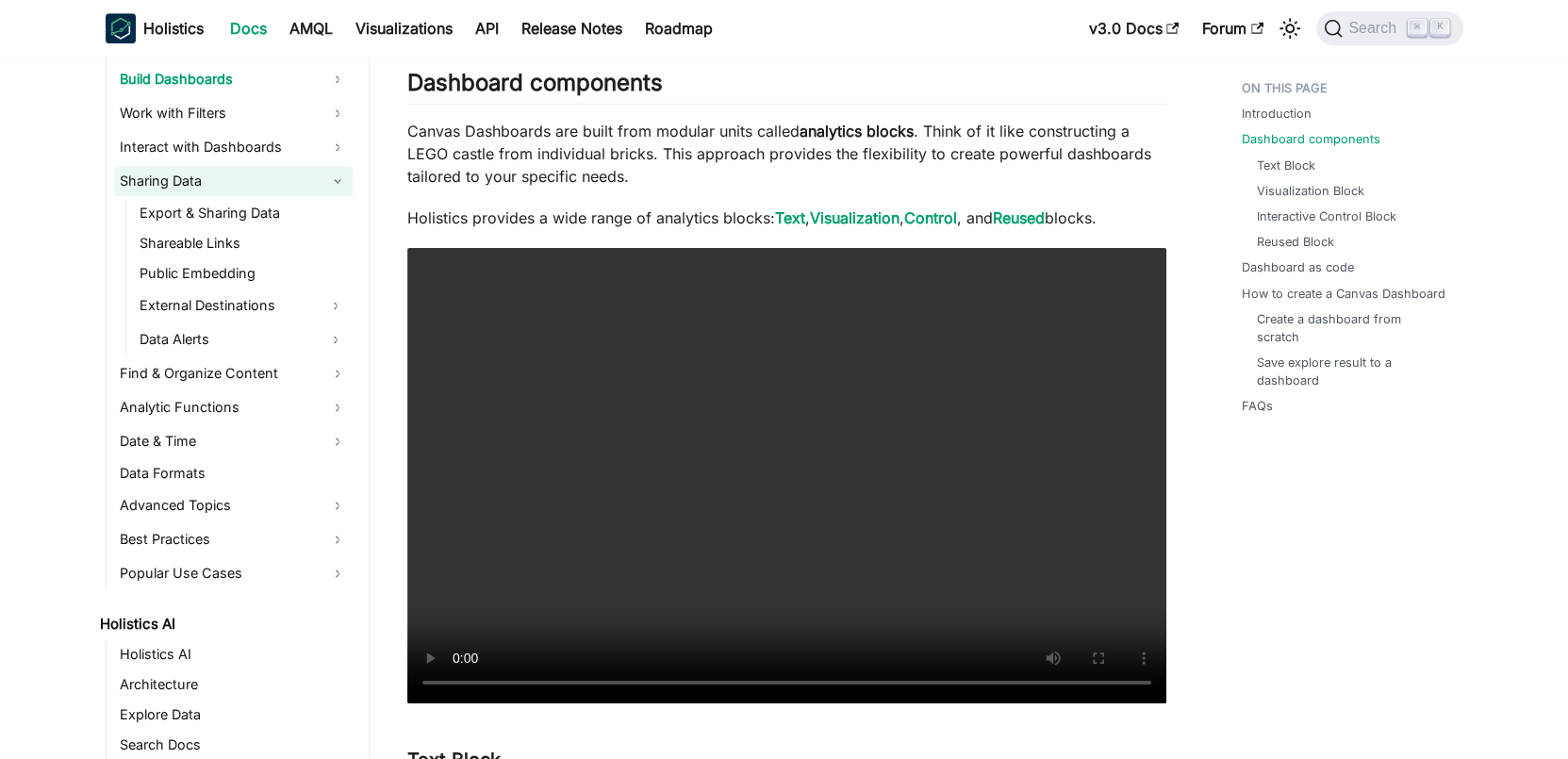
click at [234, 176] on link "Sharing Data" at bounding box center [233, 181] width 239 height 30
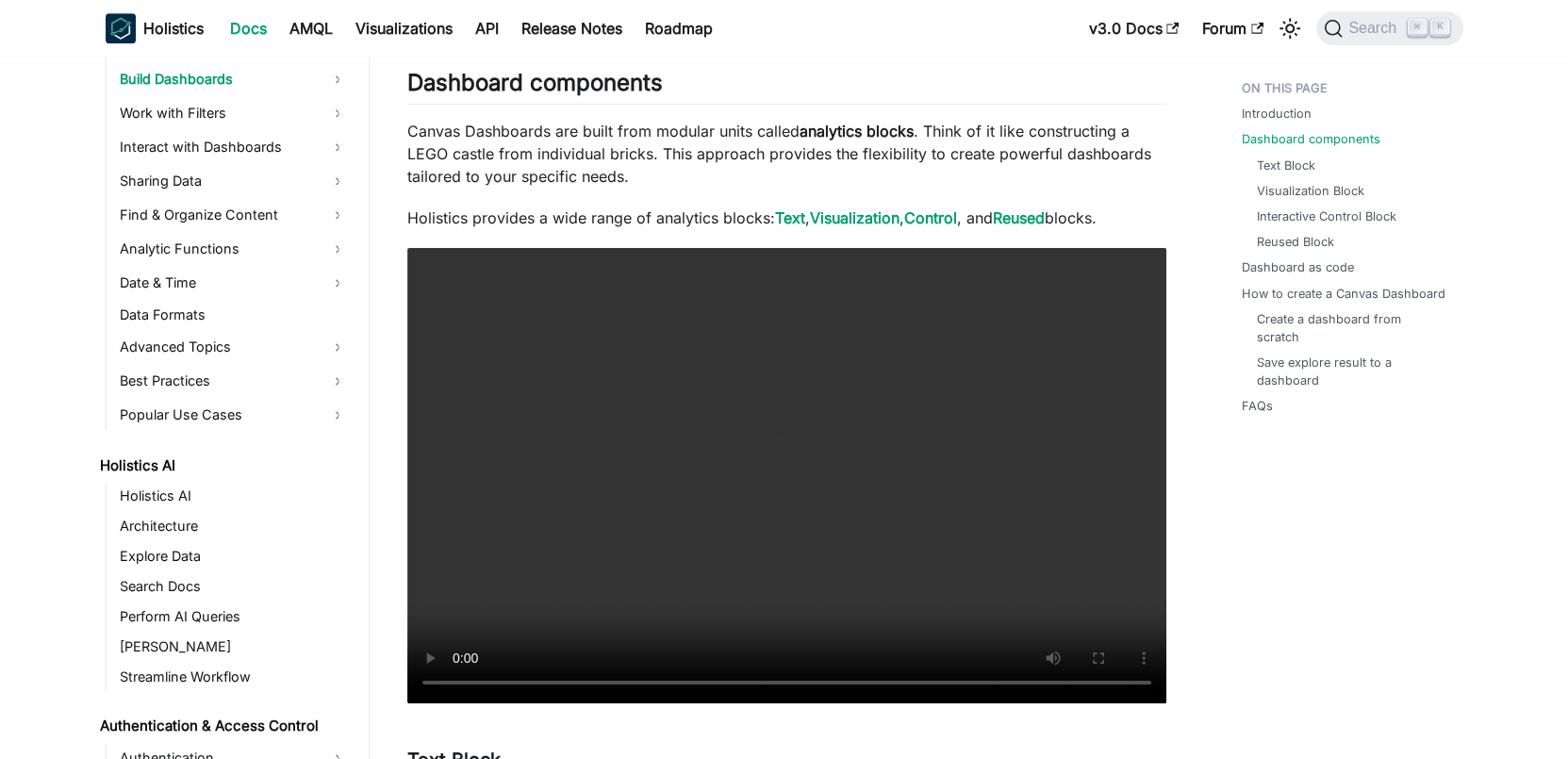
click at [241, 203] on link "Find & Organize Content" at bounding box center [233, 215] width 239 height 30
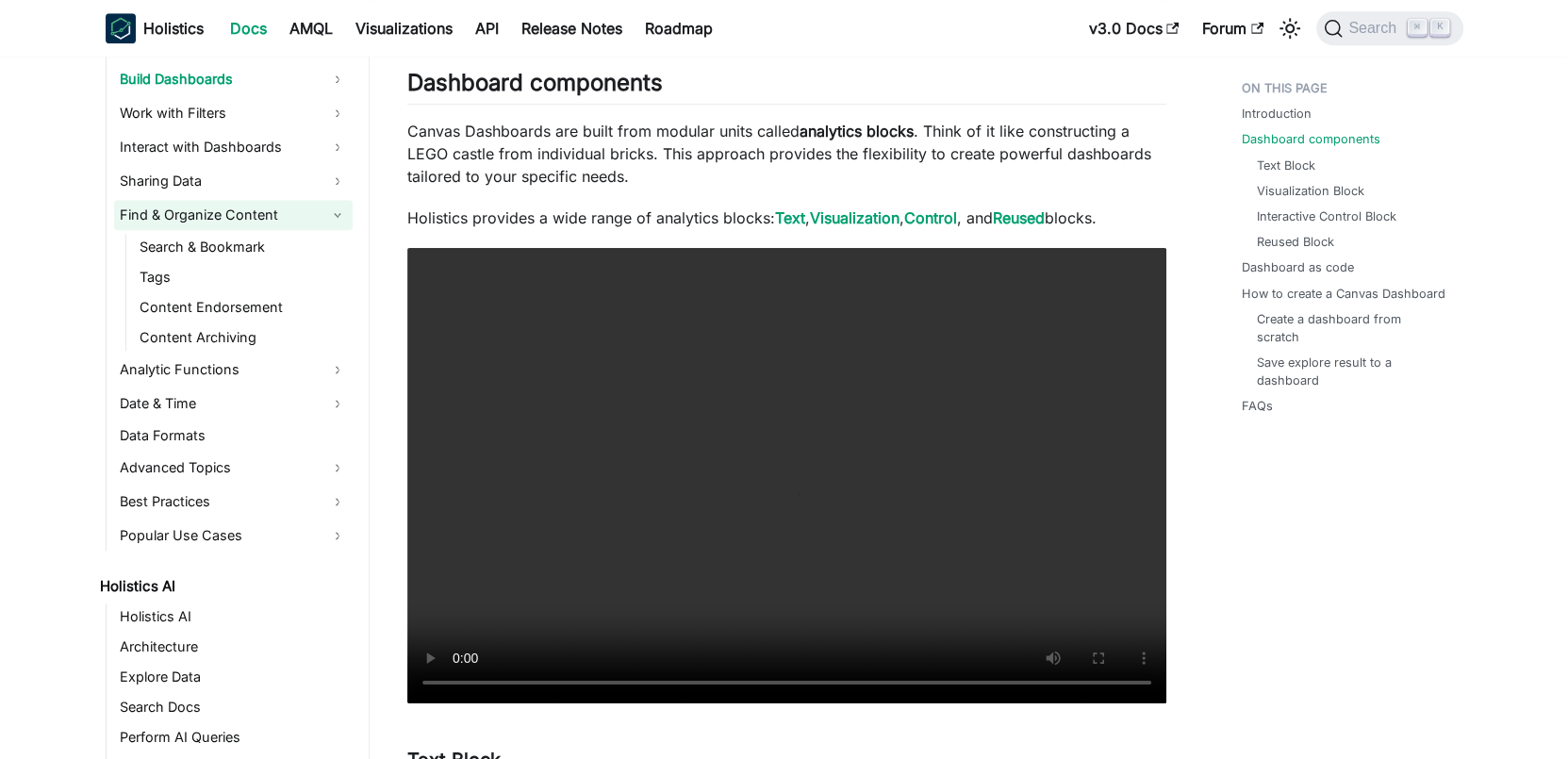
click at [241, 203] on link "Find & Organize Content" at bounding box center [233, 215] width 239 height 30
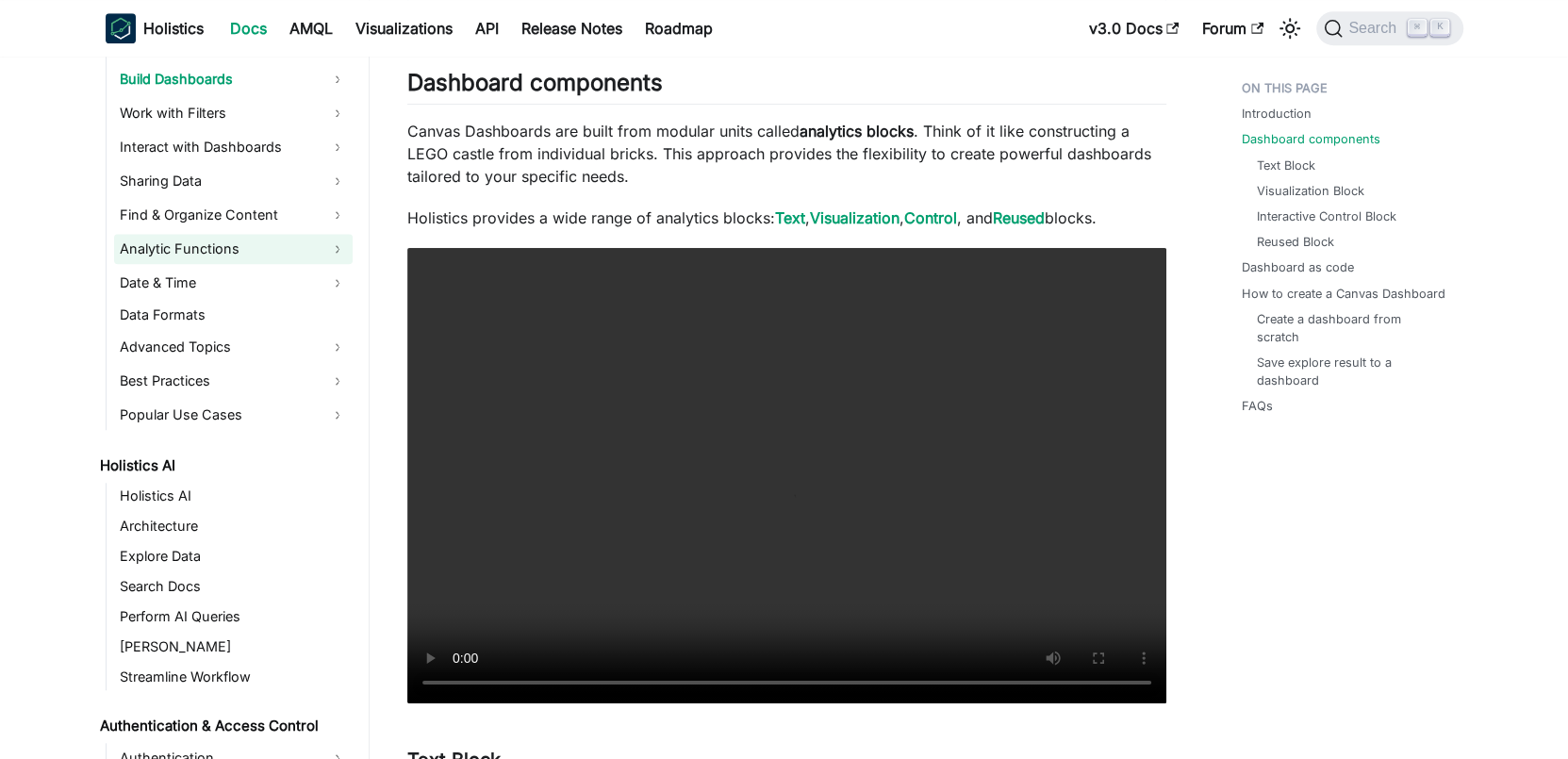
click at [234, 254] on link "Analytic Functions" at bounding box center [233, 249] width 239 height 30
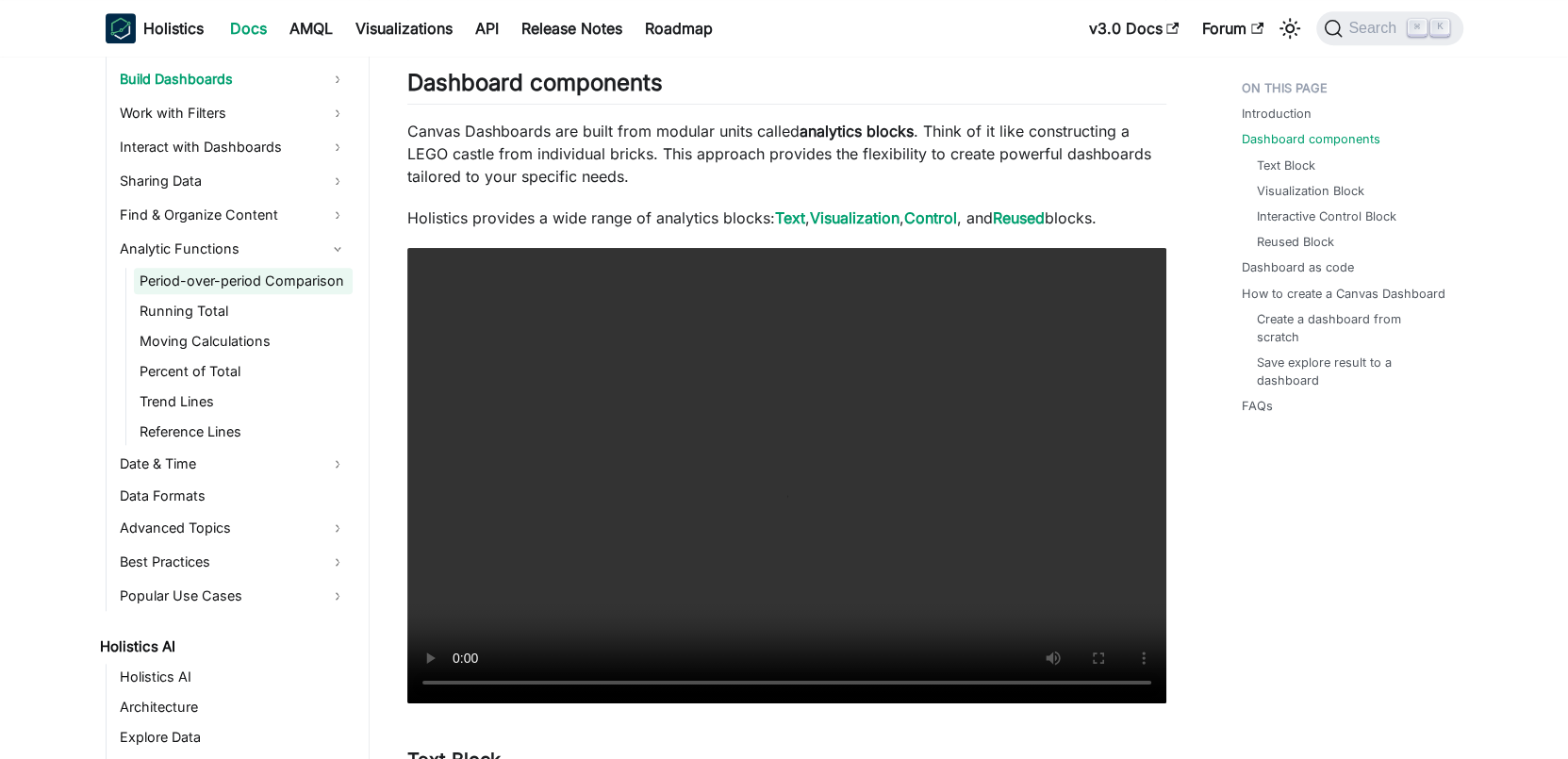
click at [236, 269] on link "Period-over-period Comparison" at bounding box center [243, 281] width 219 height 26
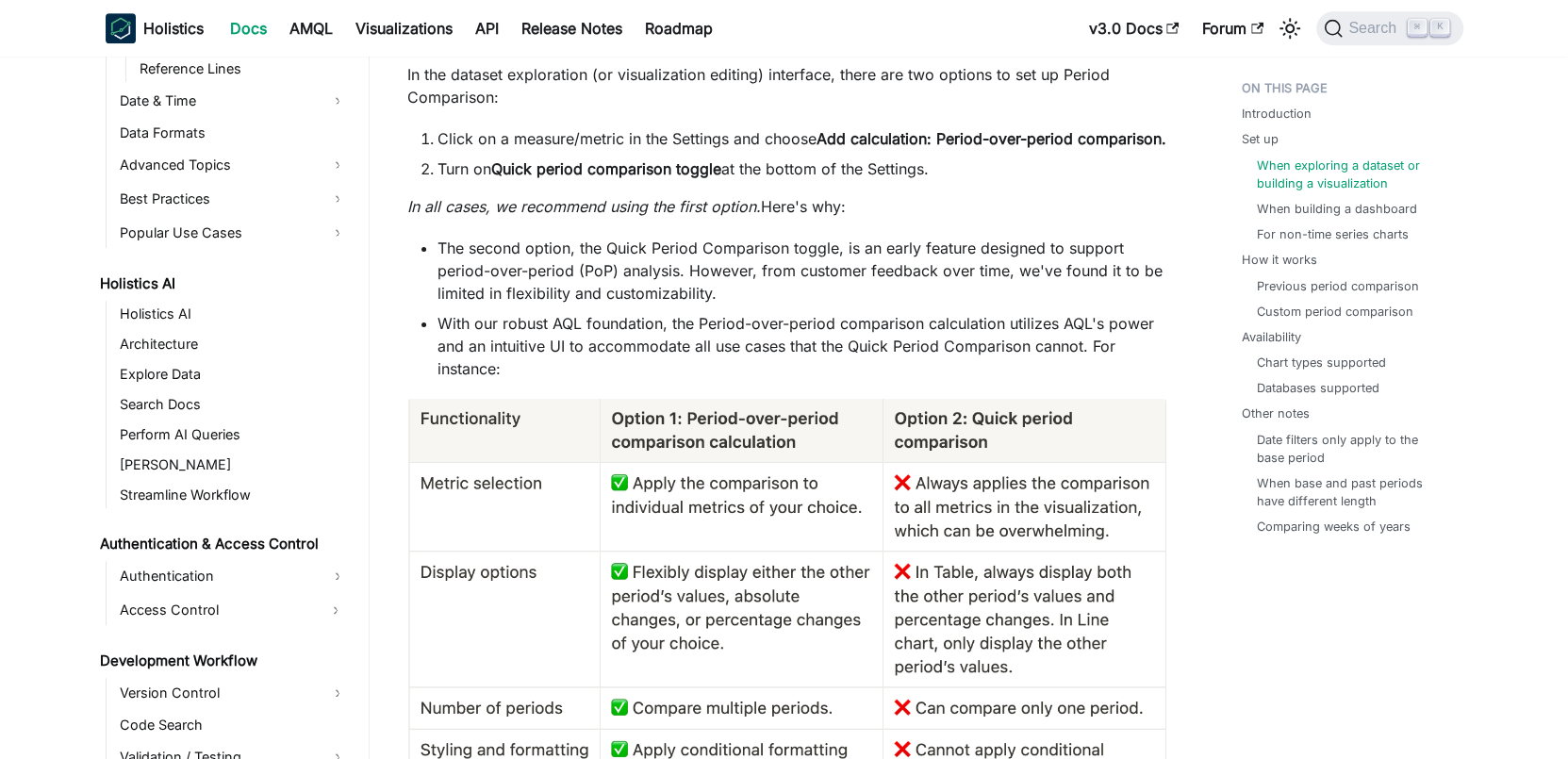
scroll to position [2250, 0]
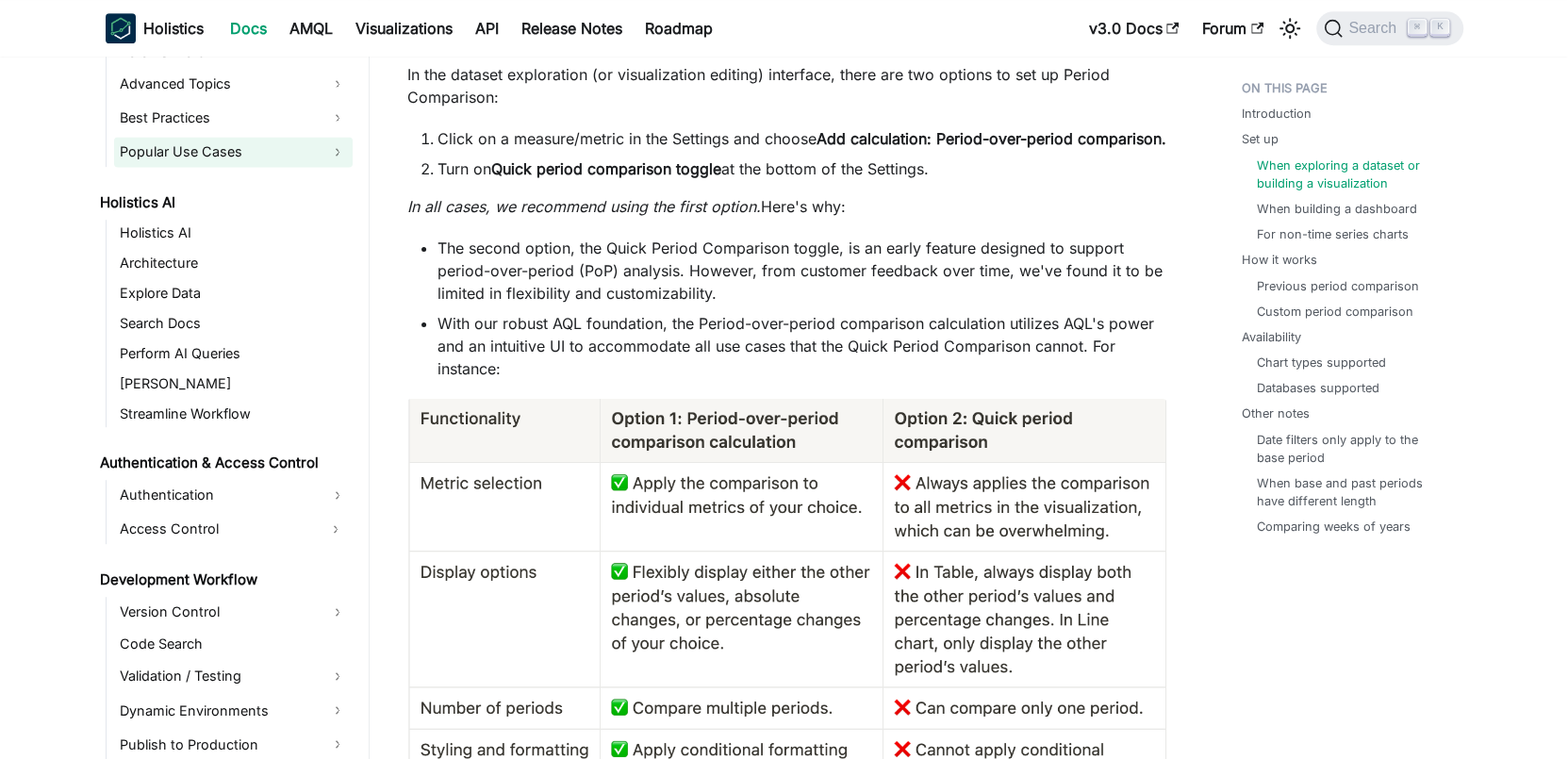
click at [273, 144] on link "Popular Use Cases" at bounding box center [233, 152] width 239 height 30
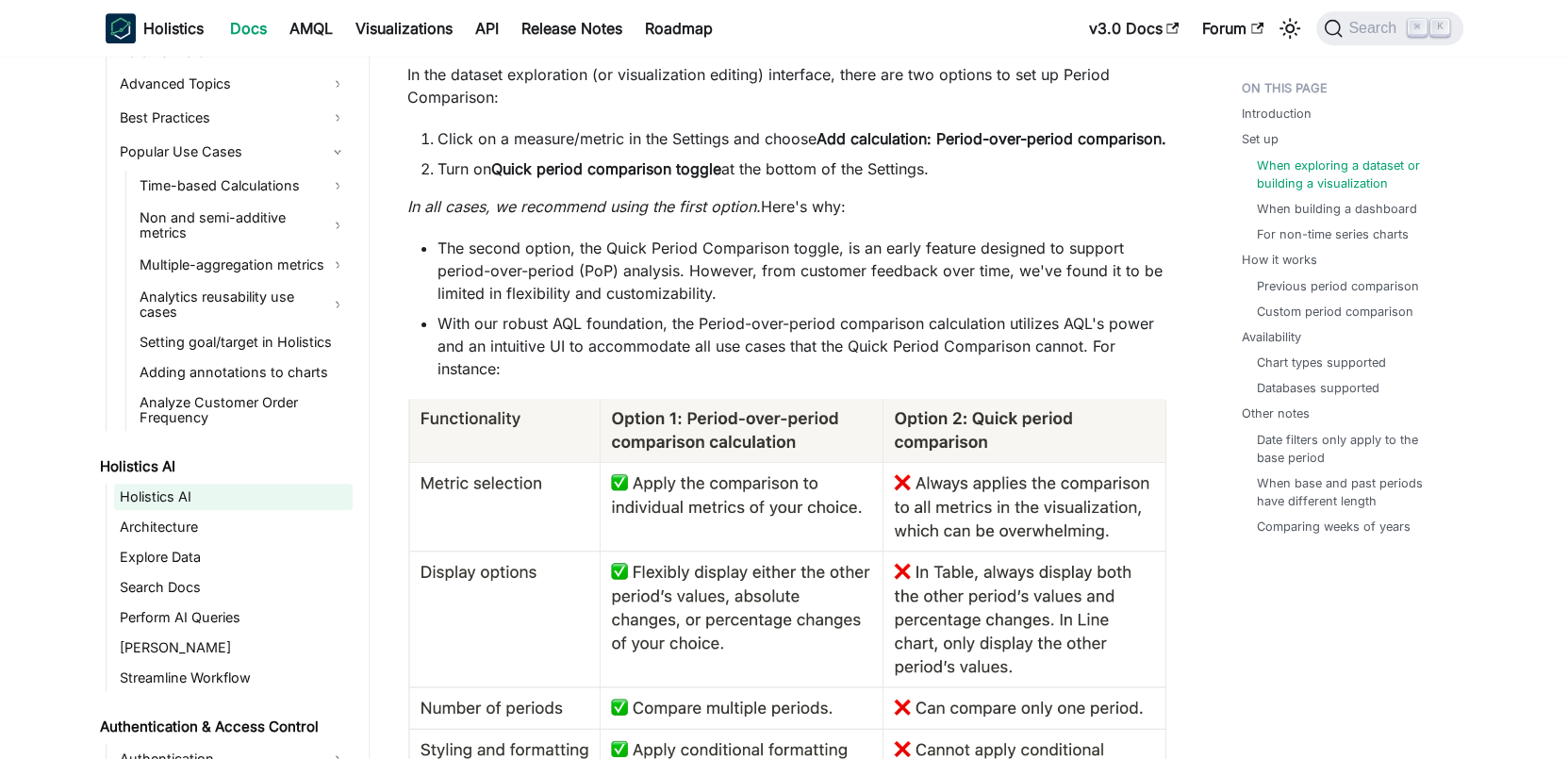
click at [201, 485] on link "Holistics AI" at bounding box center [233, 497] width 239 height 26
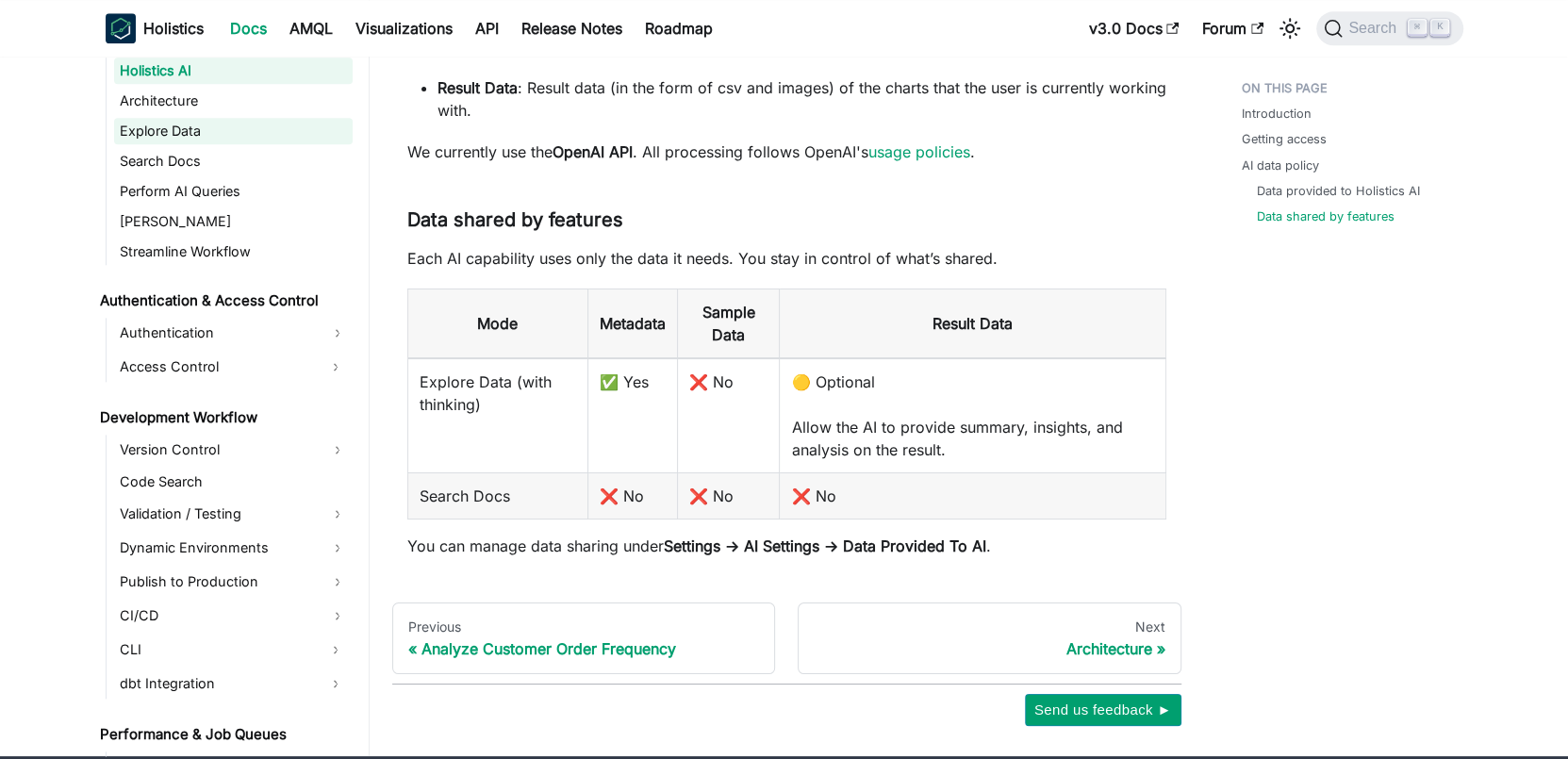
scroll to position [2704, 0]
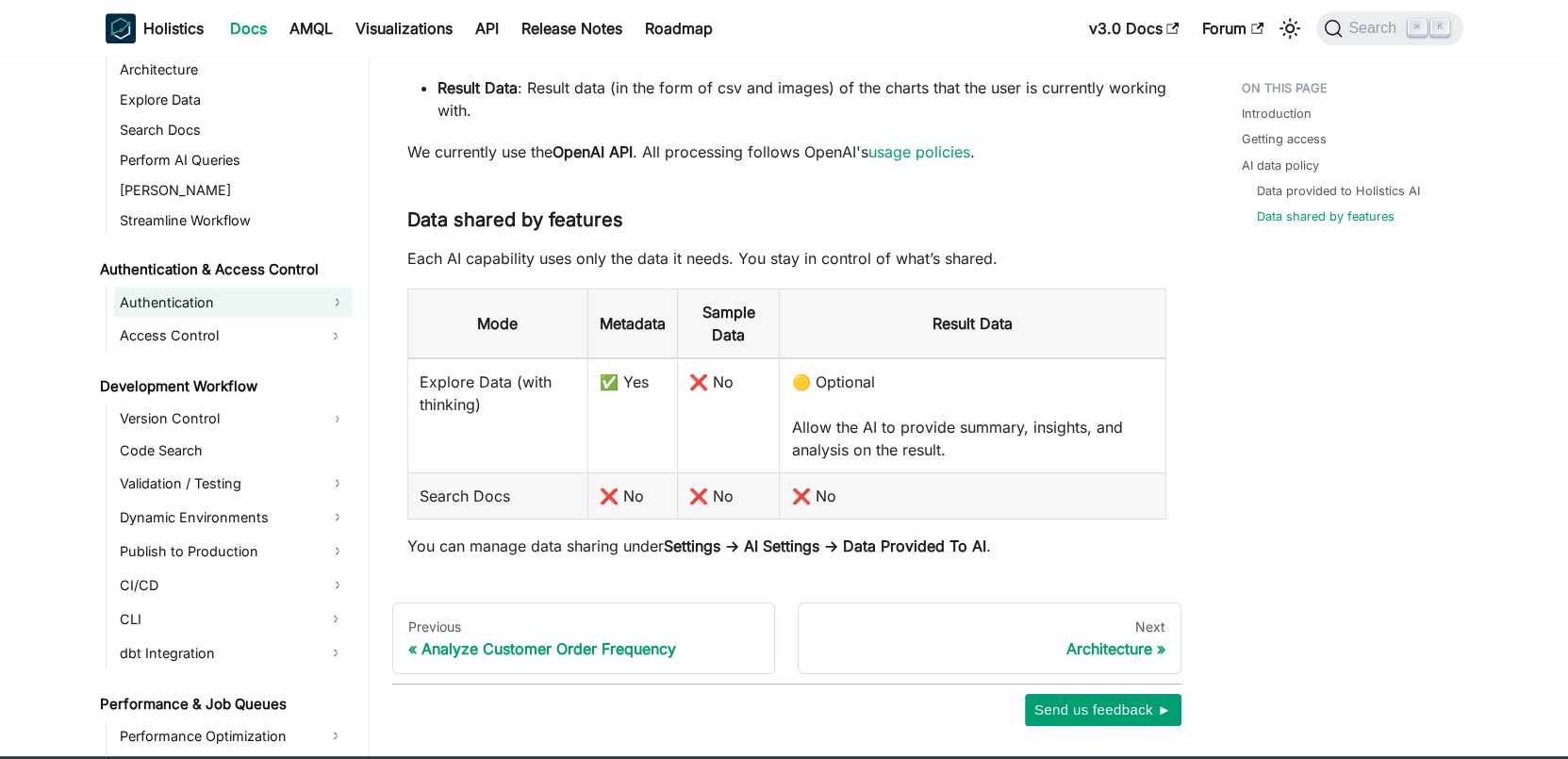
click at [242, 301] on link "Authentication" at bounding box center [233, 302] width 239 height 30
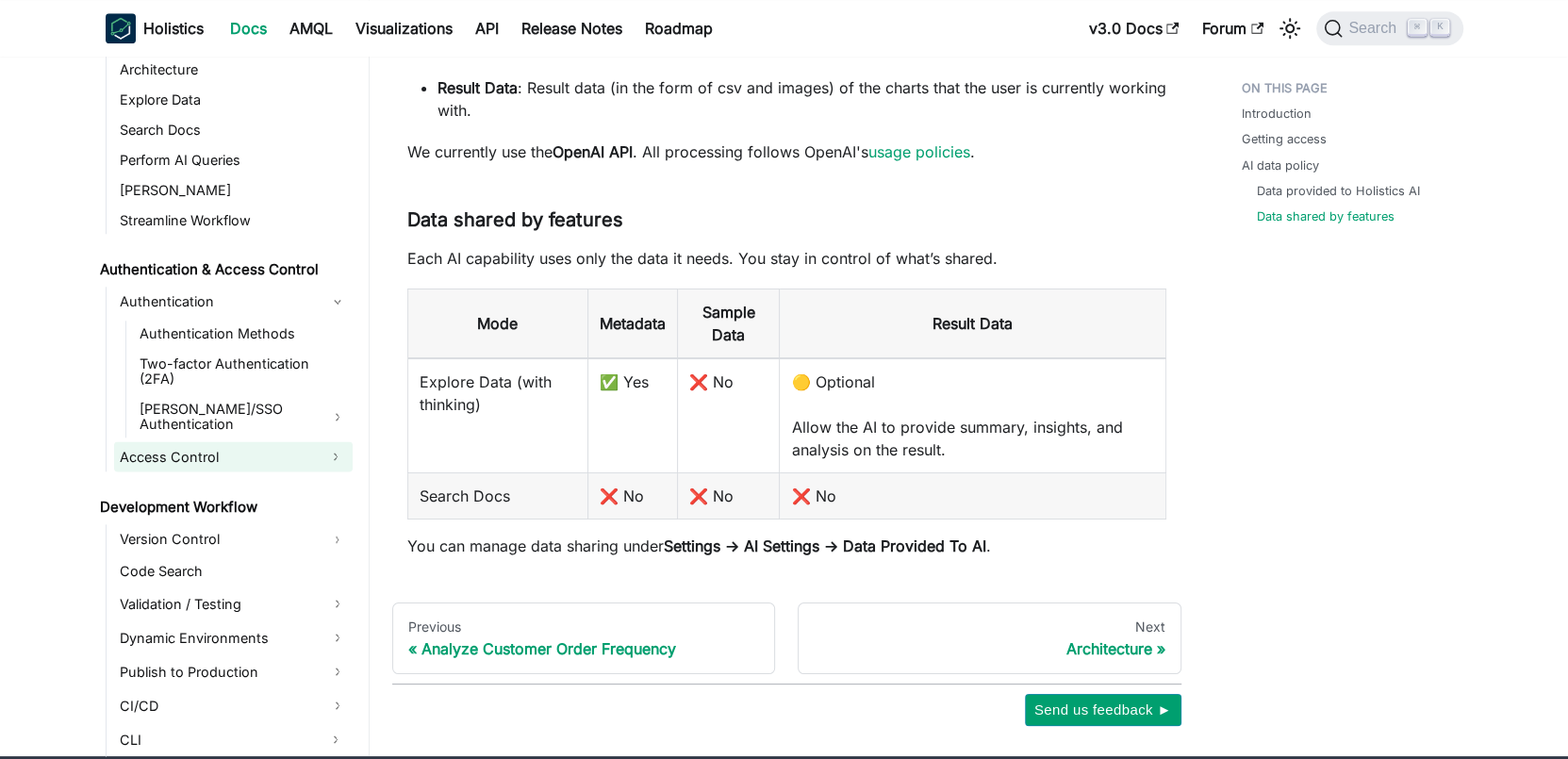
click at [220, 441] on link "Access Control" at bounding box center [216, 456] width 205 height 30
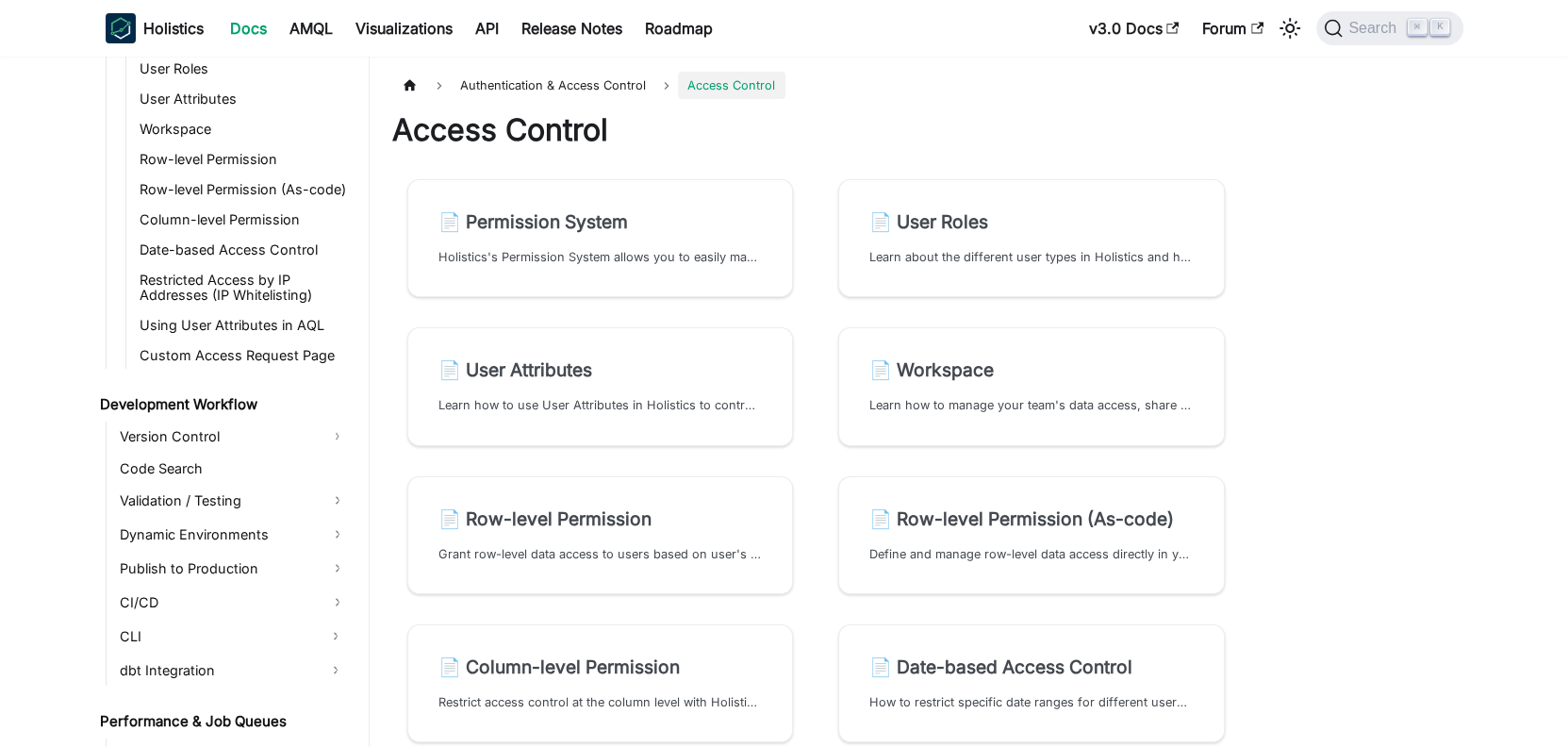
scroll to position [3340, 0]
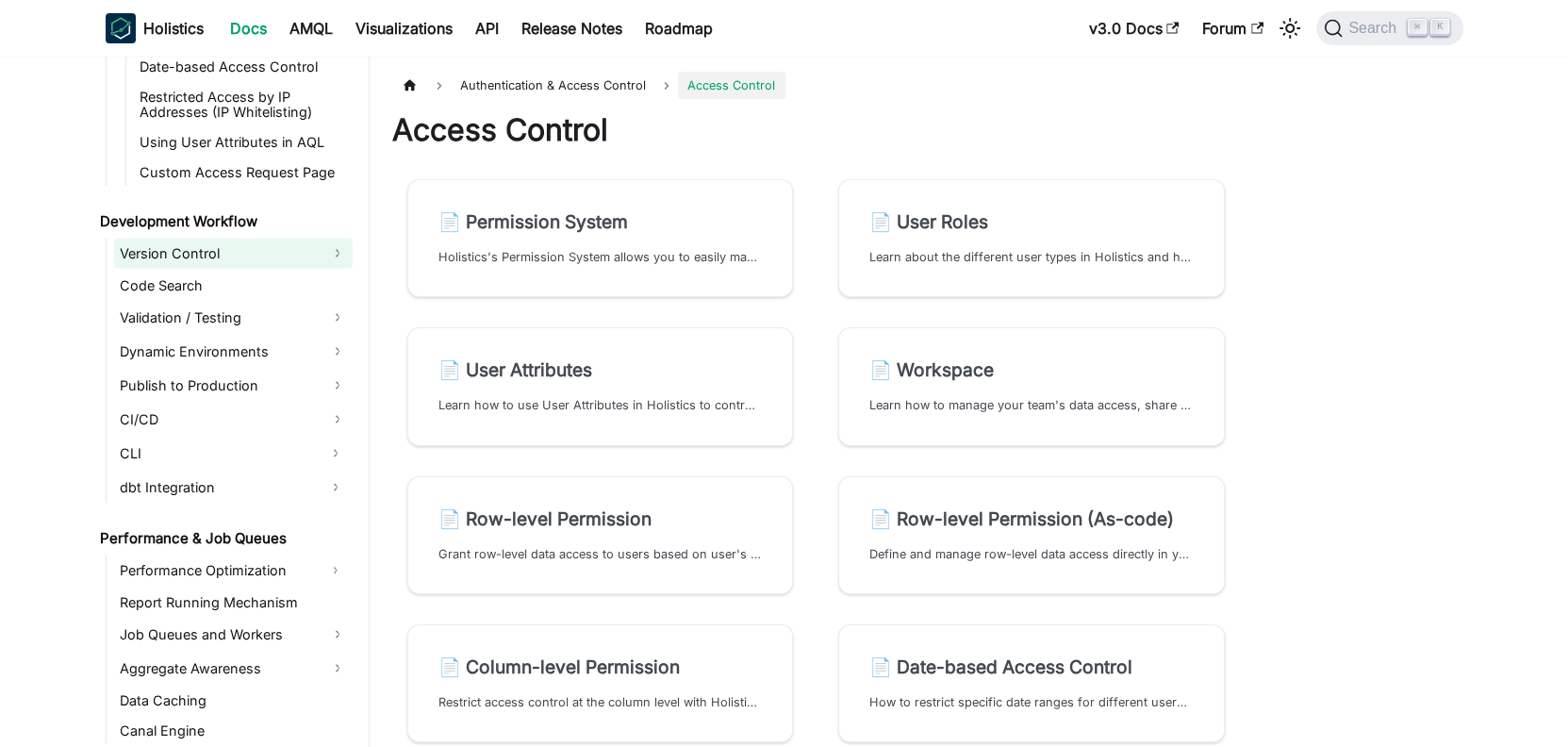
click at [259, 239] on link "Version Control" at bounding box center [233, 254] width 239 height 30
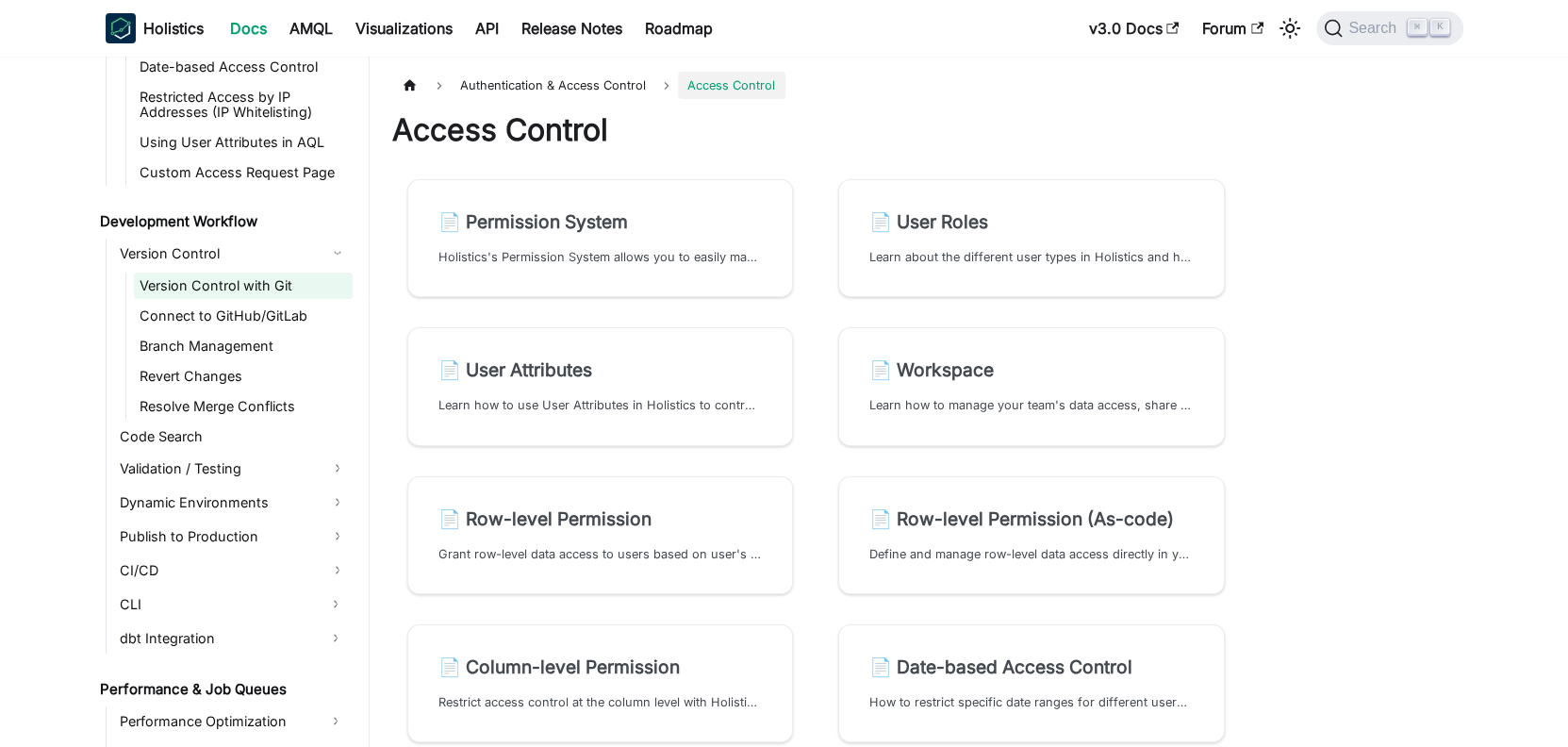
click at [258, 273] on link "Version Control with Git" at bounding box center [243, 286] width 219 height 26
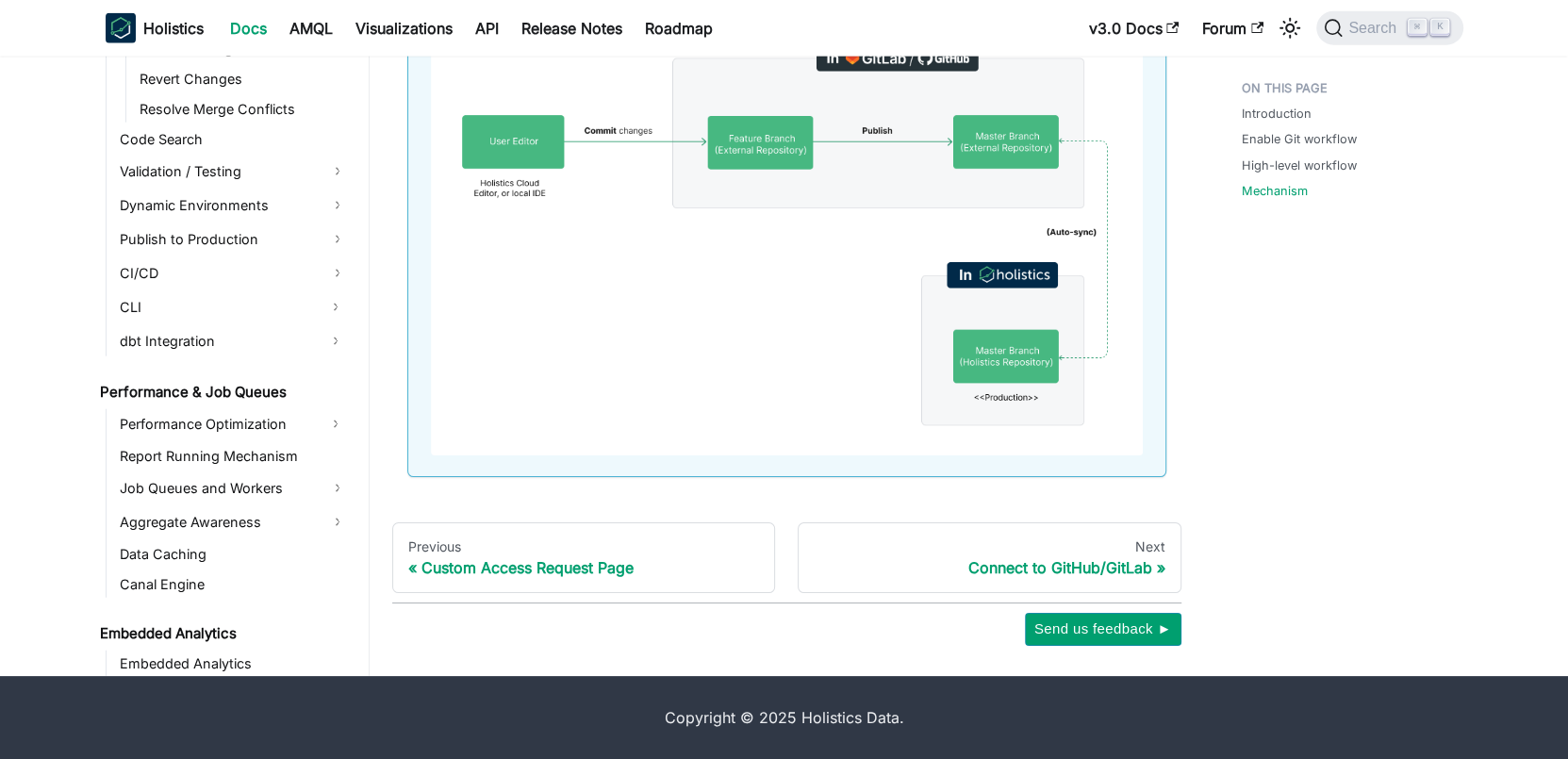
scroll to position [1412, 0]
click at [282, 338] on link "dbt Integration" at bounding box center [216, 340] width 205 height 30
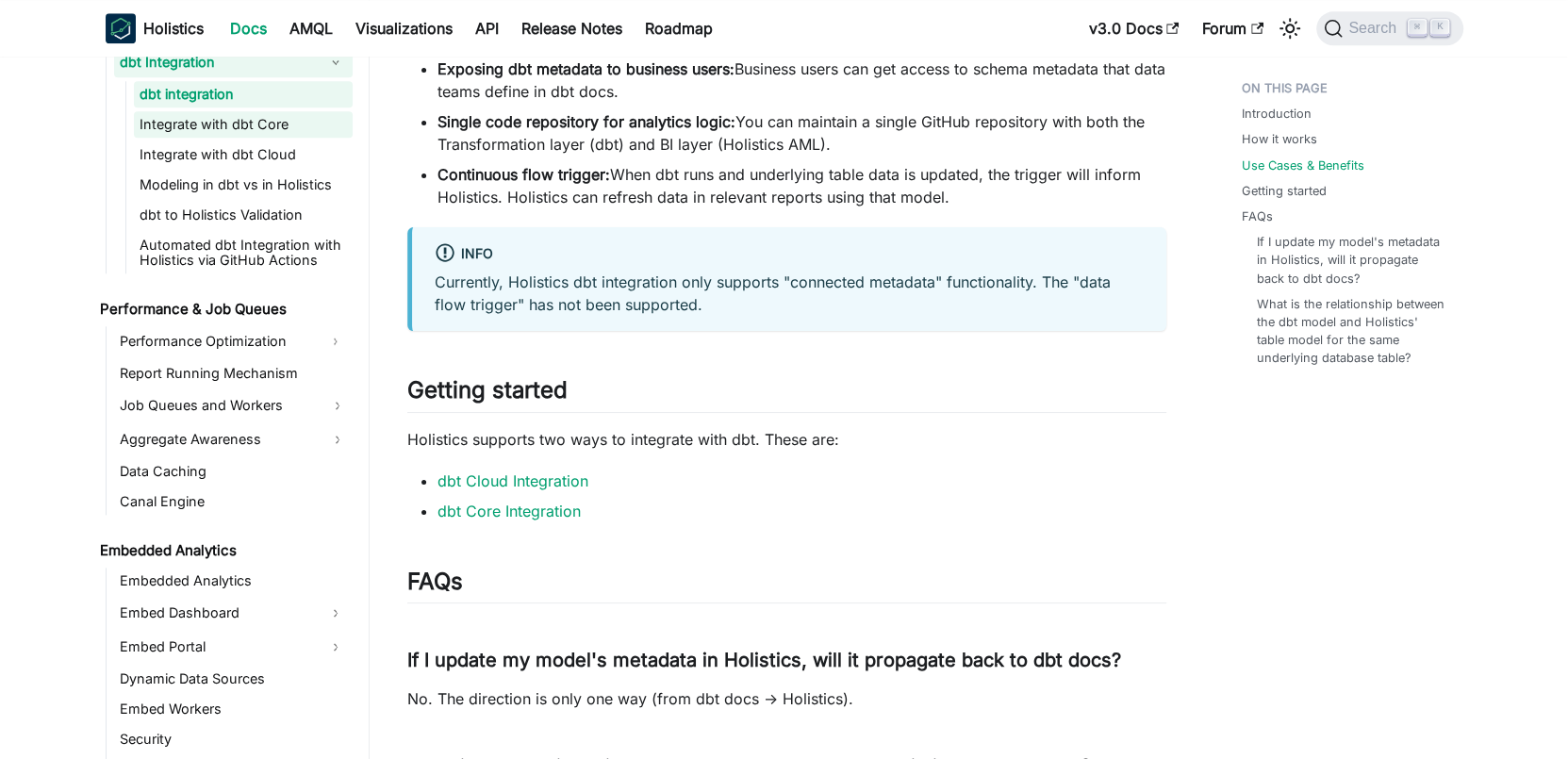
scroll to position [1801, 0]
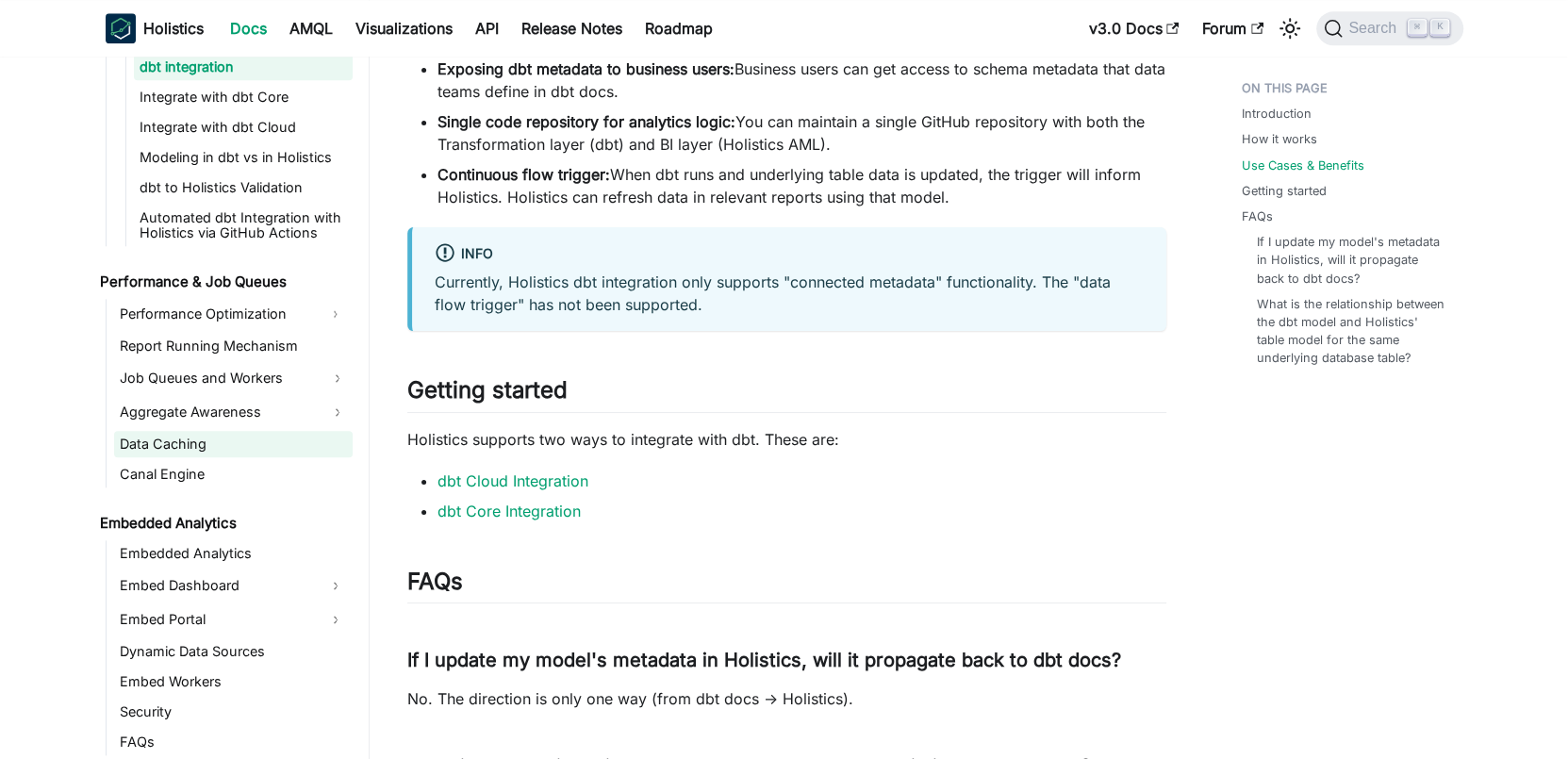
click at [257, 431] on link "Data Caching" at bounding box center [233, 444] width 239 height 26
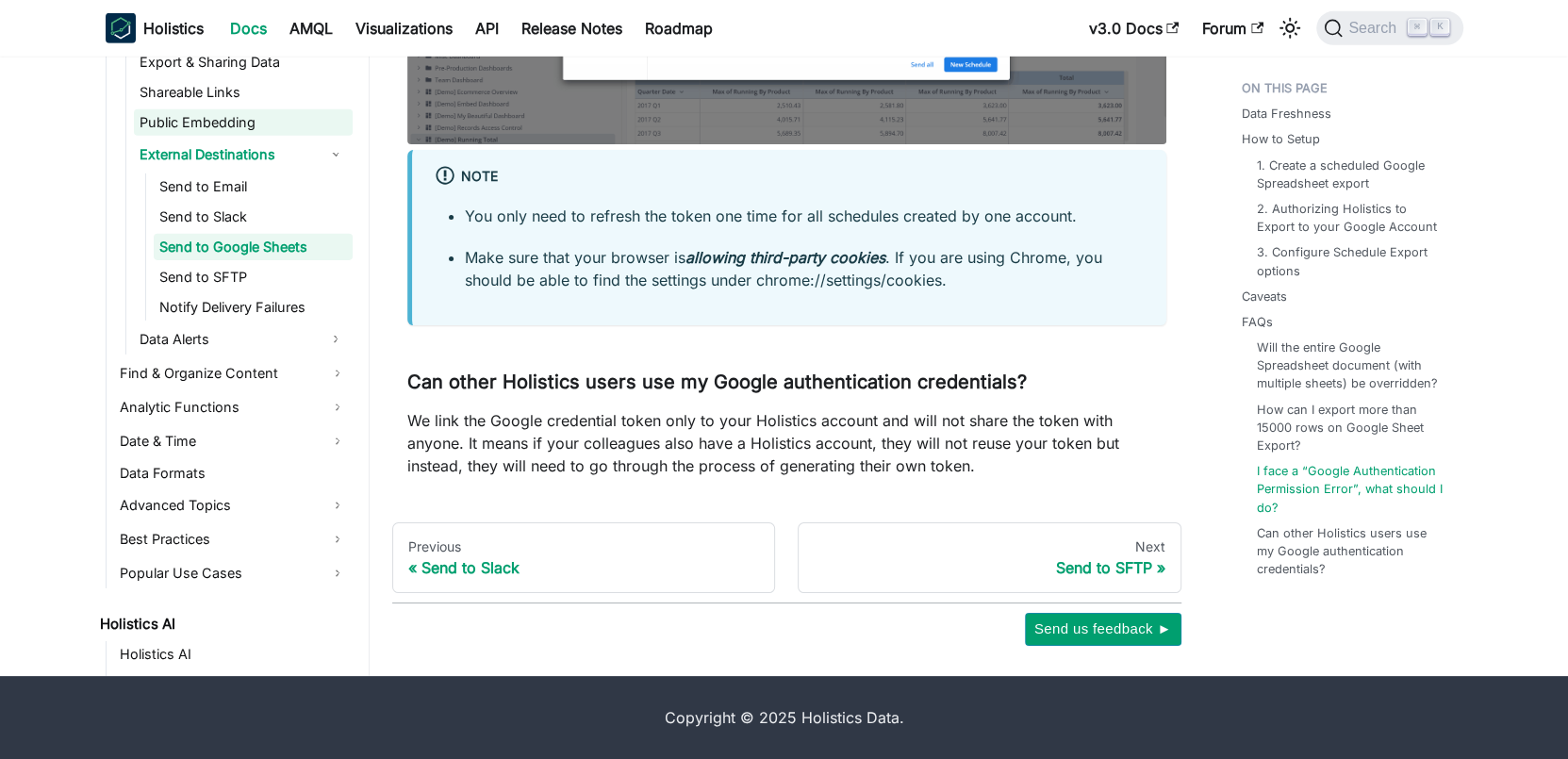
scroll to position [659, 0]
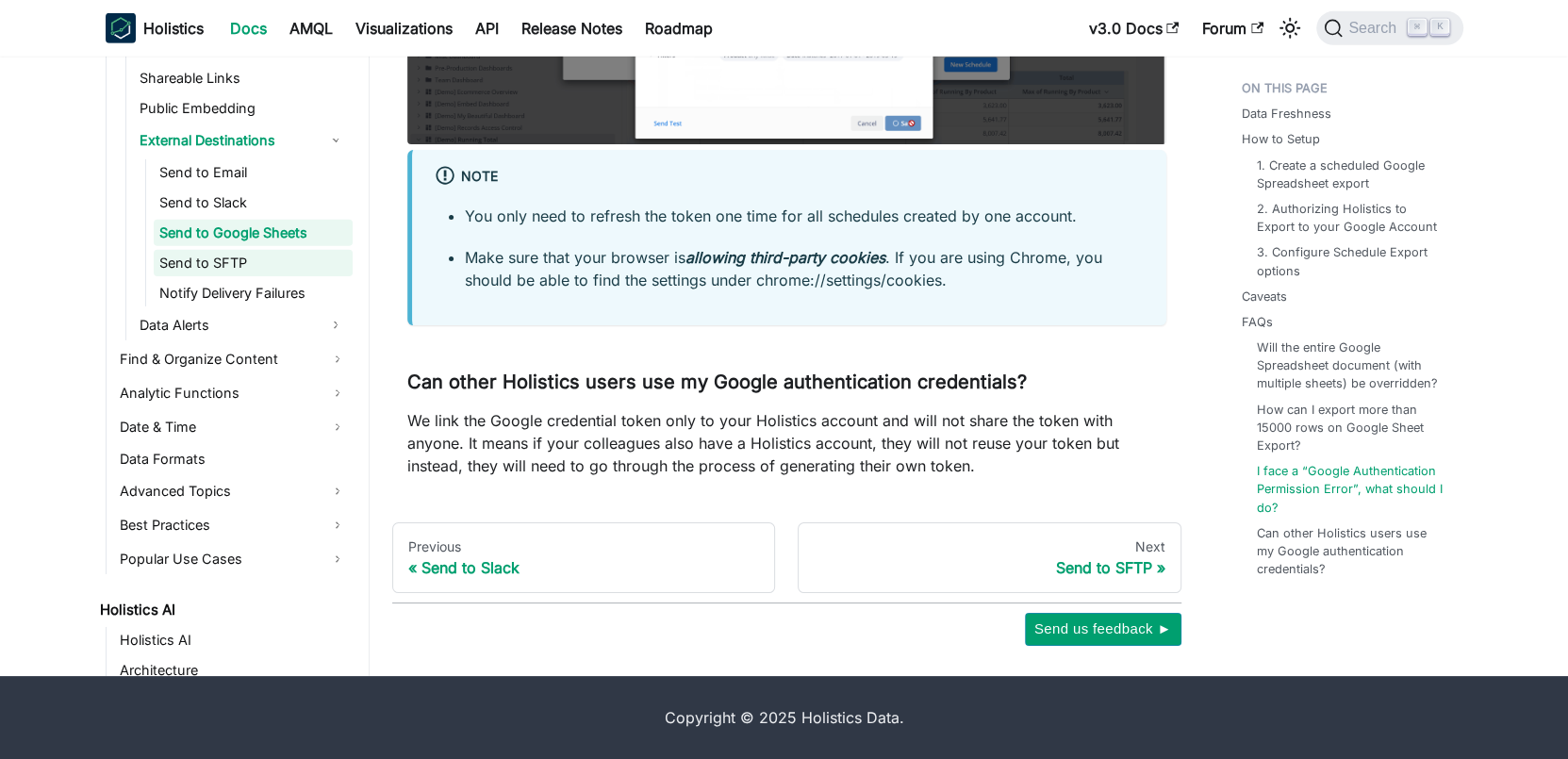
click at [248, 253] on link "Send to SFTP" at bounding box center [253, 263] width 199 height 26
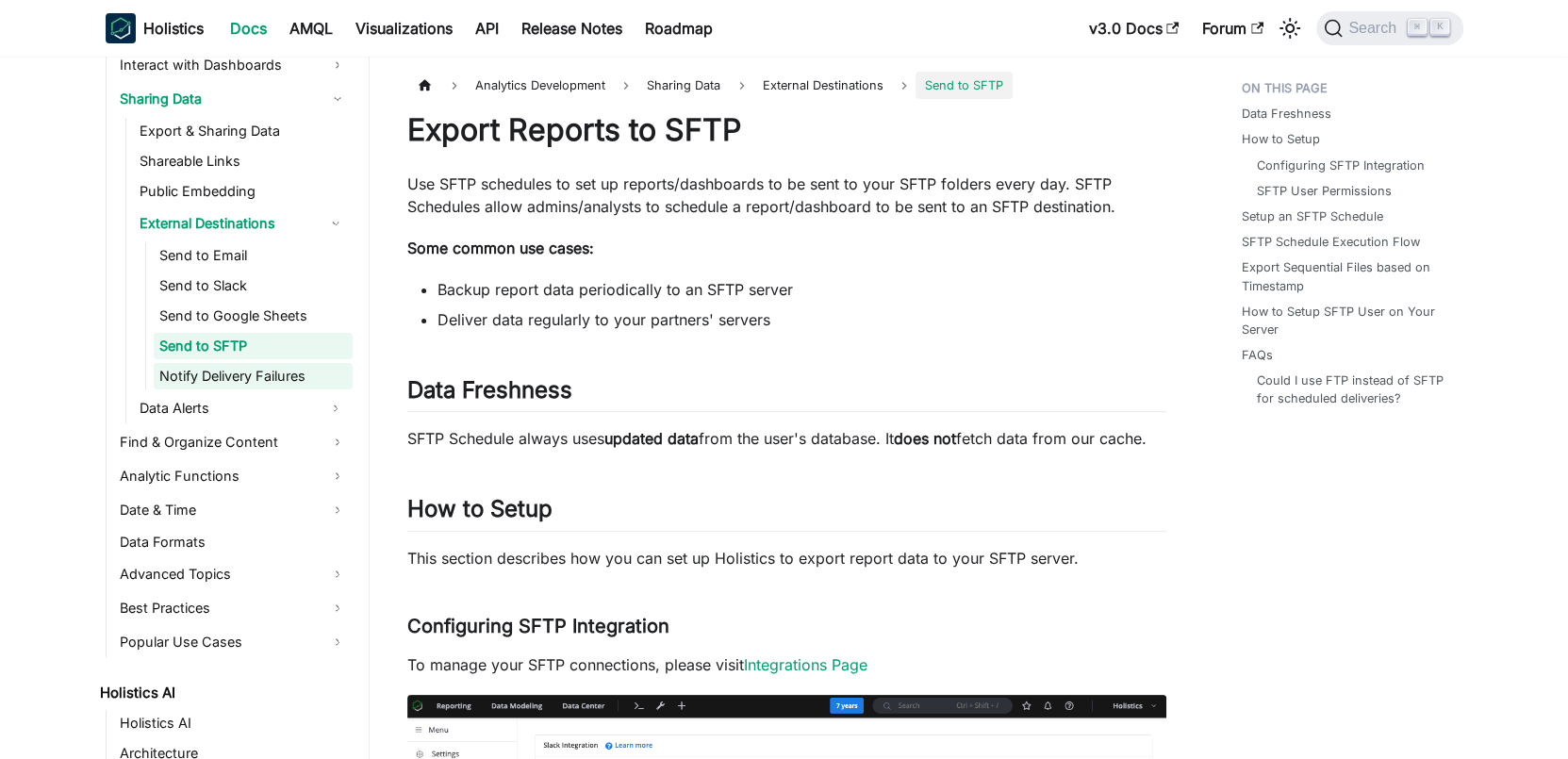
click at [250, 367] on link "Notify Delivery Failures" at bounding box center [253, 376] width 199 height 26
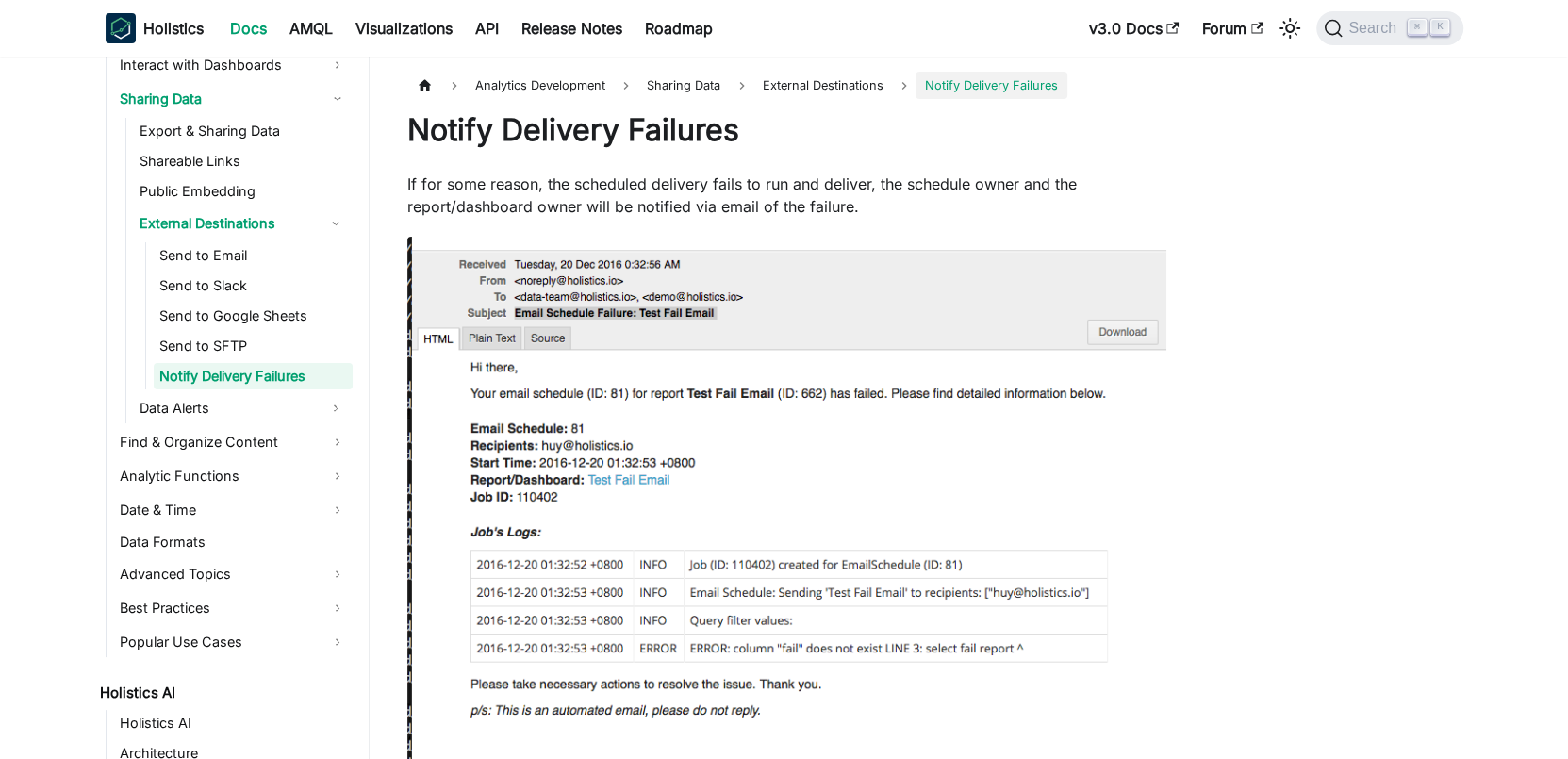
scroll to position [685, 0]
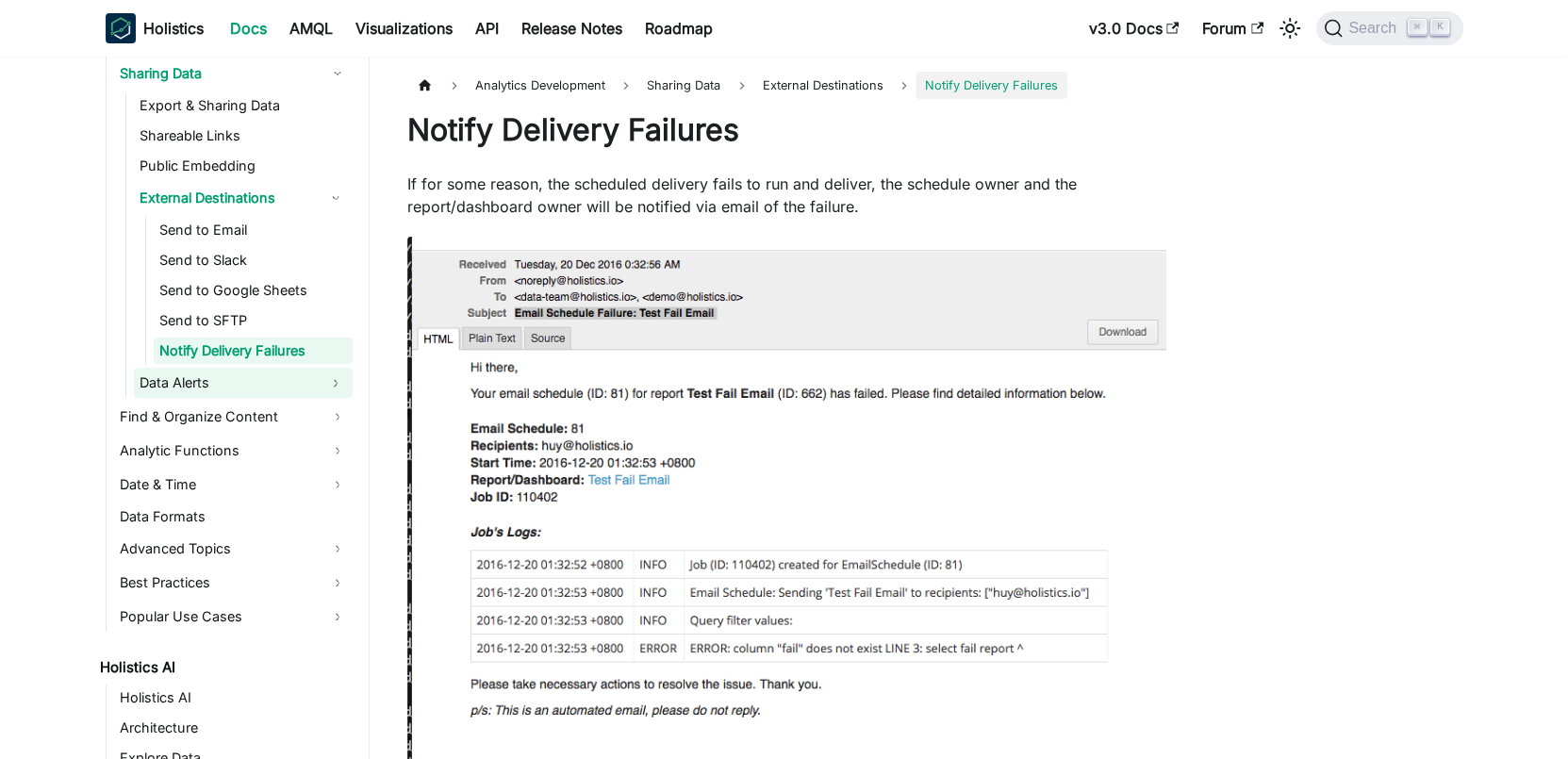
click at [256, 378] on link "Data Alerts" at bounding box center [226, 383] width 185 height 30
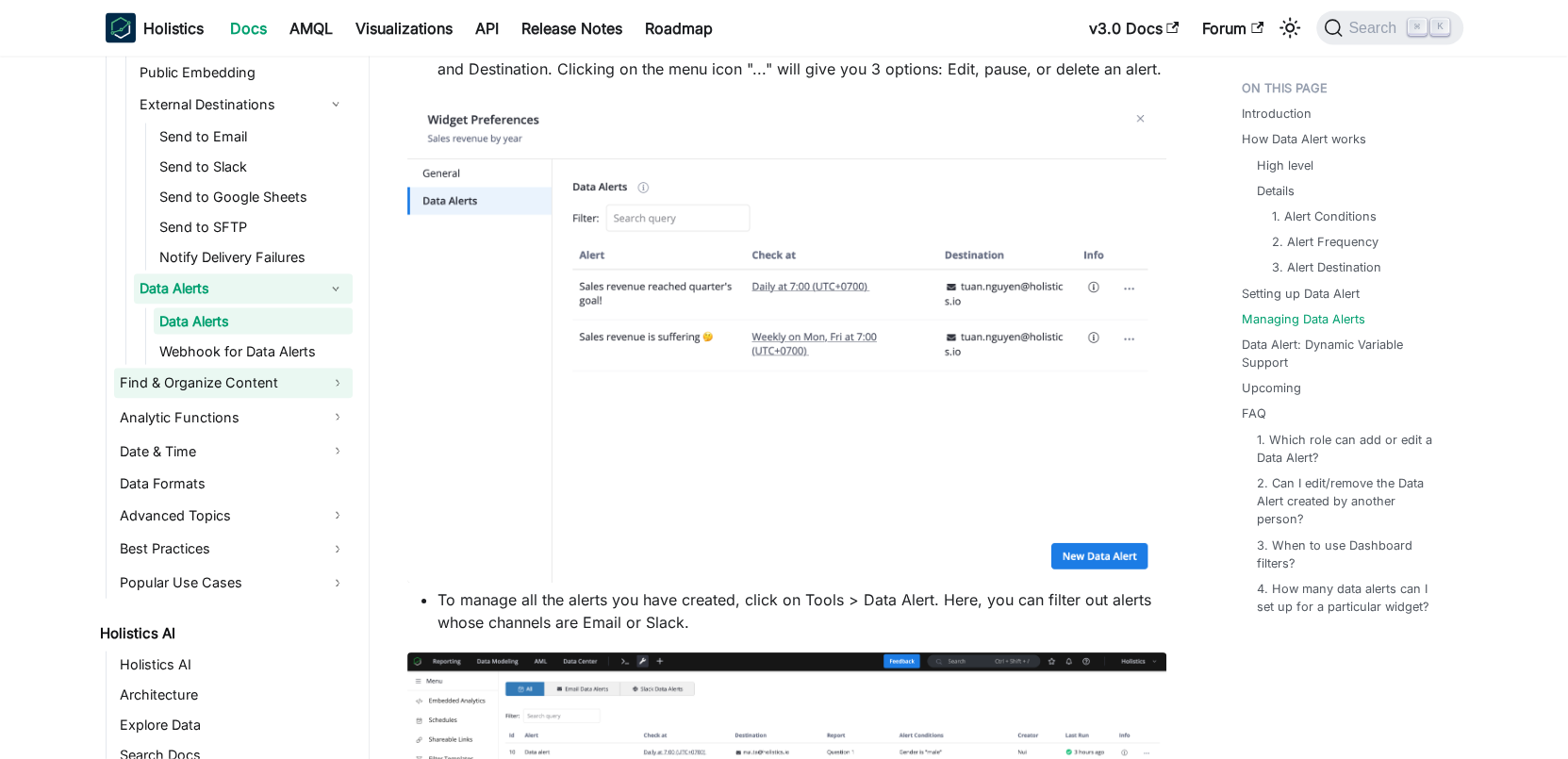
scroll to position [796, 0]
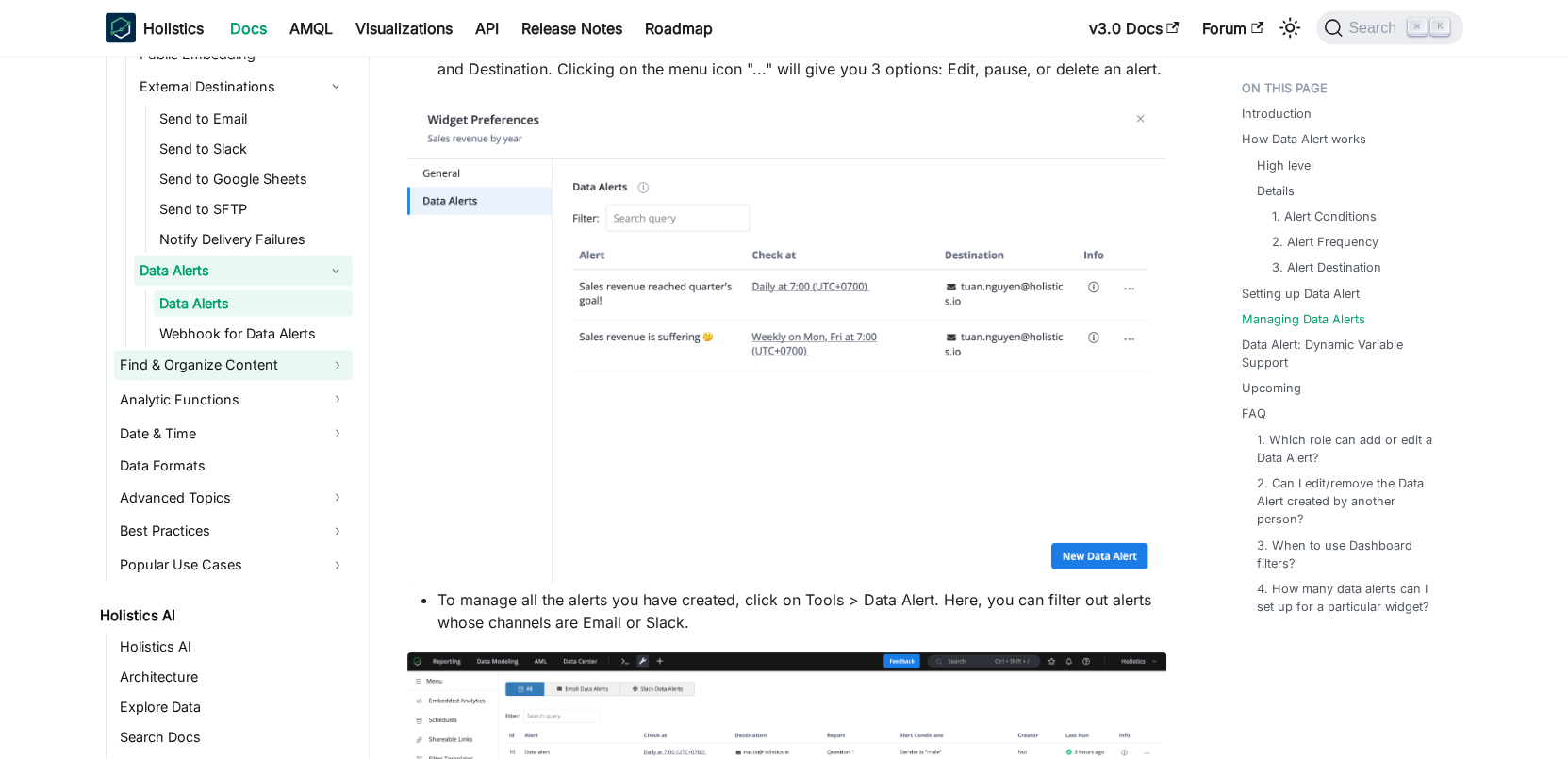
click at [315, 356] on link "Find & Organize Content" at bounding box center [233, 366] width 239 height 30
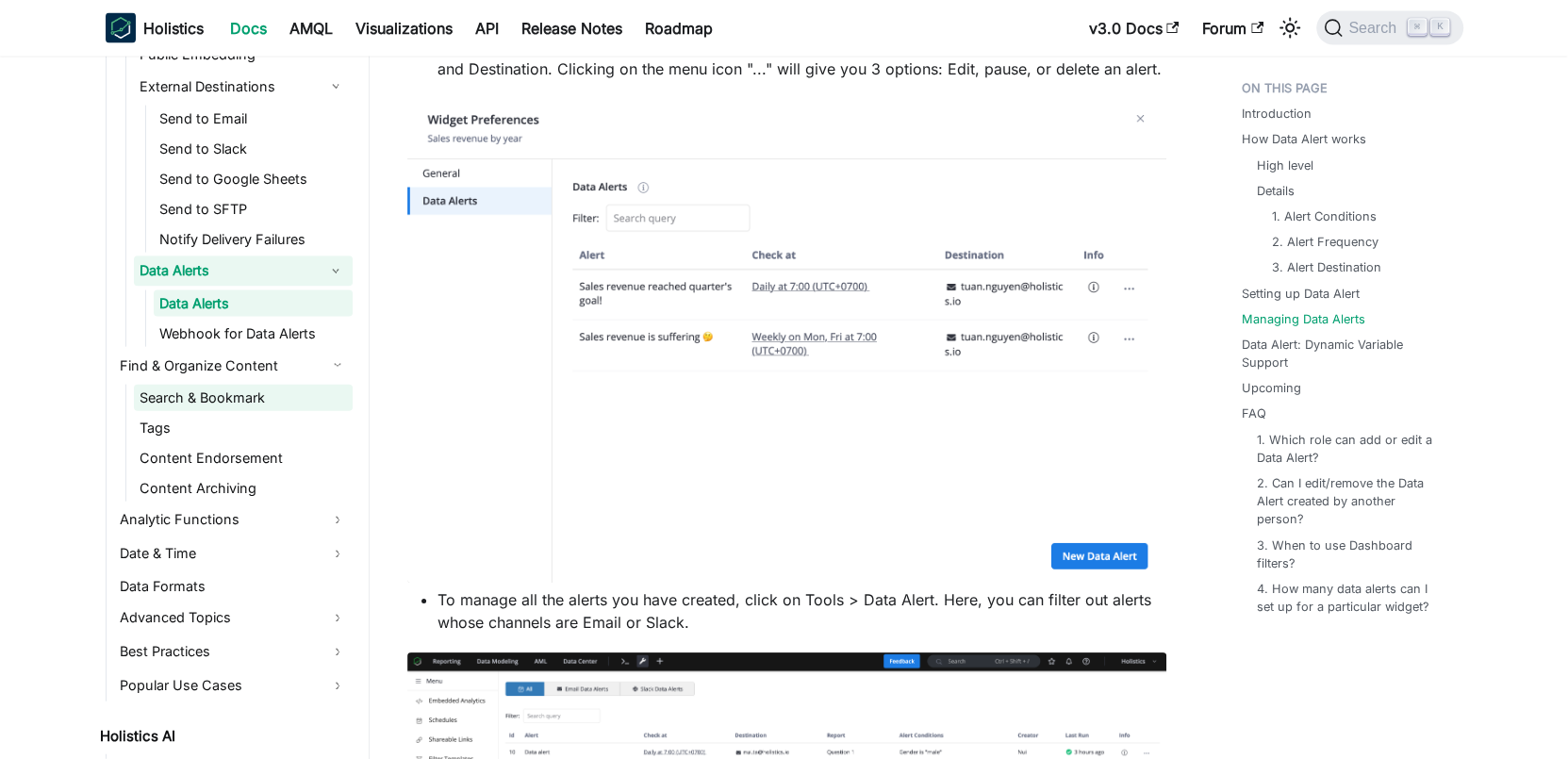
click at [296, 396] on link "Search & Bookmark" at bounding box center [243, 398] width 219 height 26
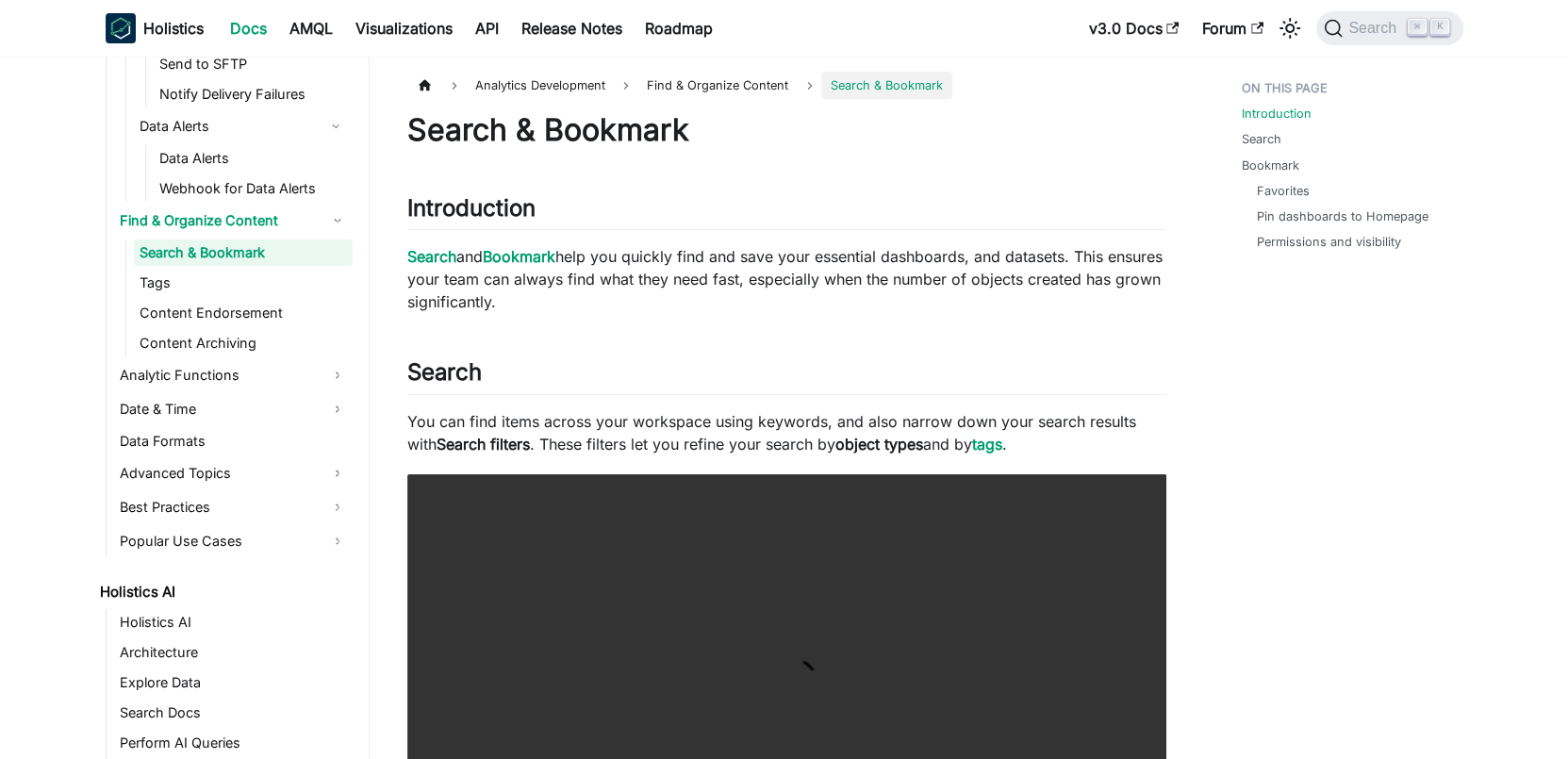
scroll to position [950, 0]
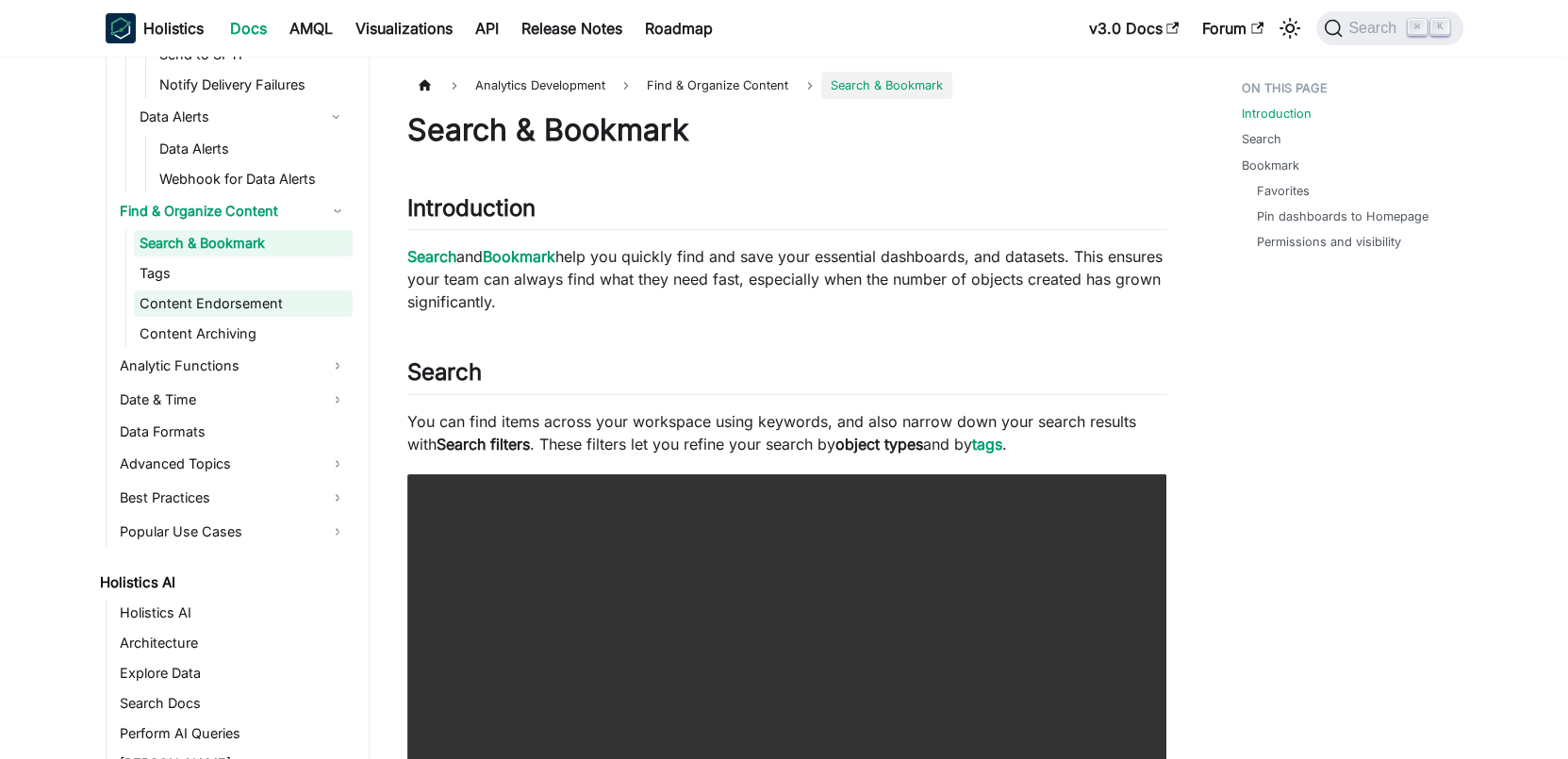
click at [306, 306] on link "Content Endorsement" at bounding box center [243, 304] width 219 height 26
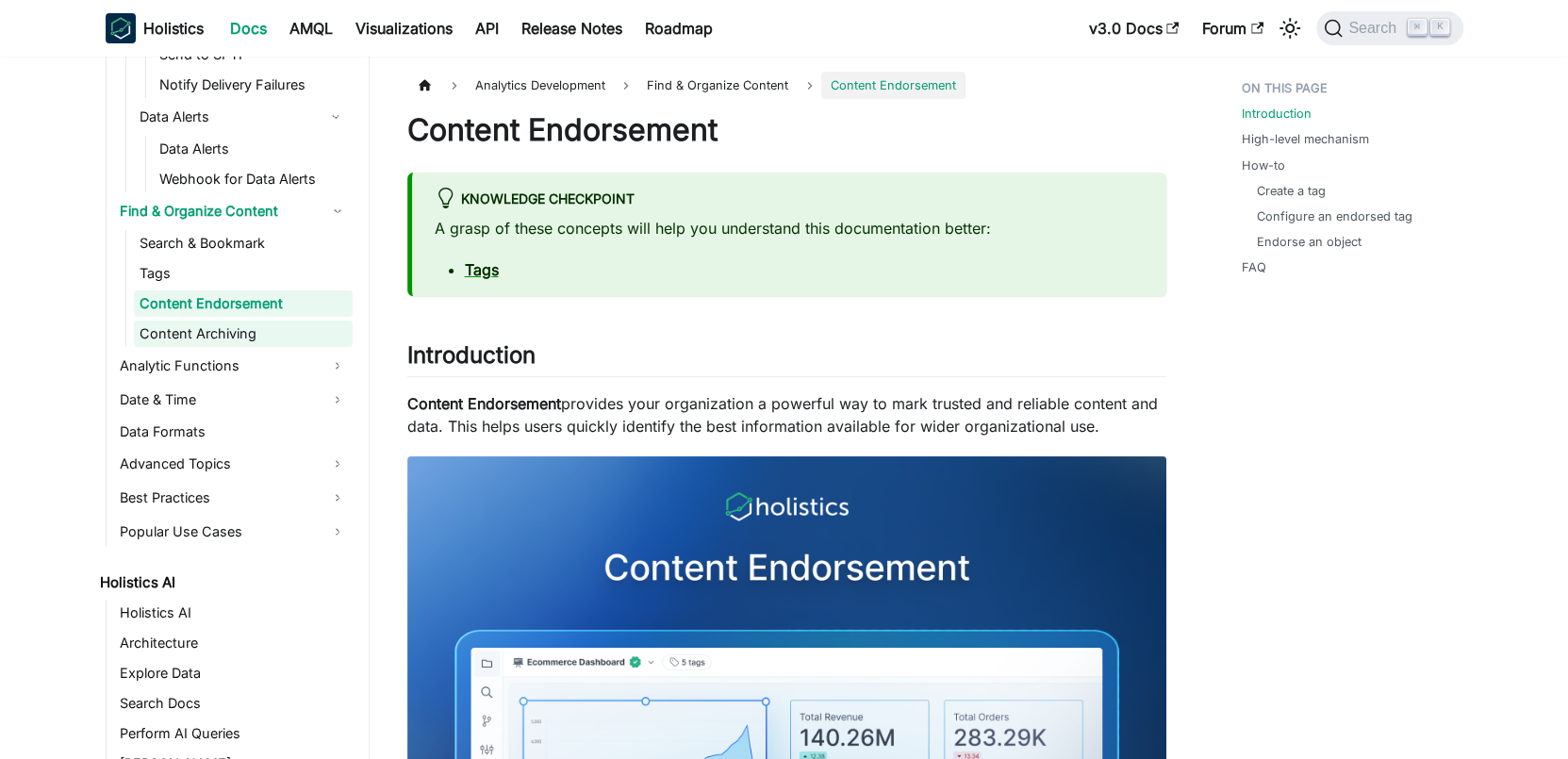
click at [300, 324] on link "Content Archiving" at bounding box center [243, 334] width 219 height 26
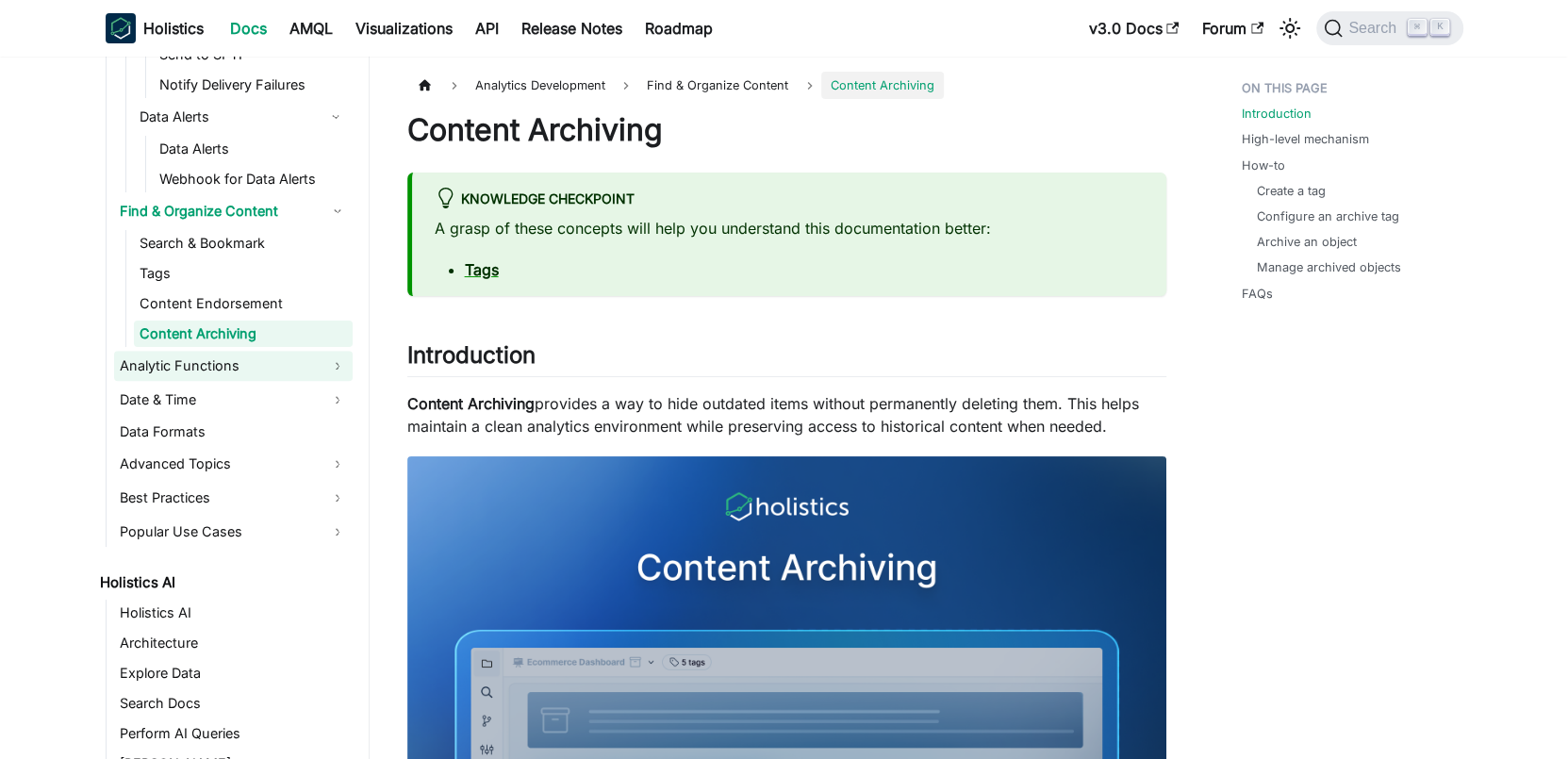
click at [292, 367] on link "Analytic Functions" at bounding box center [233, 366] width 239 height 30
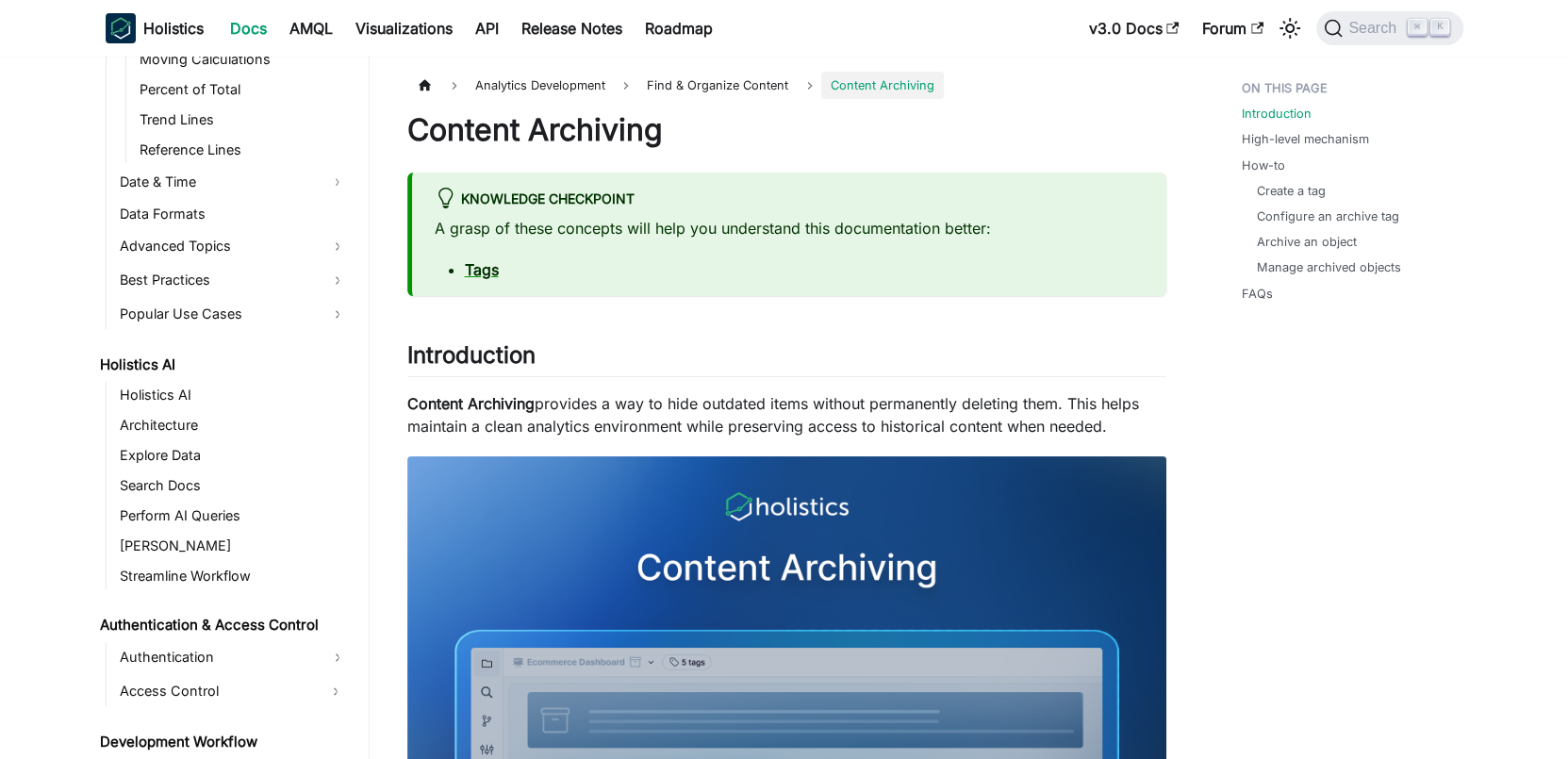
scroll to position [1350, 0]
click at [294, 284] on link "Best Practices" at bounding box center [233, 278] width 239 height 30
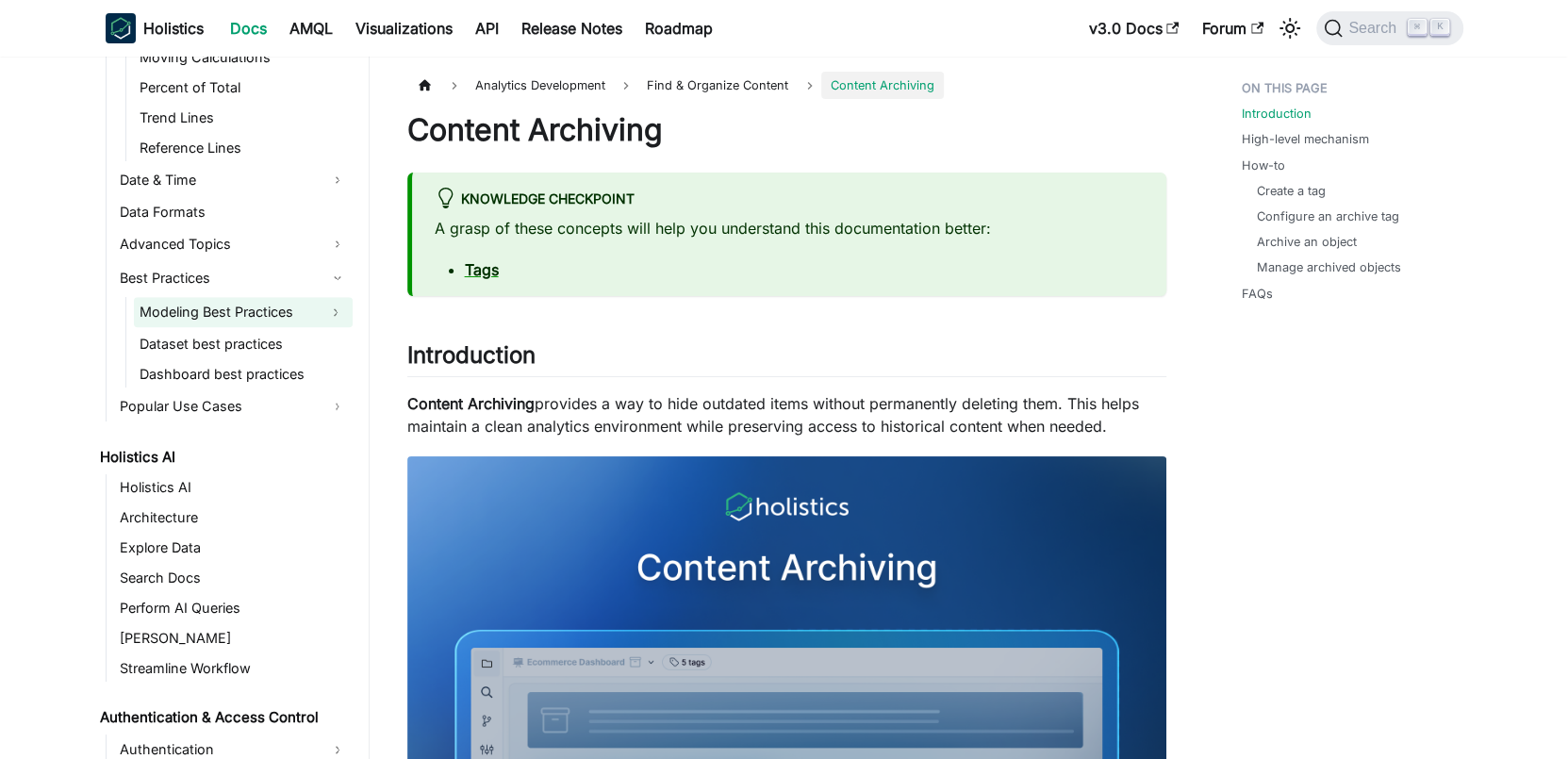
click at [290, 302] on link "Modeling Best Practices" at bounding box center [226, 312] width 185 height 30
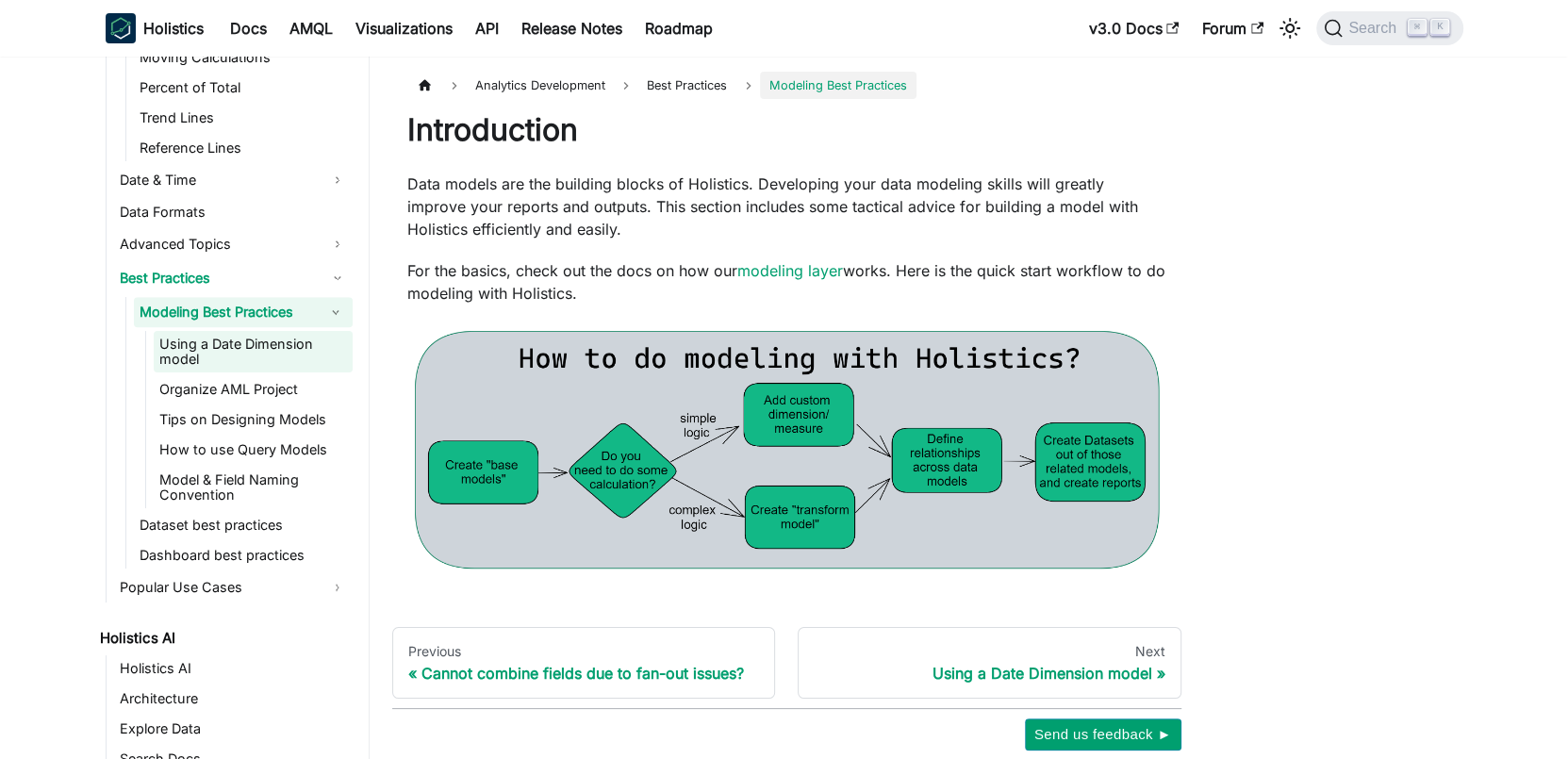
click at [275, 363] on link "Using a Date Dimension model" at bounding box center [253, 352] width 199 height 41
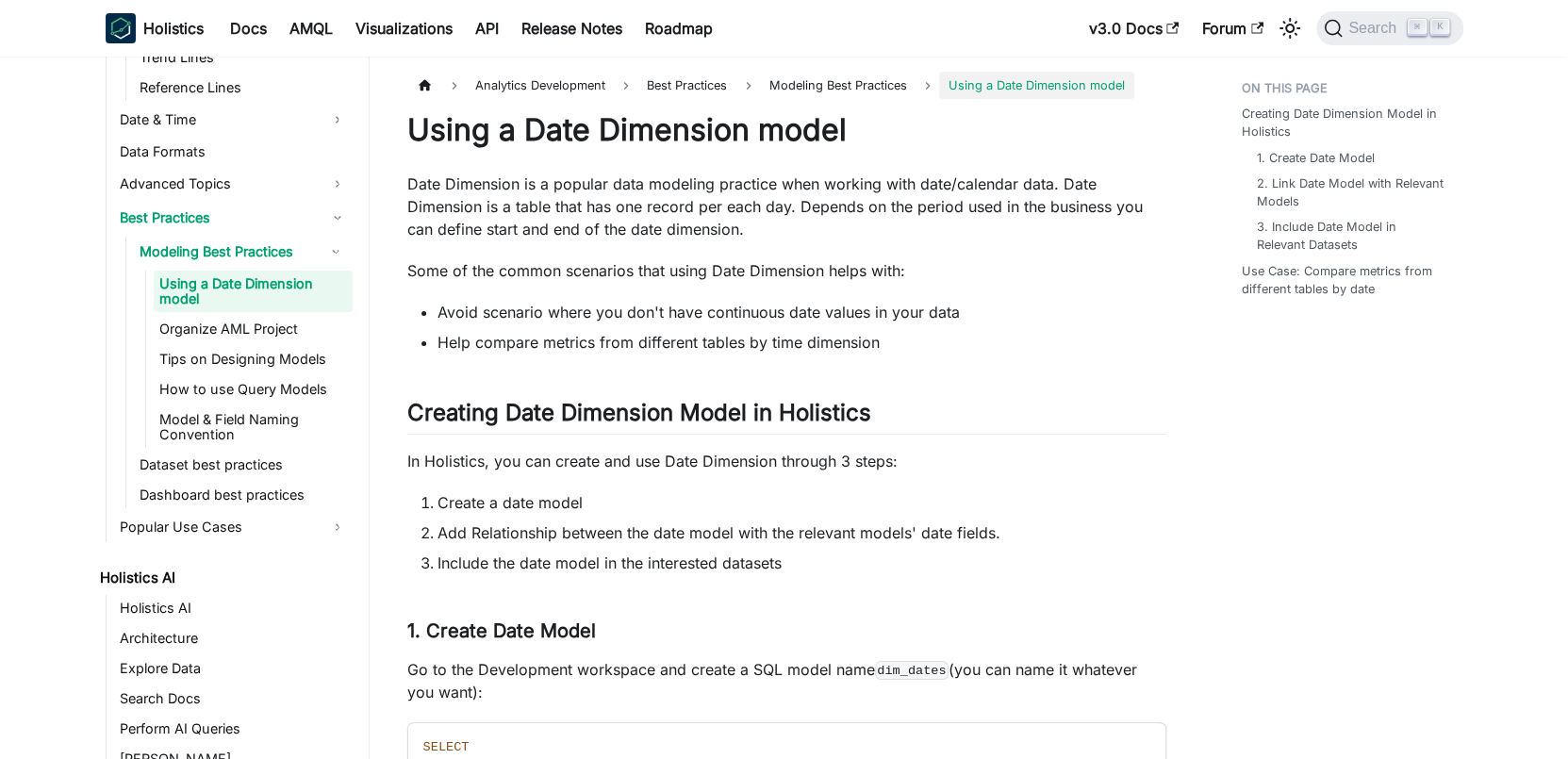
scroll to position [1413, 0]
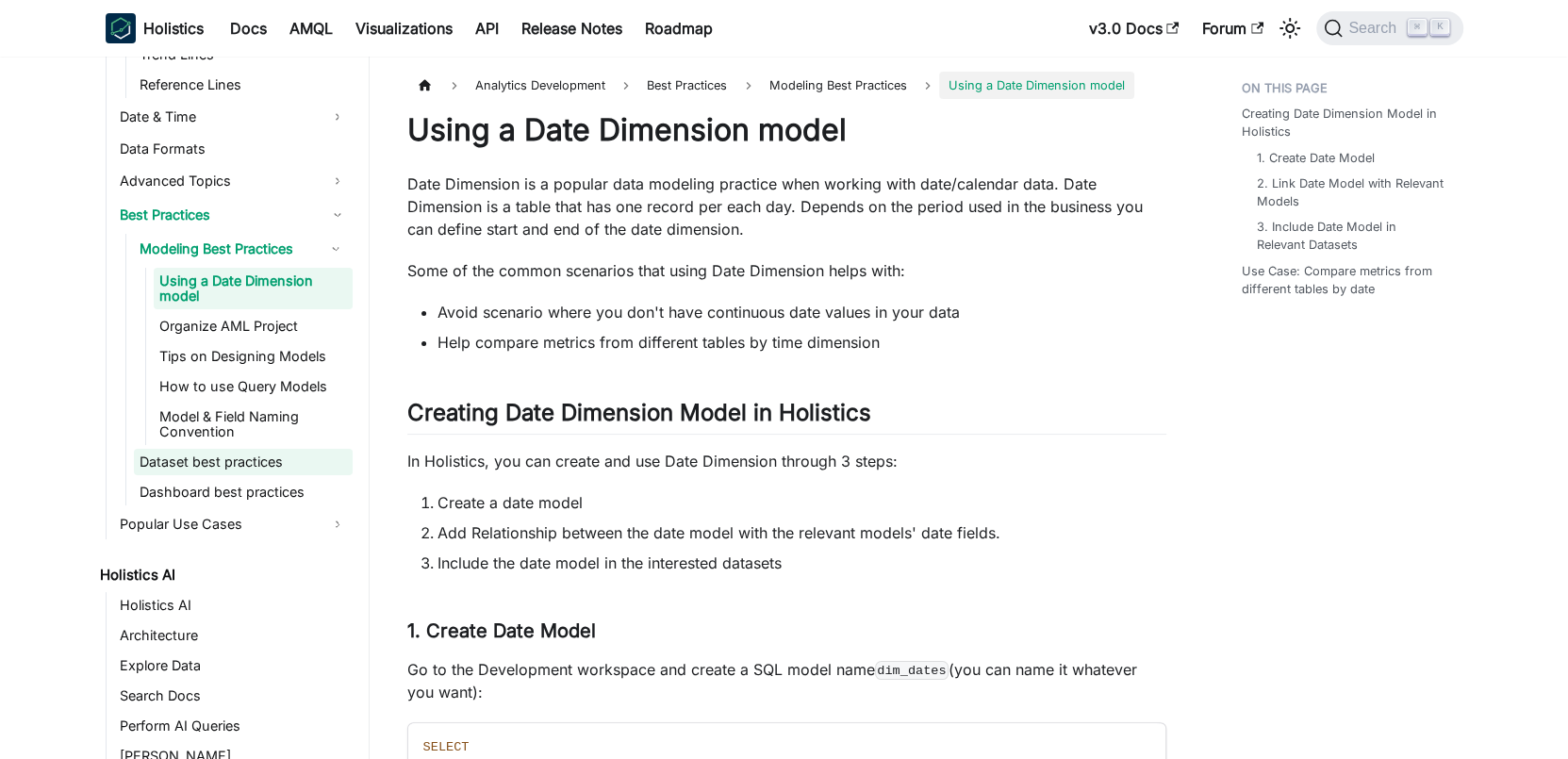
click at [266, 463] on link "Dataset best practices" at bounding box center [243, 462] width 219 height 26
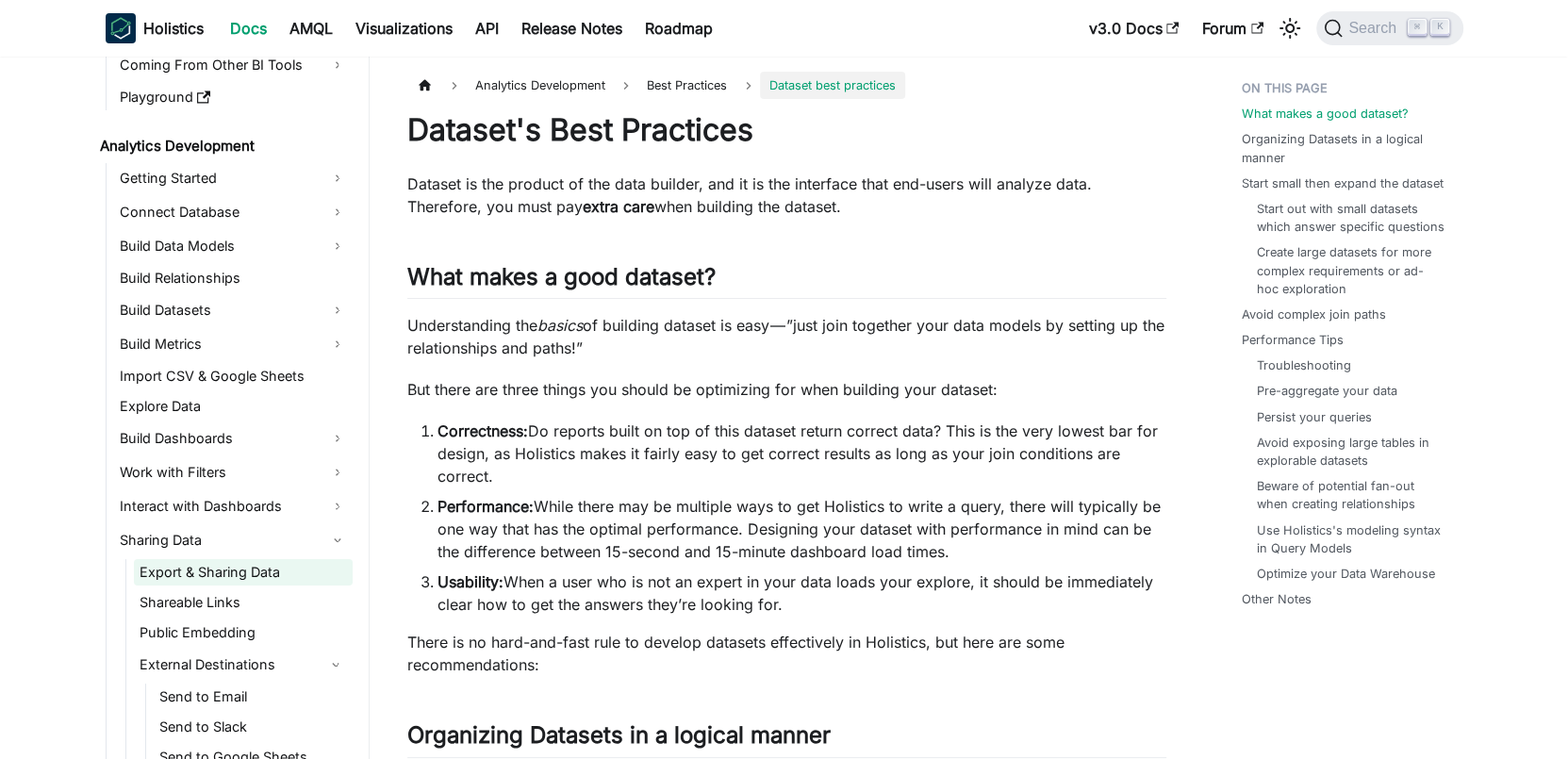
scroll to position [265, 0]
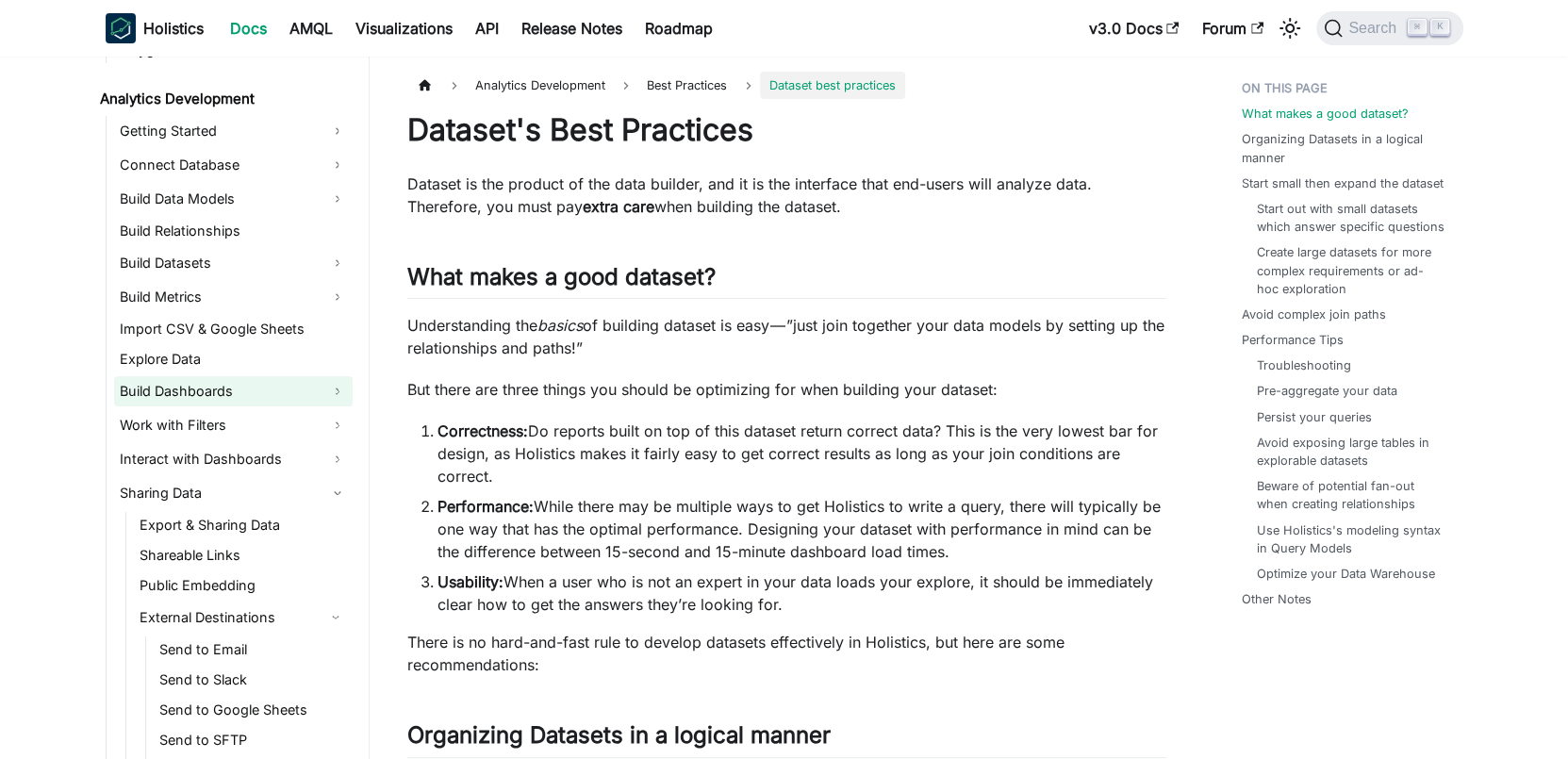
click at [241, 390] on link "Build Dashboards" at bounding box center [233, 391] width 239 height 30
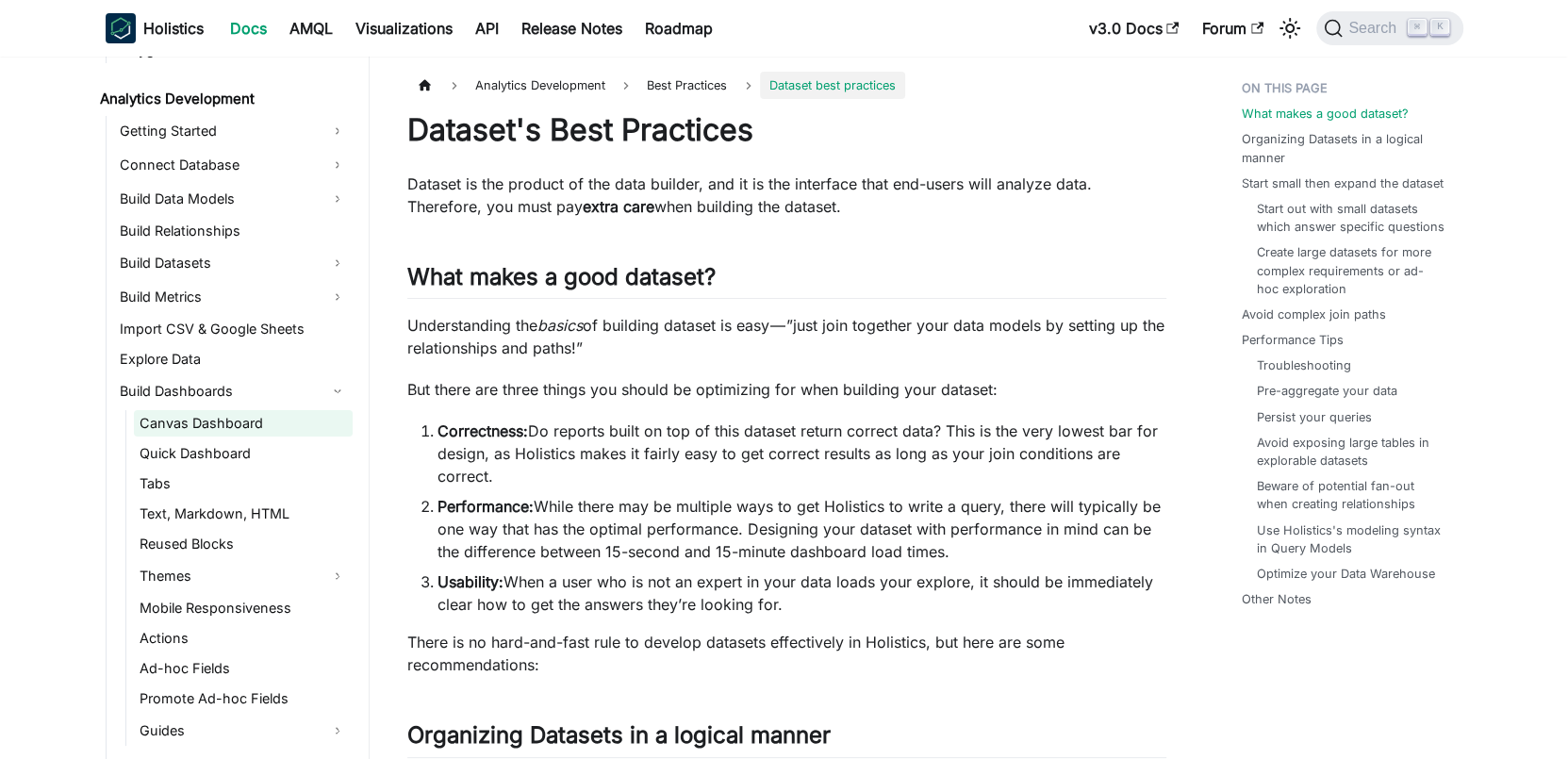
click at [224, 433] on link "Canvas Dashboard" at bounding box center [243, 423] width 219 height 26
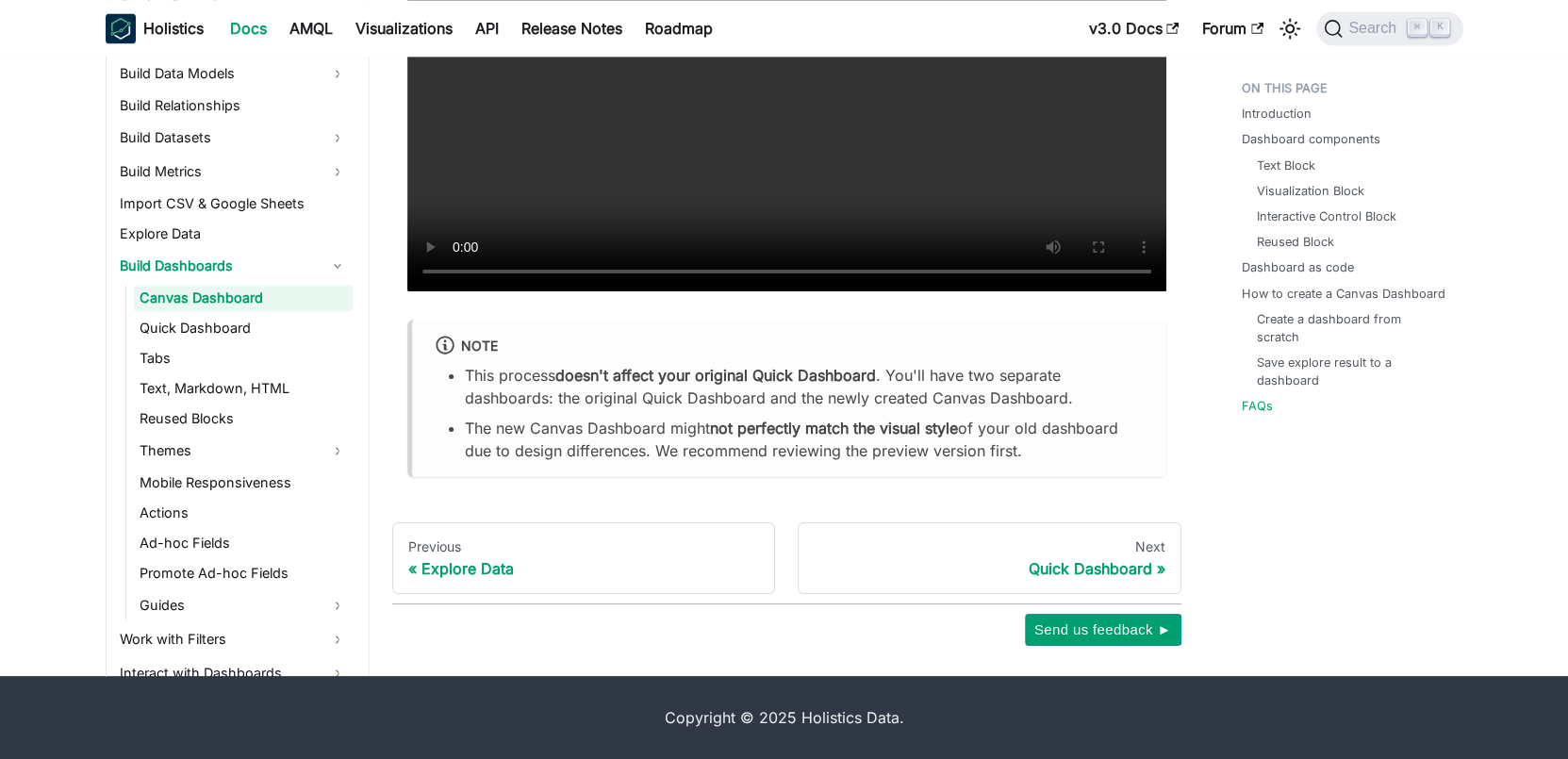
scroll to position [7961, 0]
click at [212, 333] on link "Quick Dashboard" at bounding box center [243, 328] width 219 height 26
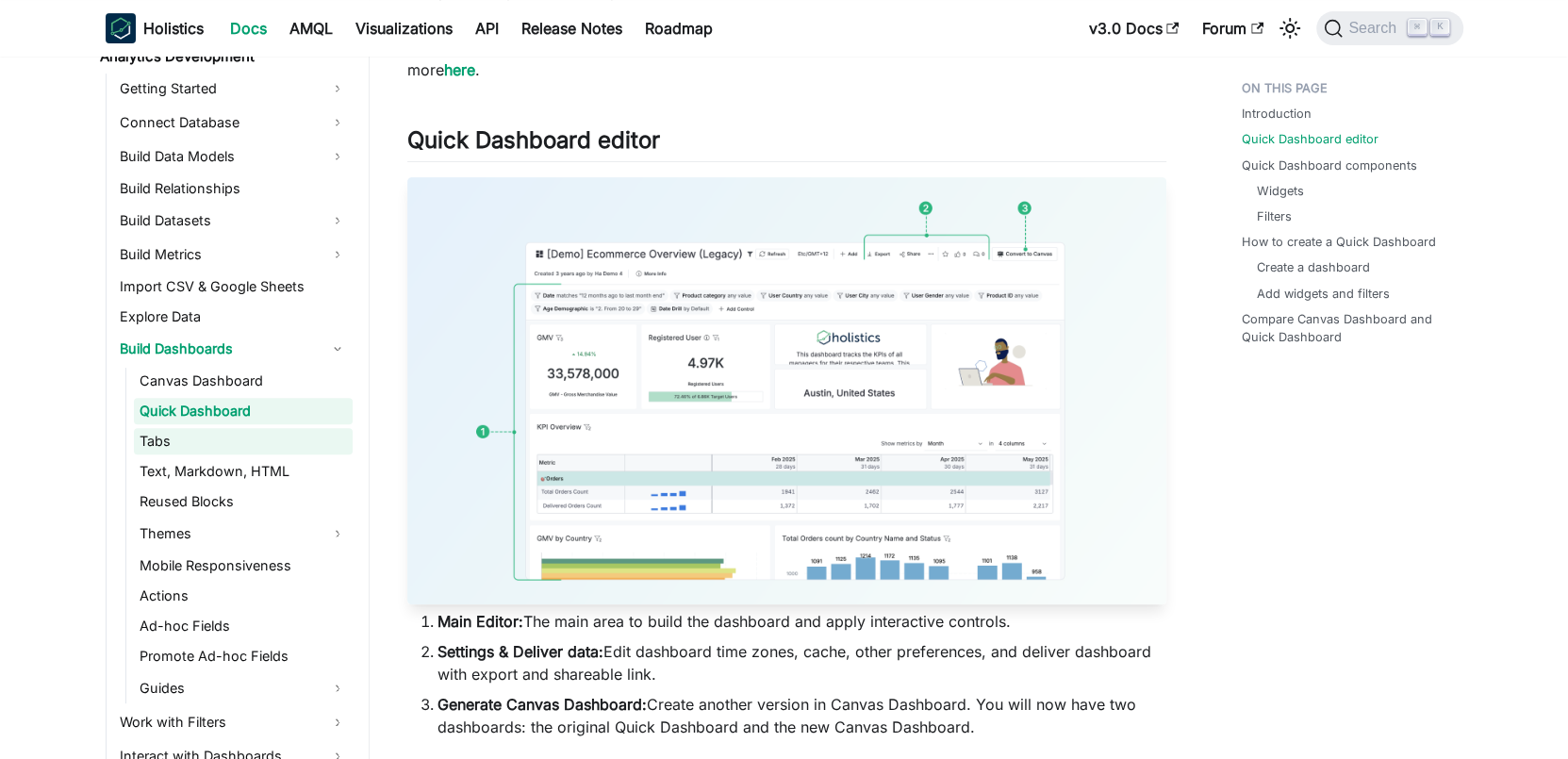
scroll to position [554, 0]
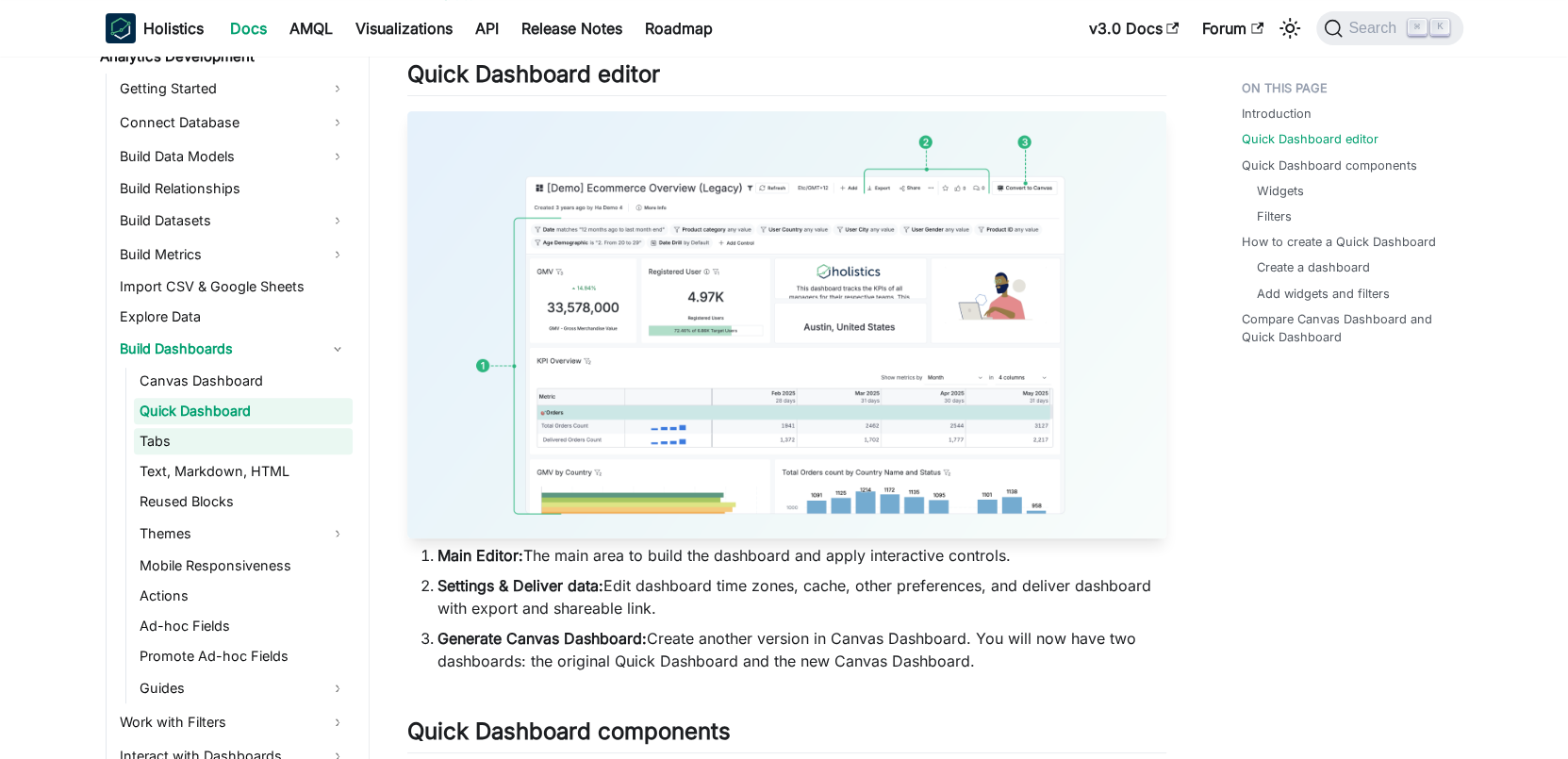
click at [239, 446] on link "Tabs" at bounding box center [243, 441] width 219 height 26
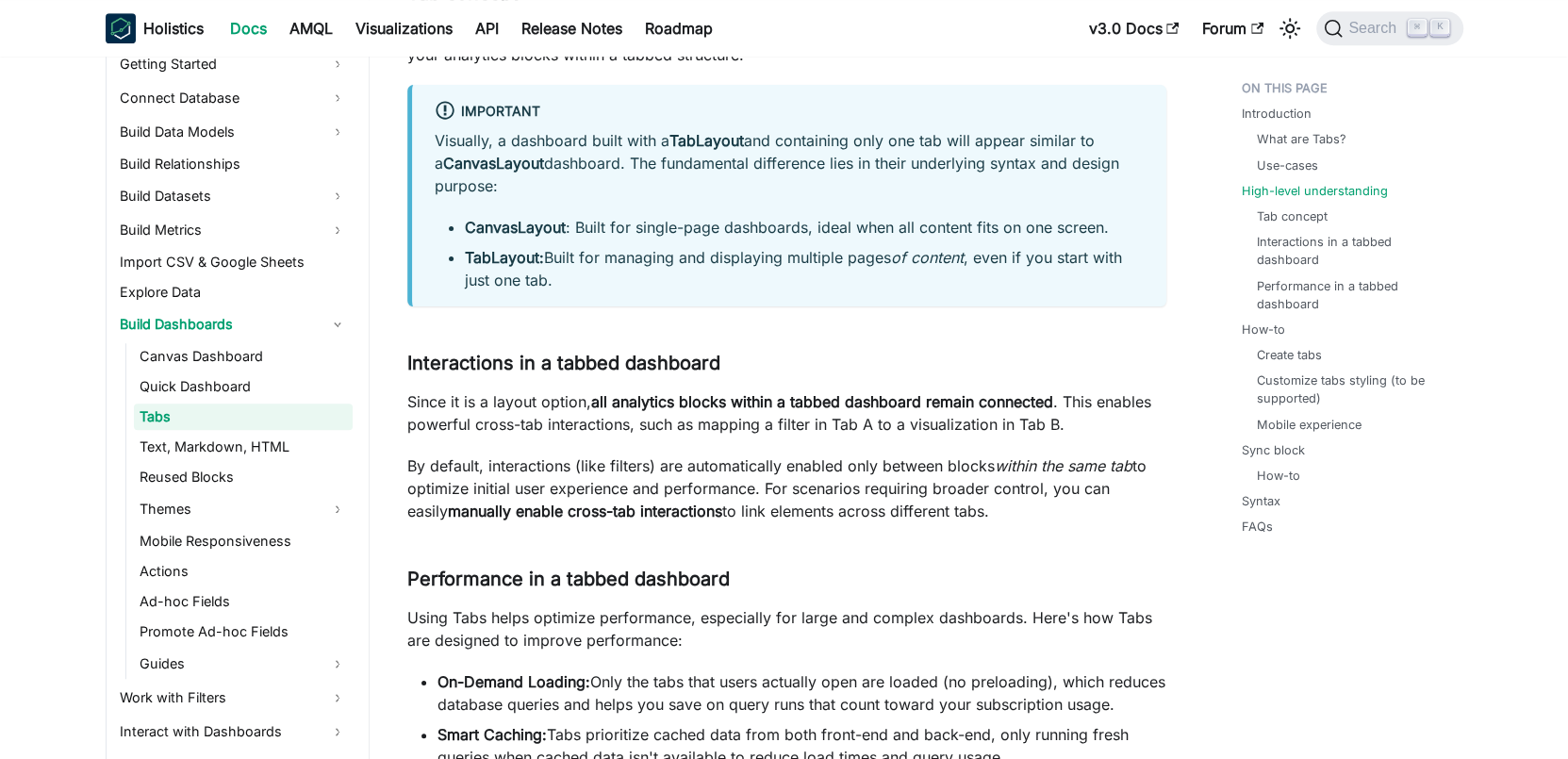
scroll to position [1002, 0]
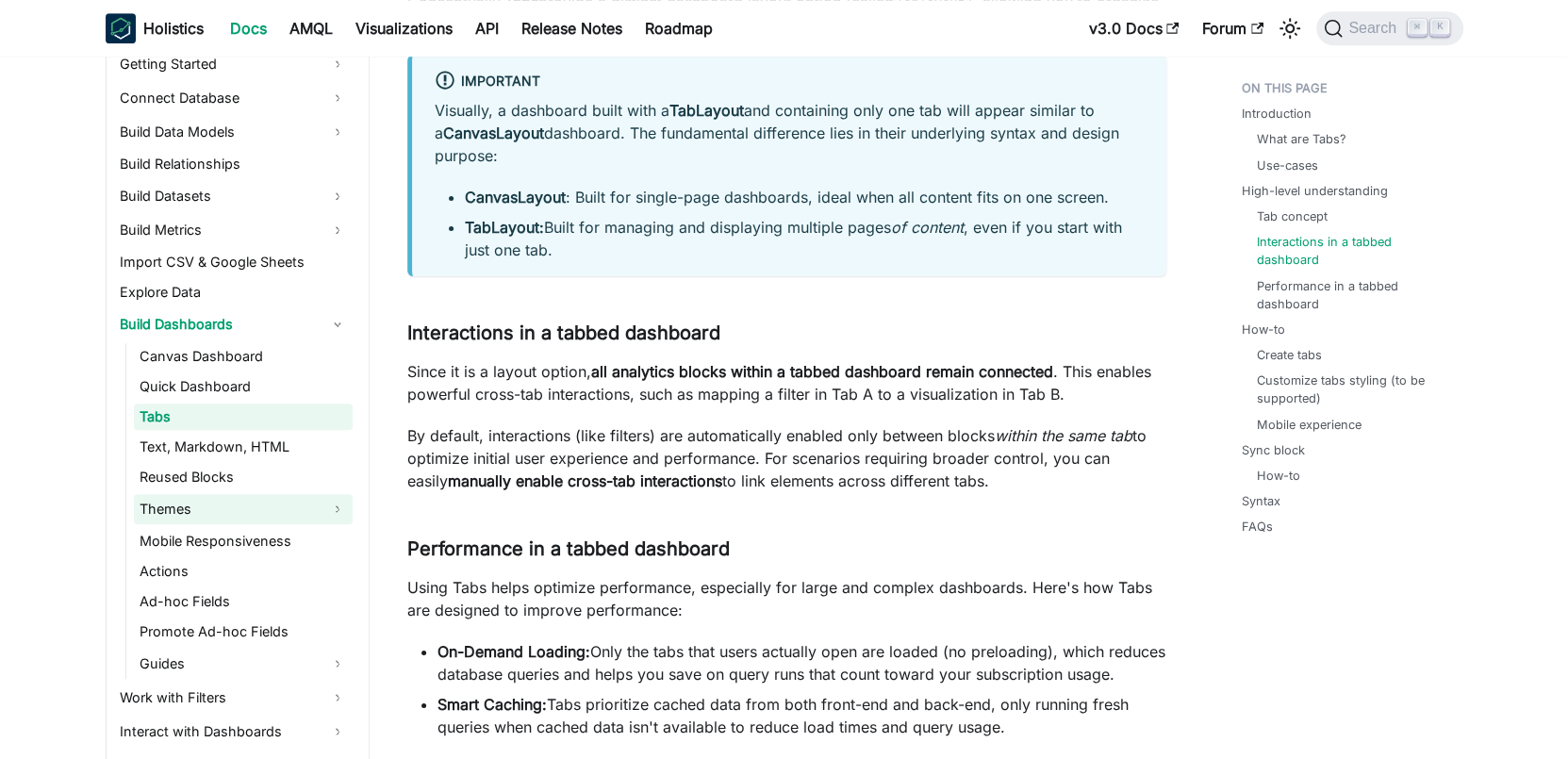
click at [252, 506] on link "Themes" at bounding box center [243, 509] width 219 height 30
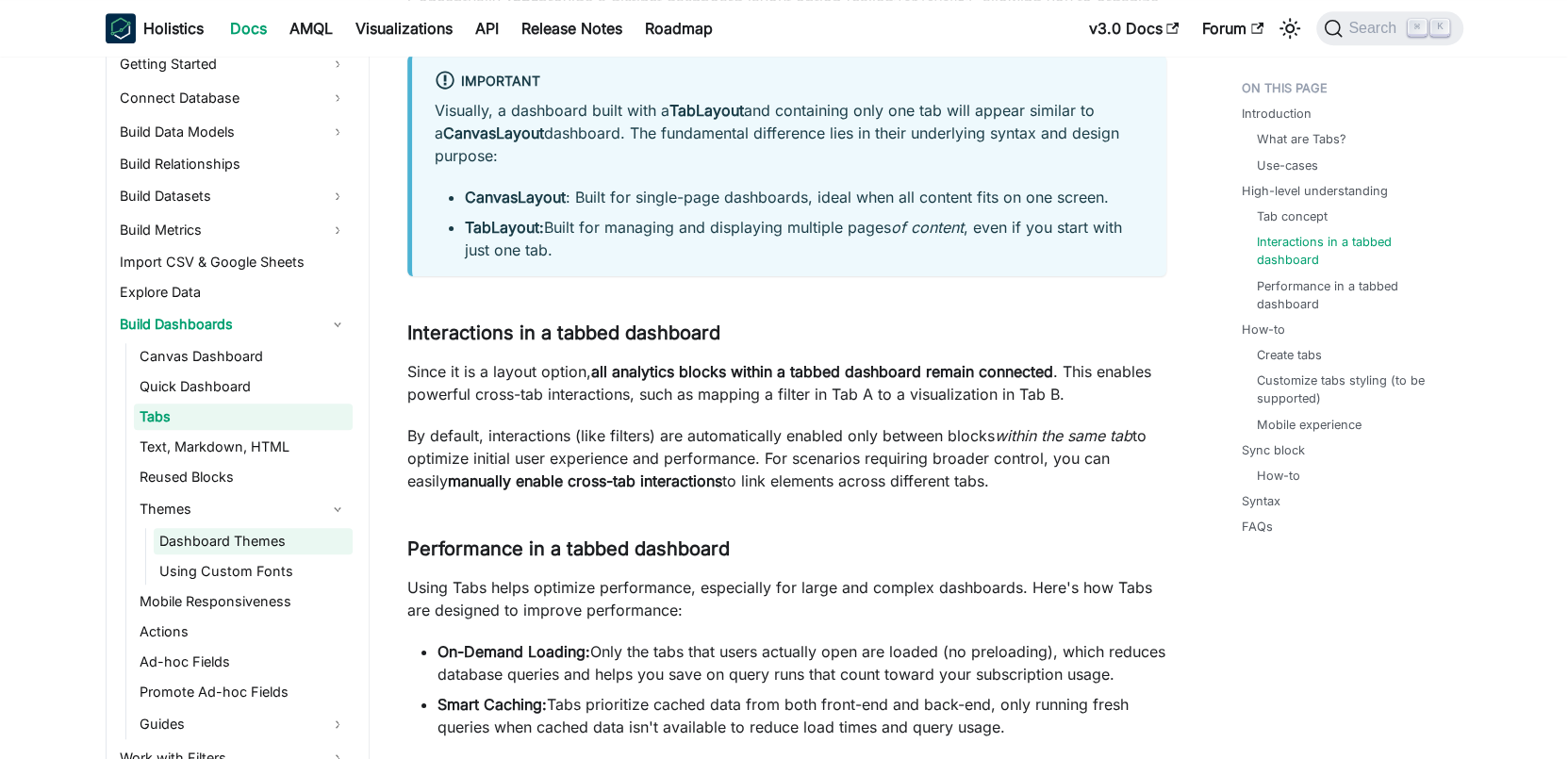
drag, startPoint x: 250, startPoint y: 538, endPoint x: 250, endPoint y: 550, distance: 12.0
click at [250, 537] on link "Dashboard Themes" at bounding box center [253, 541] width 199 height 26
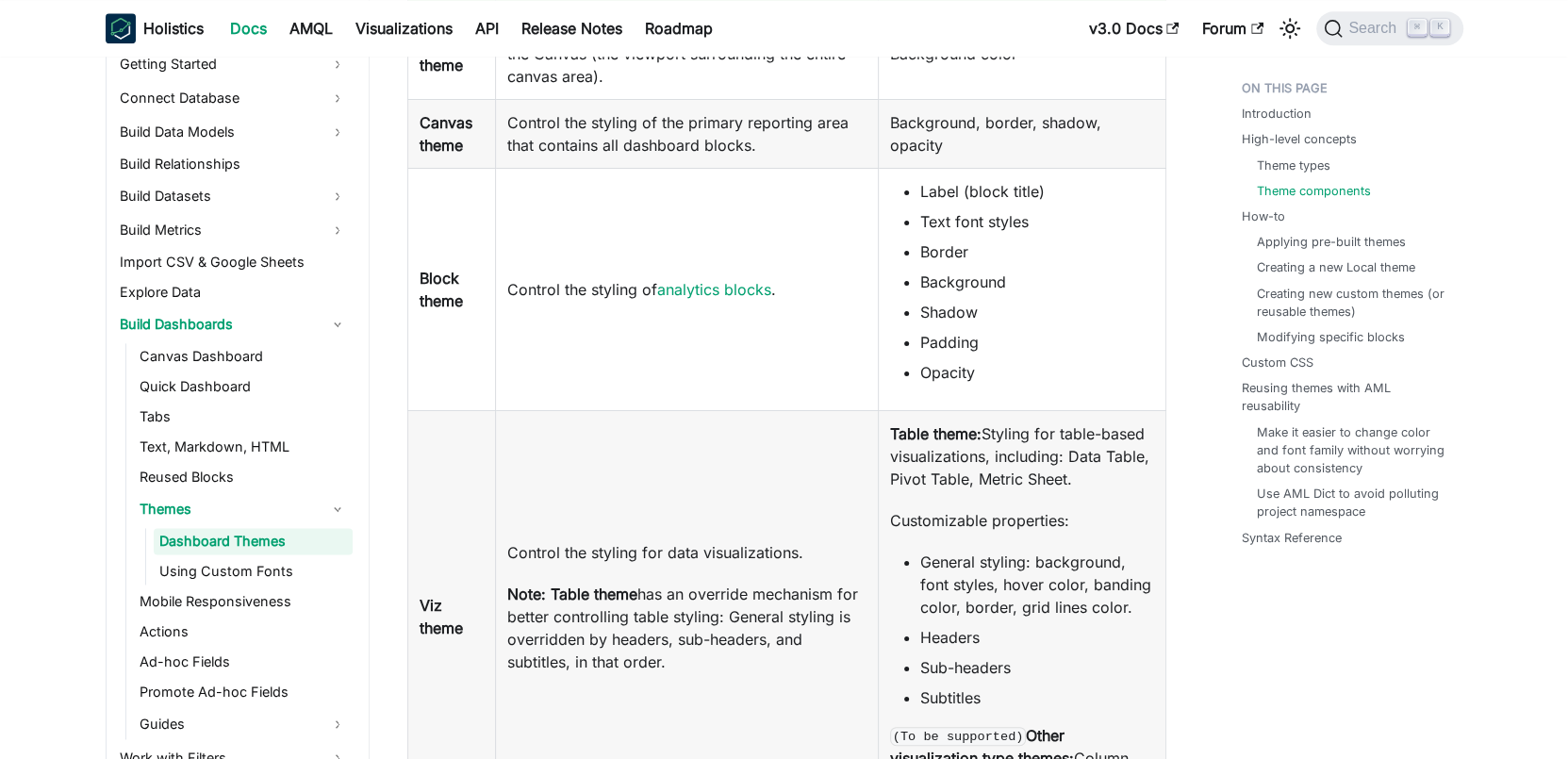
scroll to position [2277, 0]
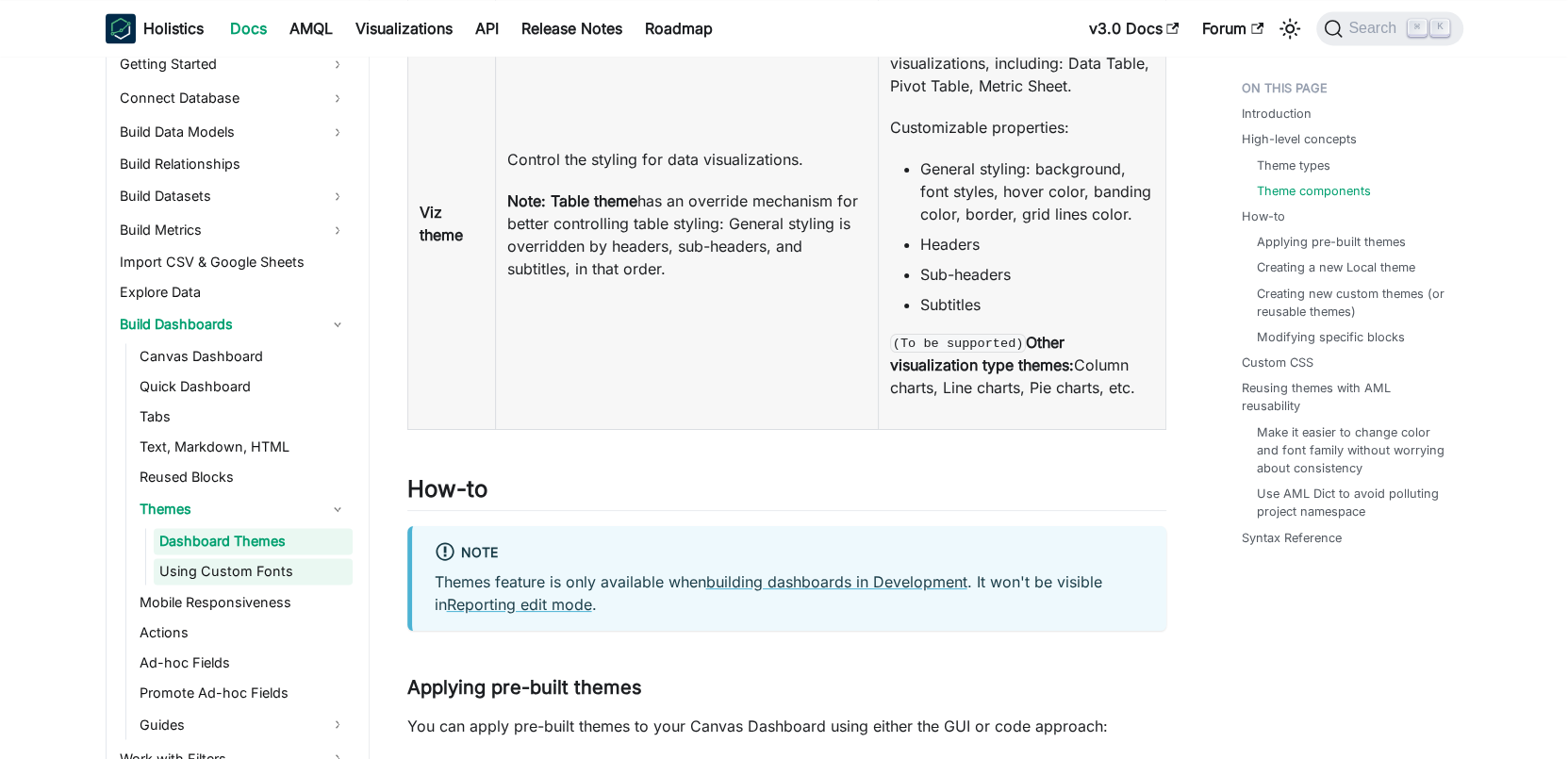
click at [251, 574] on link "Using Custom Fonts" at bounding box center [253, 571] width 199 height 26
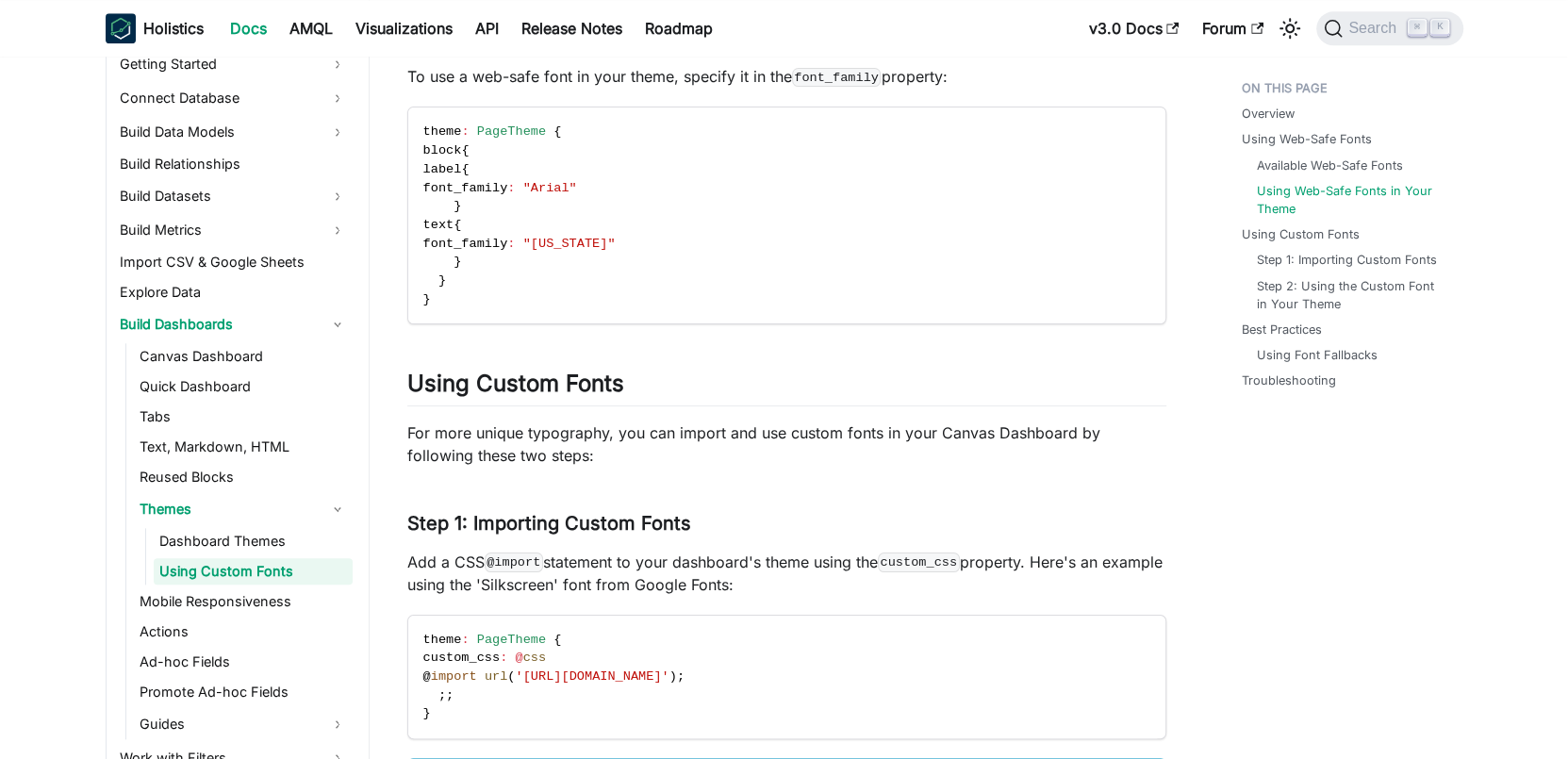
scroll to position [2101, 0]
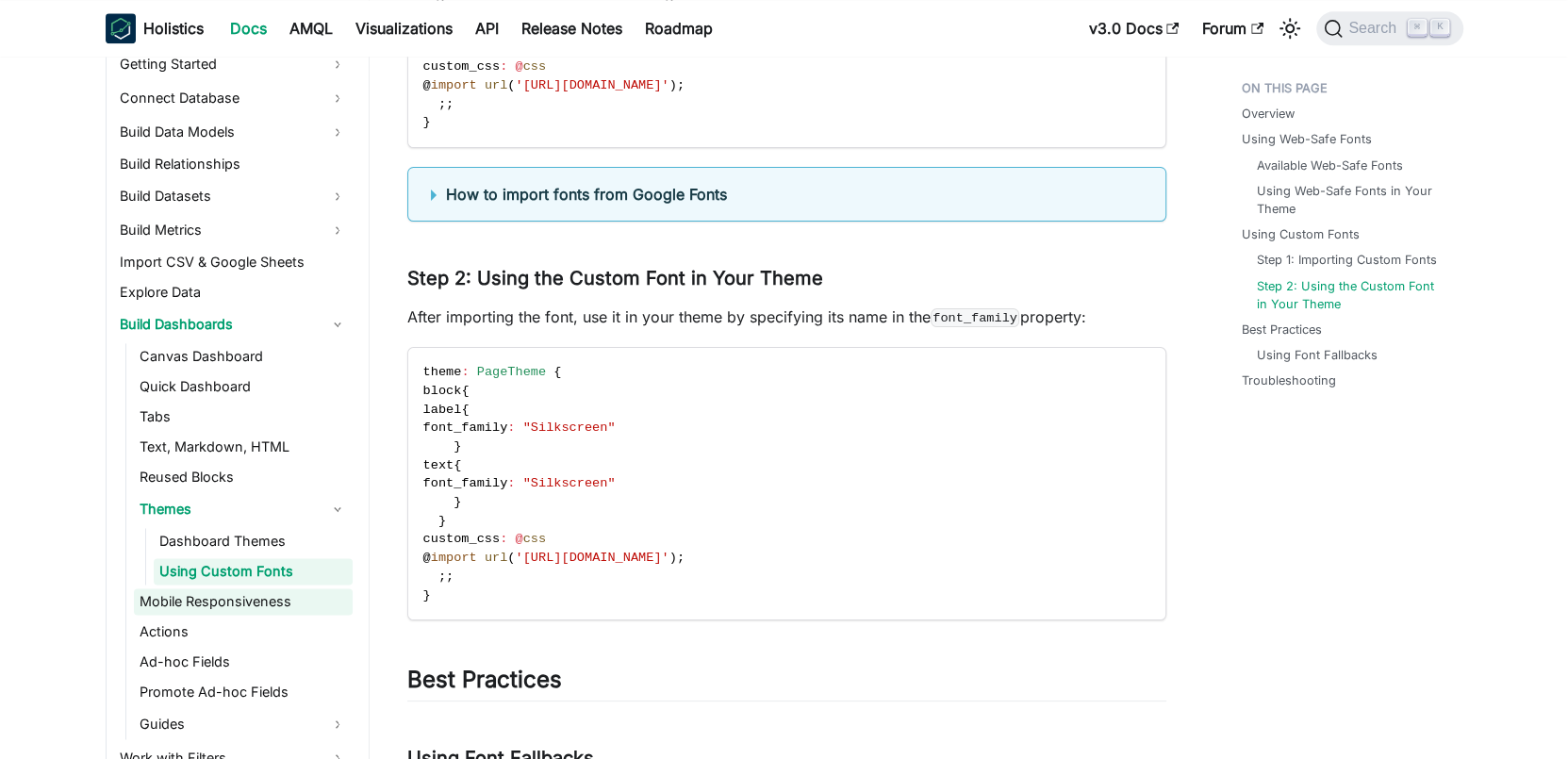
click at [238, 595] on link "Mobile Responsiveness" at bounding box center [243, 602] width 219 height 26
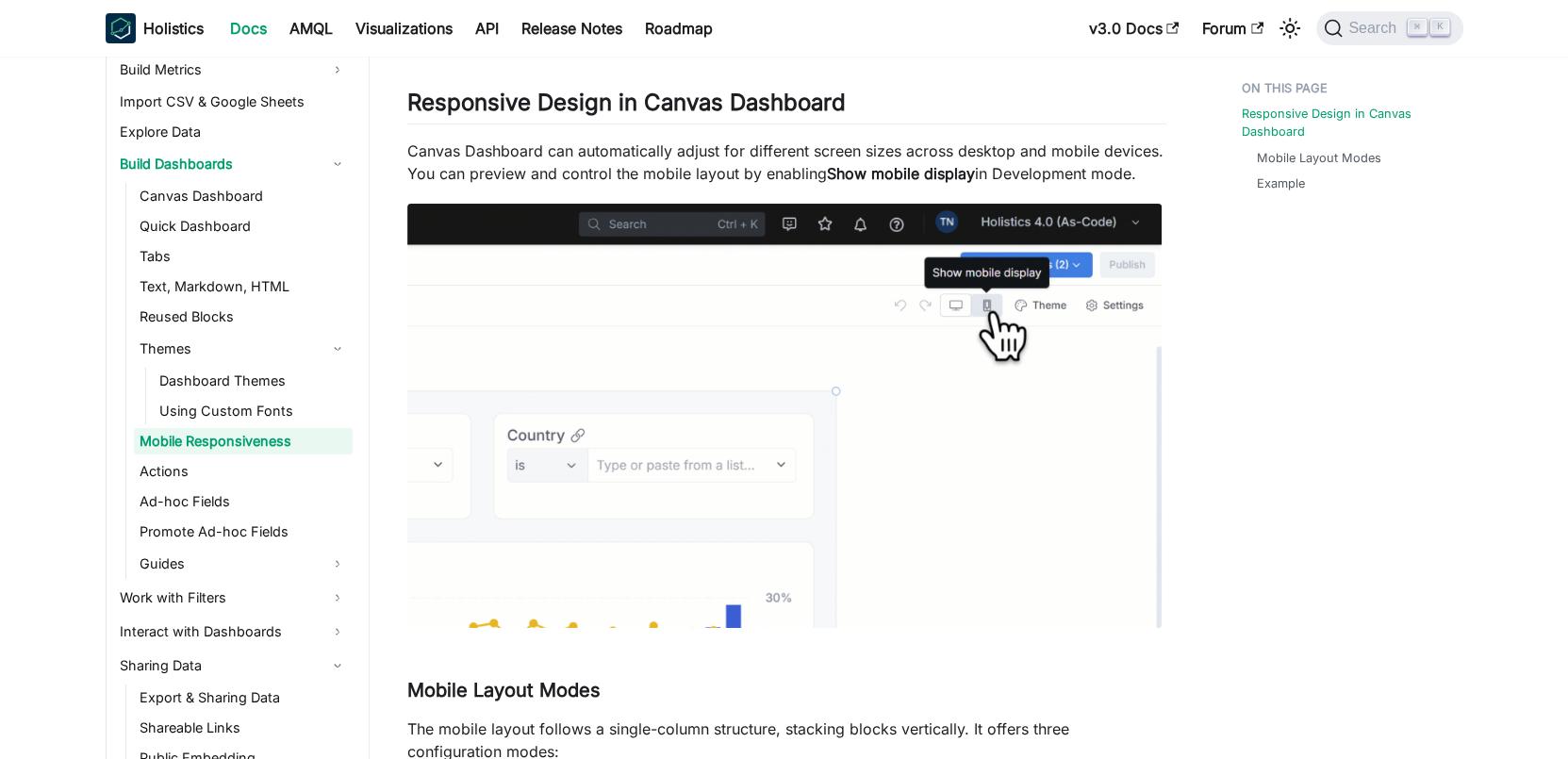
scroll to position [113, 0]
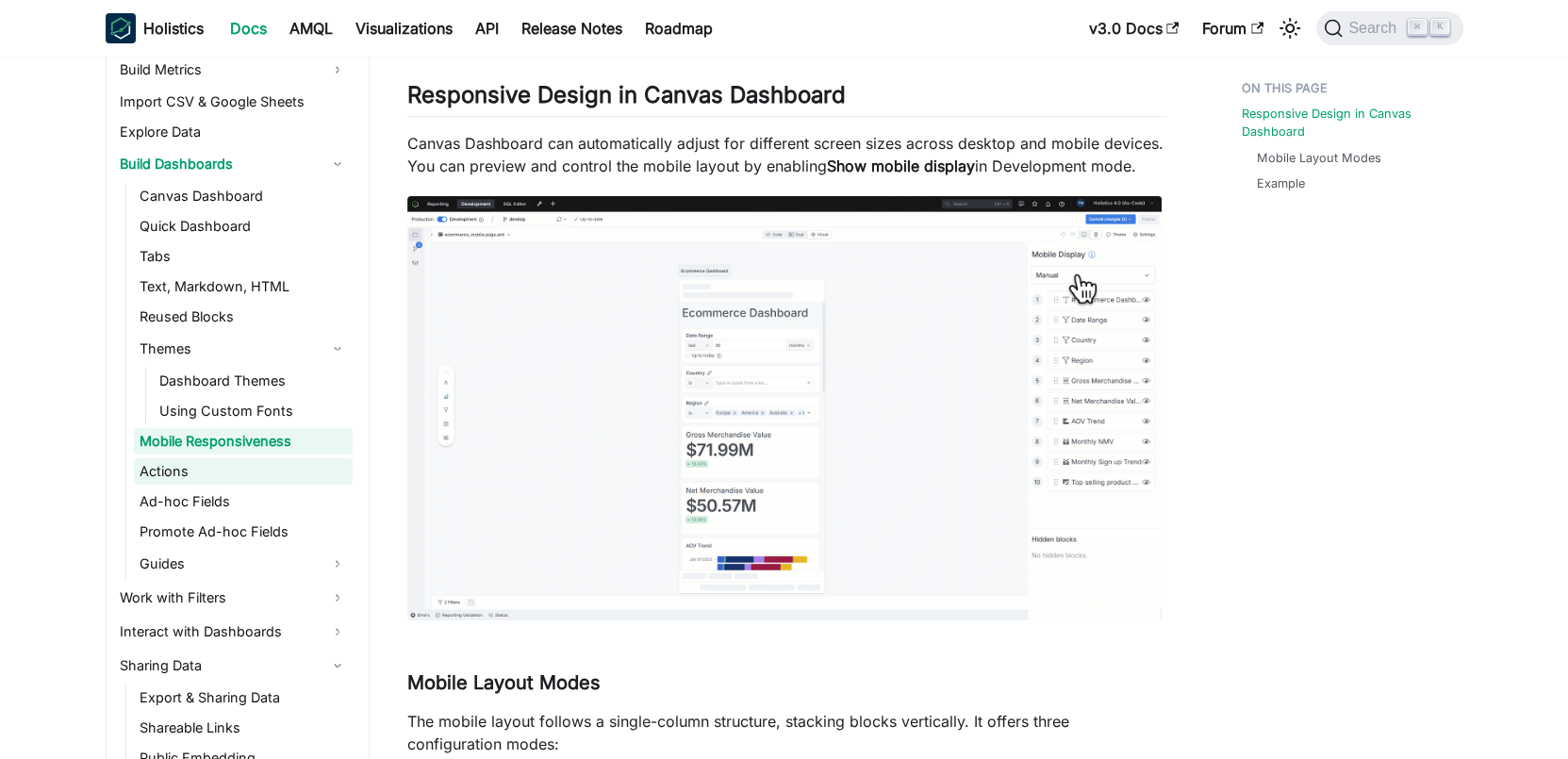
click at [225, 468] on link "Actions" at bounding box center [243, 471] width 219 height 26
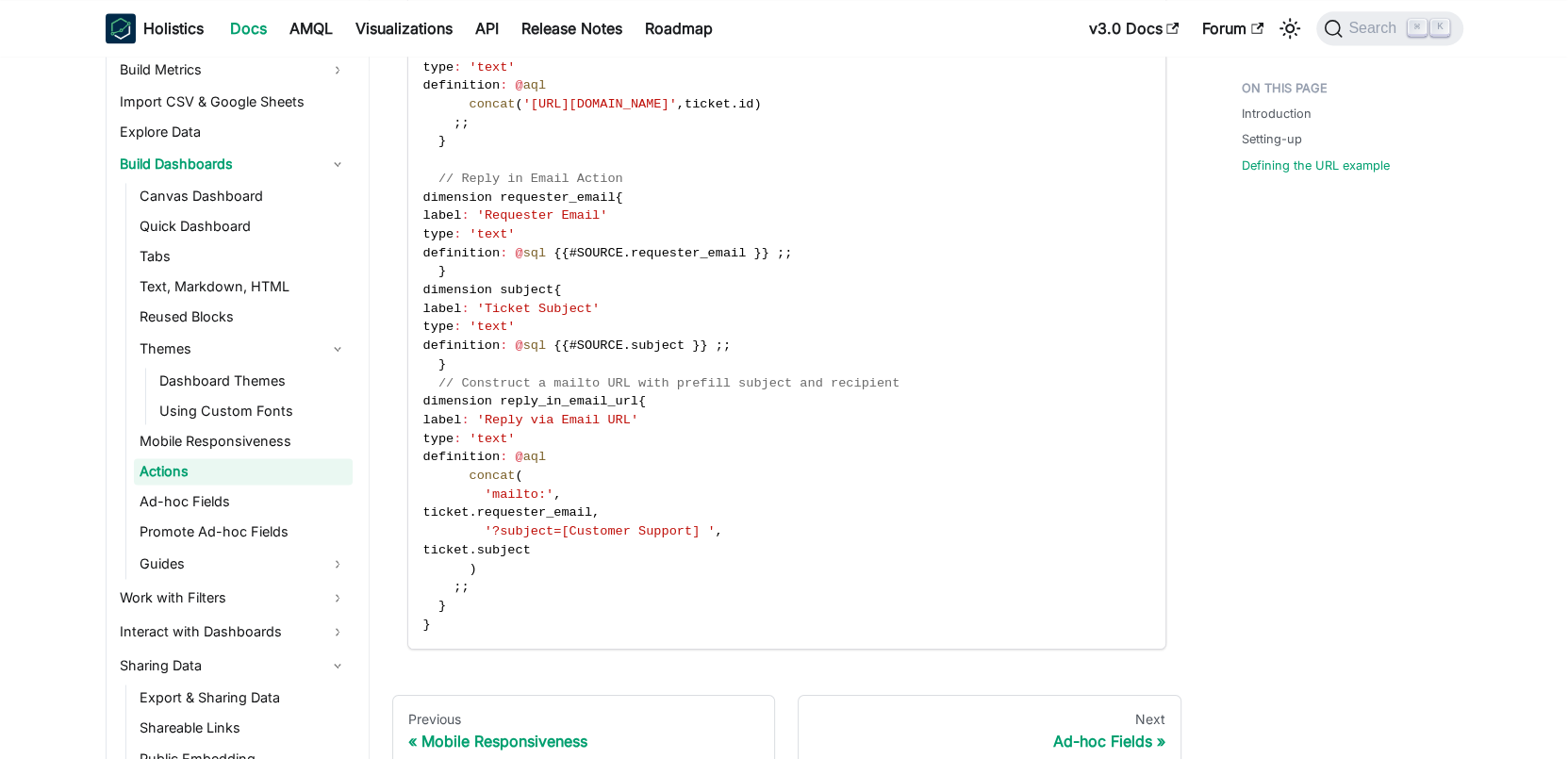
scroll to position [2288, 0]
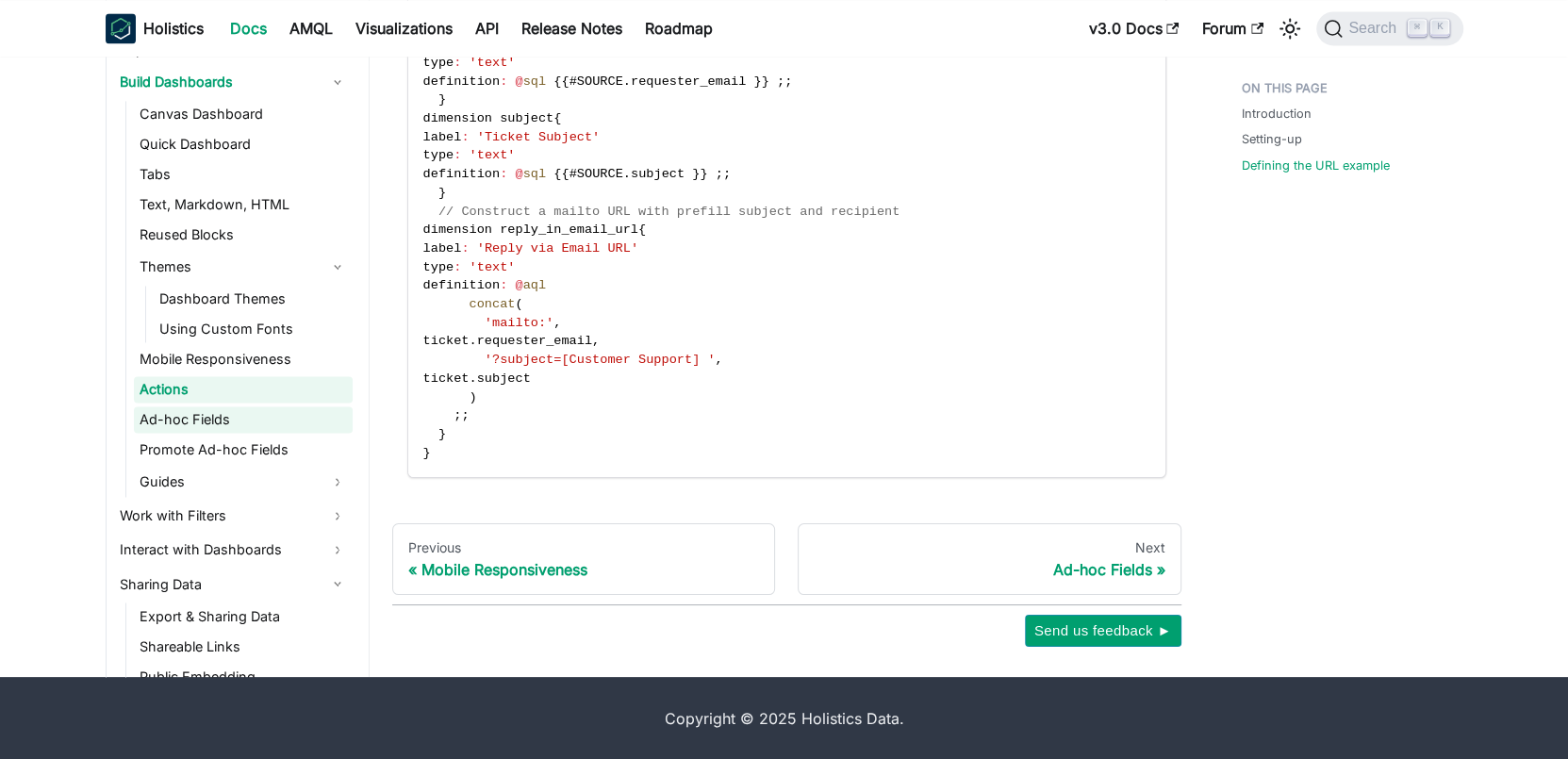
click at [247, 410] on link "Ad-hoc Fields" at bounding box center [243, 420] width 219 height 26
